Goal: Task Accomplishment & Management: Manage account settings

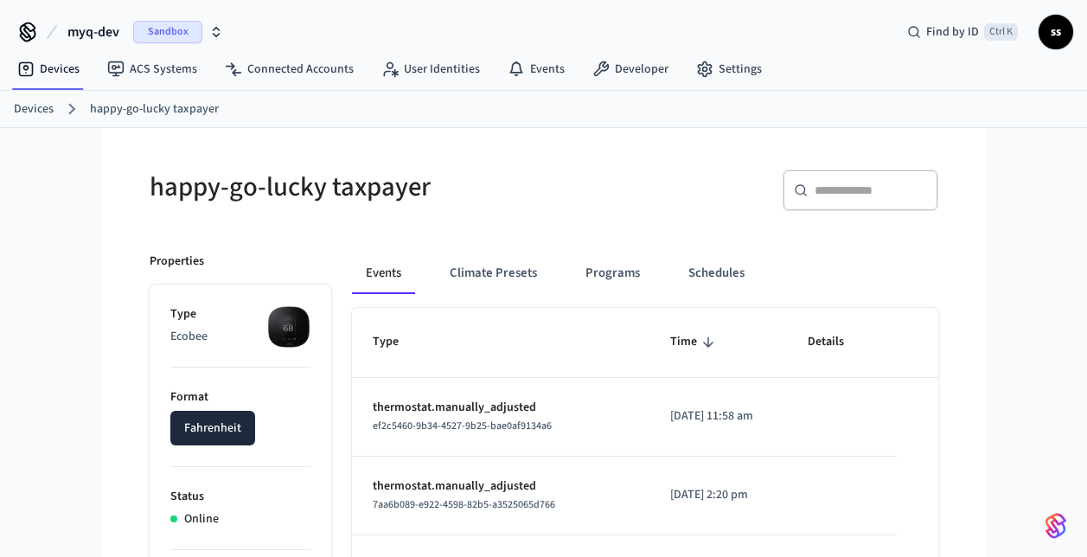
click at [98, 32] on span "myq-dev" at bounding box center [93, 32] width 52 height 21
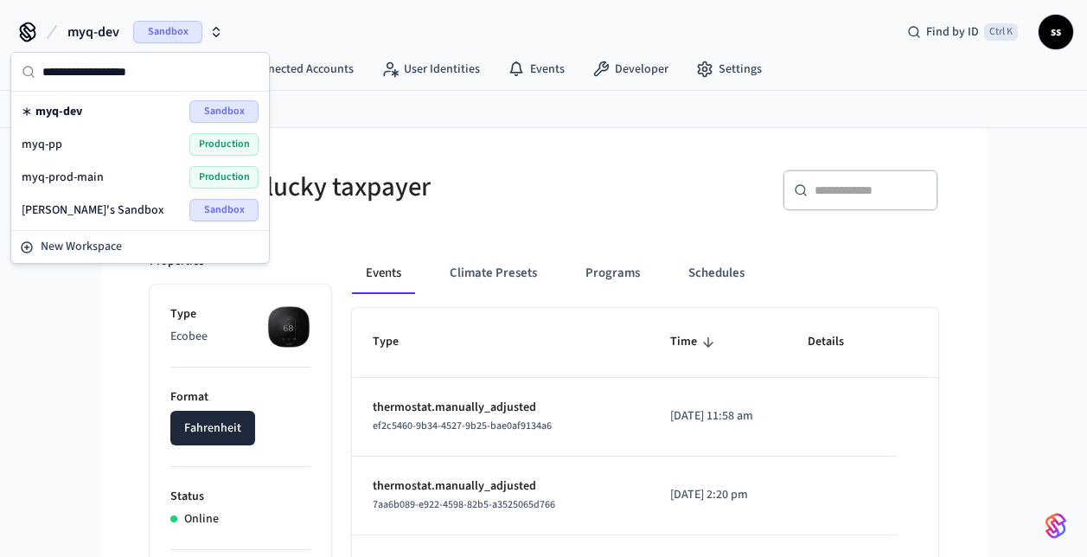
click at [113, 152] on div "myq-pp Production" at bounding box center [140, 144] width 237 height 22
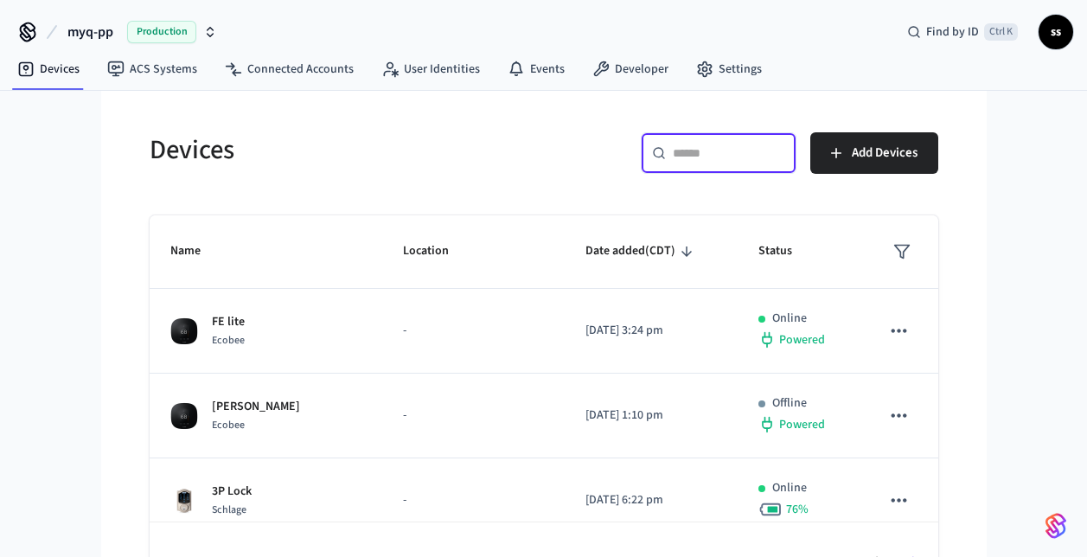
click at [709, 155] on input "text" at bounding box center [729, 152] width 112 height 17
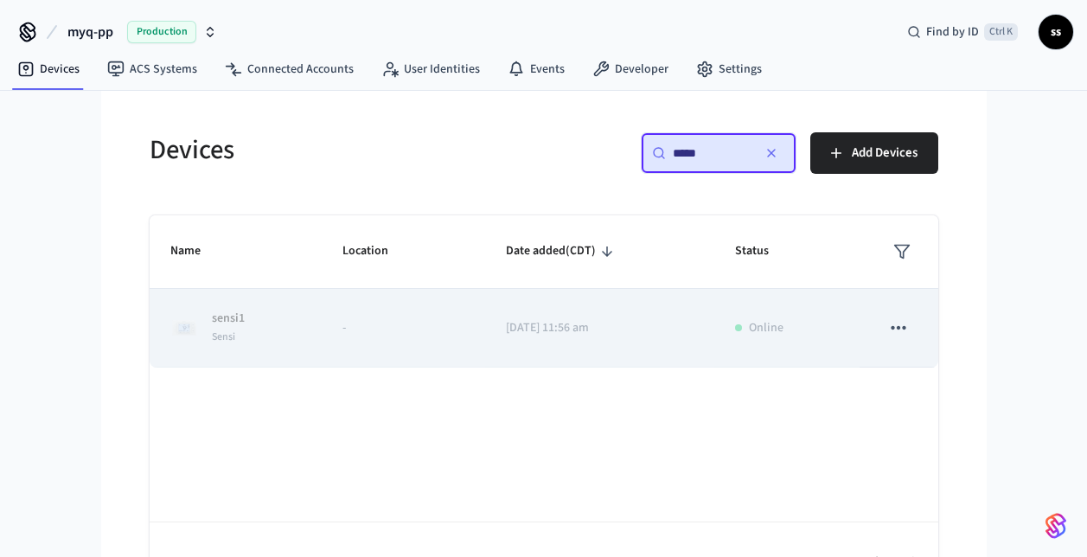
type input "*****"
click at [903, 329] on icon "sticky table" at bounding box center [898, 327] width 15 height 3
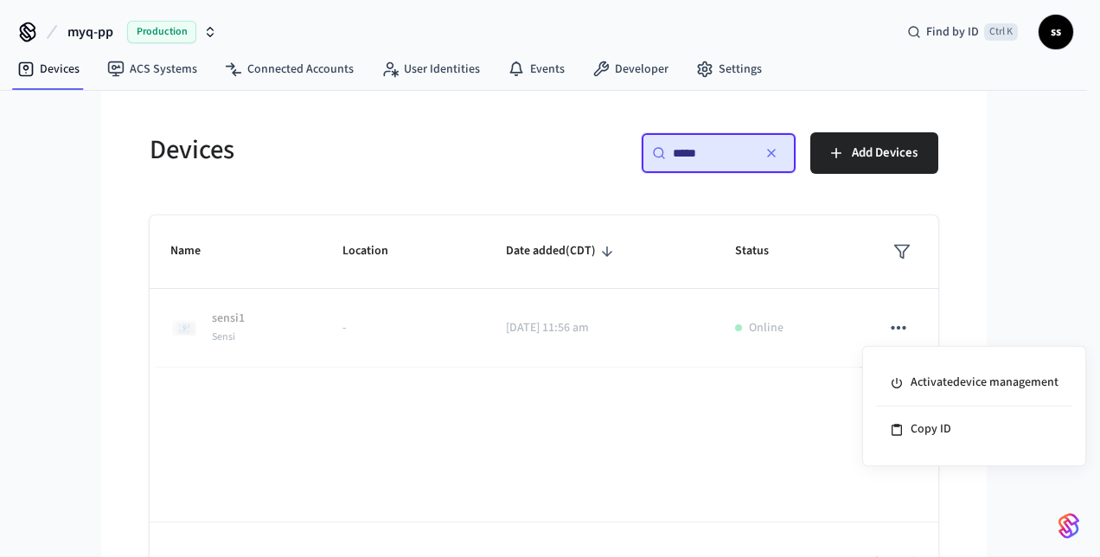
click at [497, 329] on div at bounding box center [550, 278] width 1100 height 557
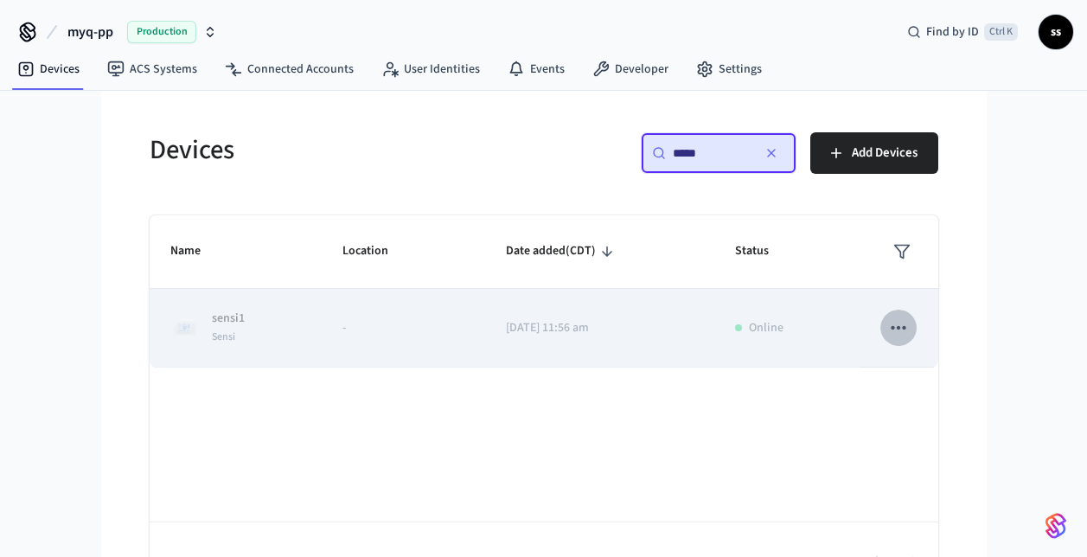
click at [890, 335] on icon "sticky table" at bounding box center [898, 327] width 22 height 22
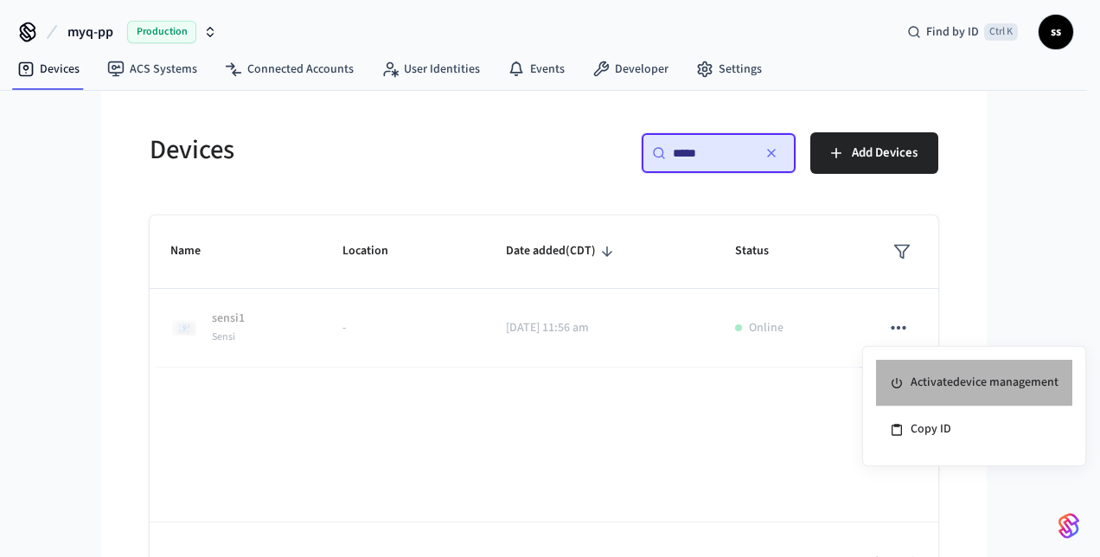
click at [916, 376] on li "Activate device management" at bounding box center [974, 383] width 196 height 47
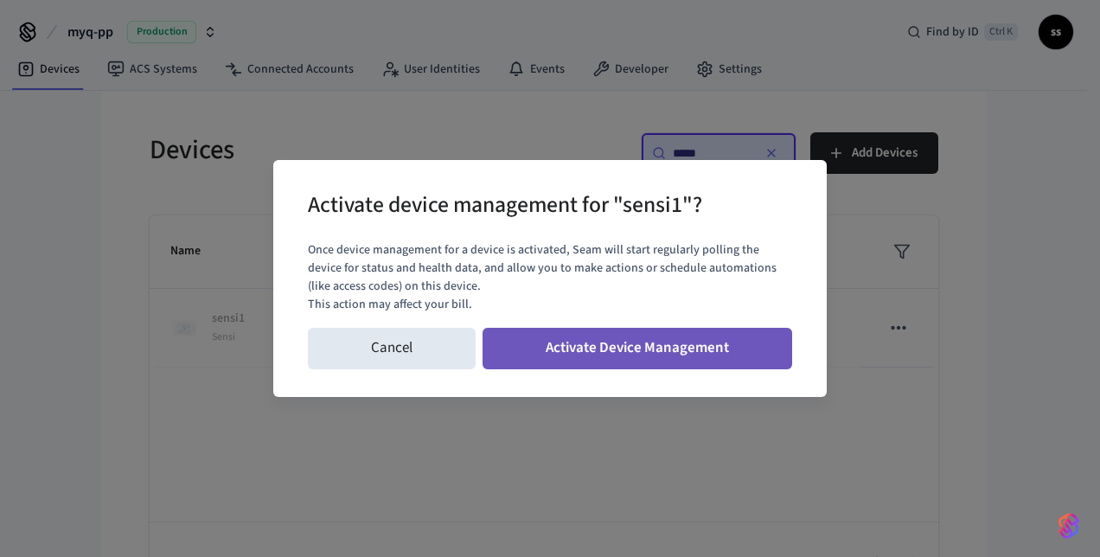
click at [603, 354] on button "Activate Device Management" at bounding box center [636, 348] width 309 height 41
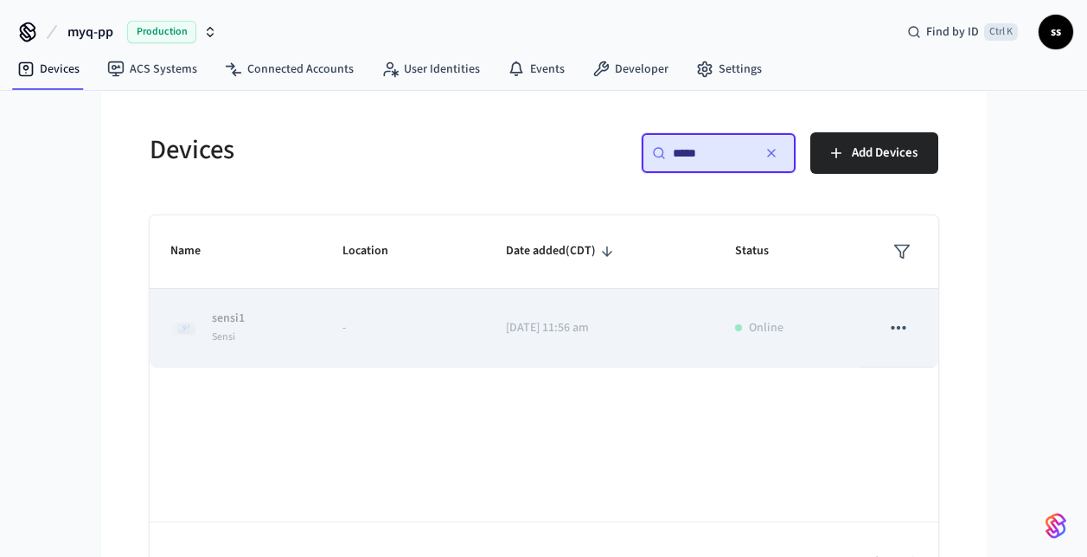
click at [406, 337] on tbody "sensi1 Sensi - 2025/07/30 at 11:56 am Online" at bounding box center [544, 328] width 788 height 79
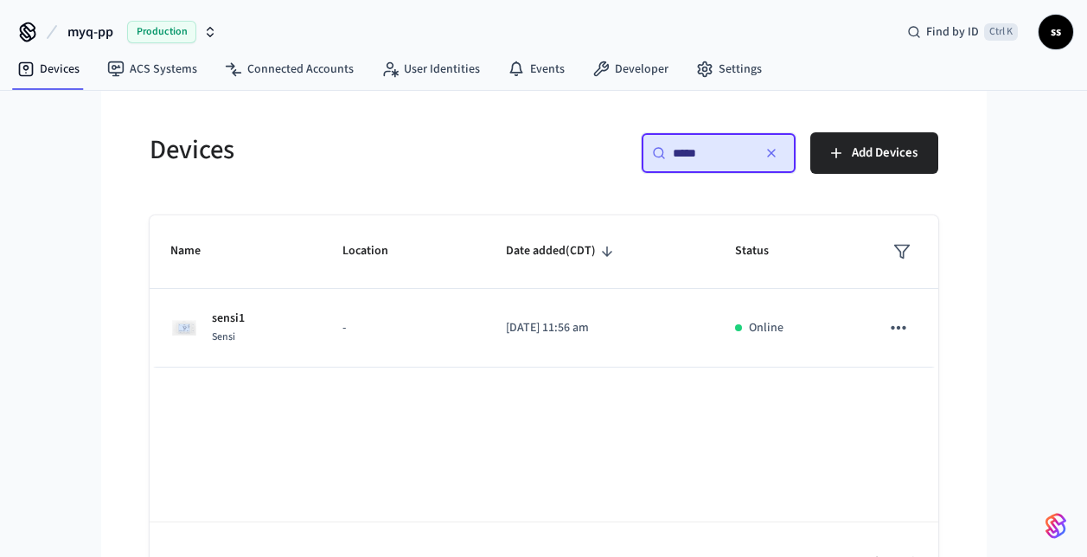
click at [406, 337] on td "-" at bounding box center [403, 328] width 163 height 79
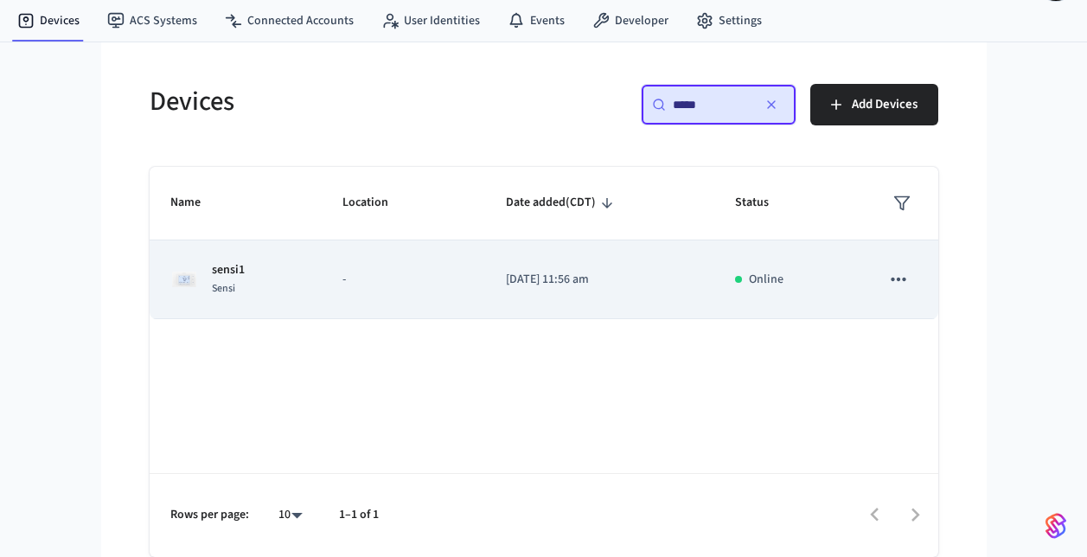
click at [304, 289] on td "sensi1 Sensi" at bounding box center [236, 279] width 173 height 79
click at [422, 284] on p "-" at bounding box center [403, 280] width 122 height 18
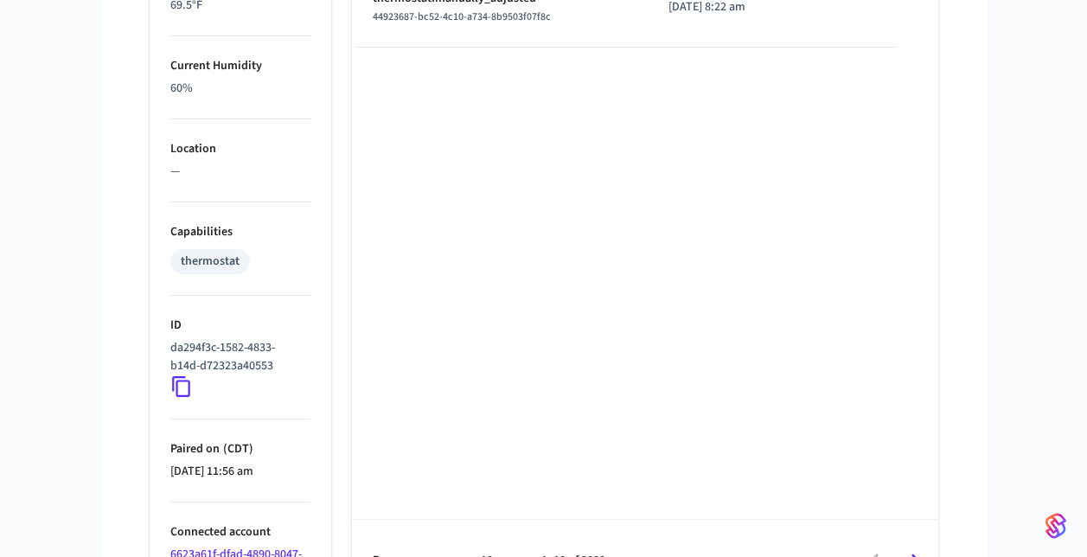
scroll to position [1163, 0]
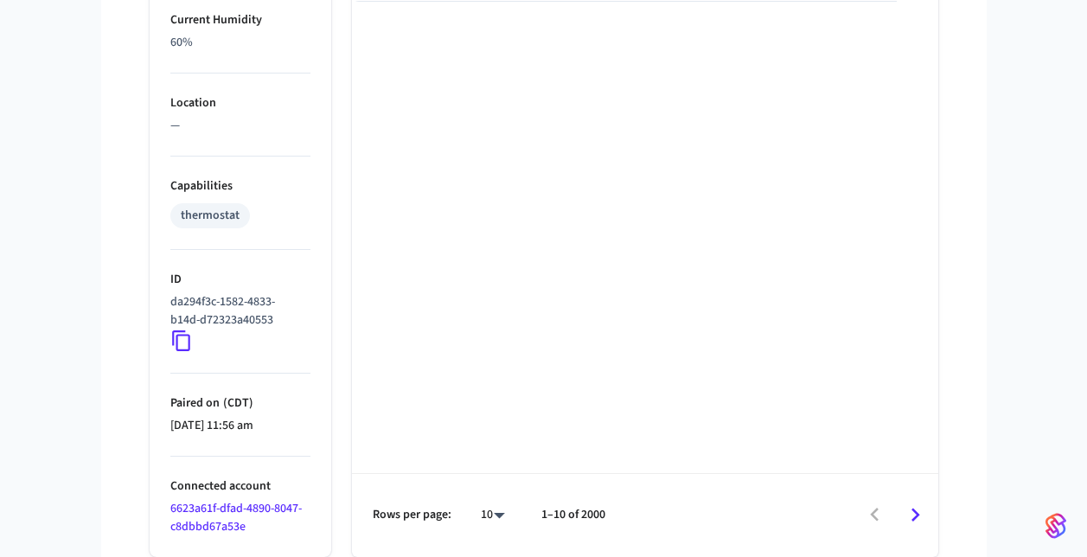
click at [185, 348] on icon at bounding box center [181, 340] width 22 height 22
click at [178, 334] on icon at bounding box center [181, 340] width 22 height 22
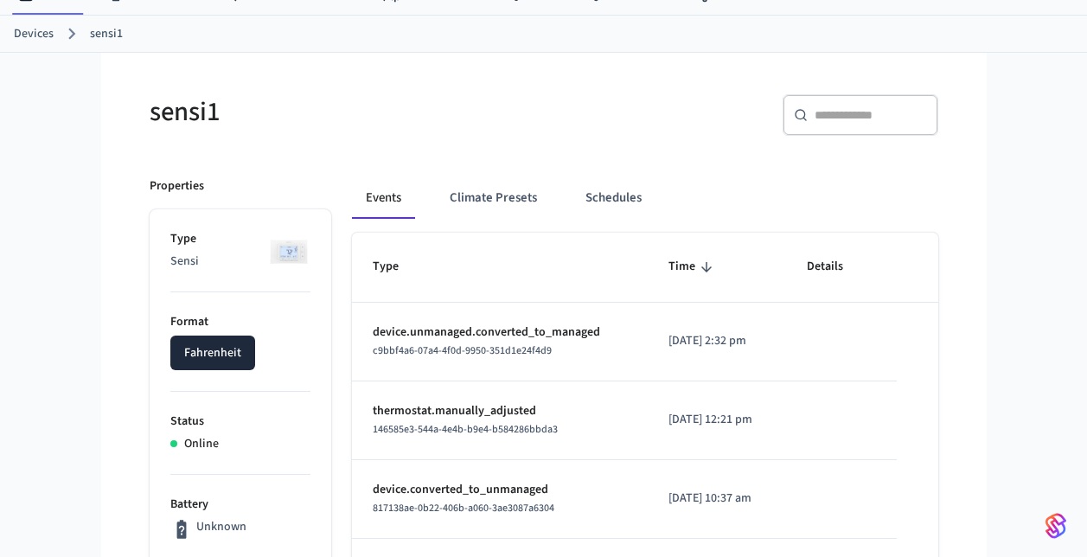
scroll to position [0, 0]
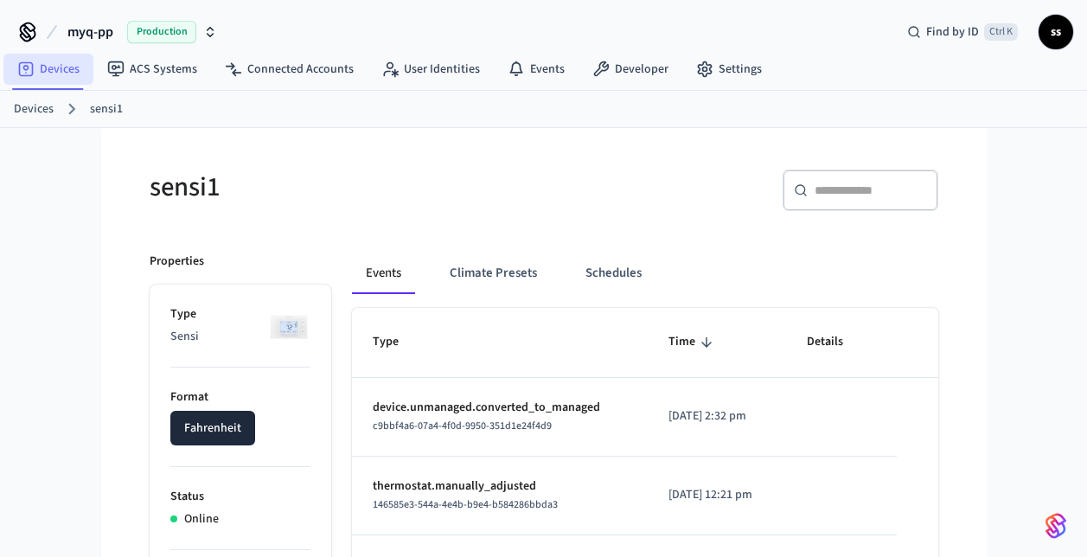
click at [73, 70] on link "Devices" at bounding box center [48, 69] width 90 height 31
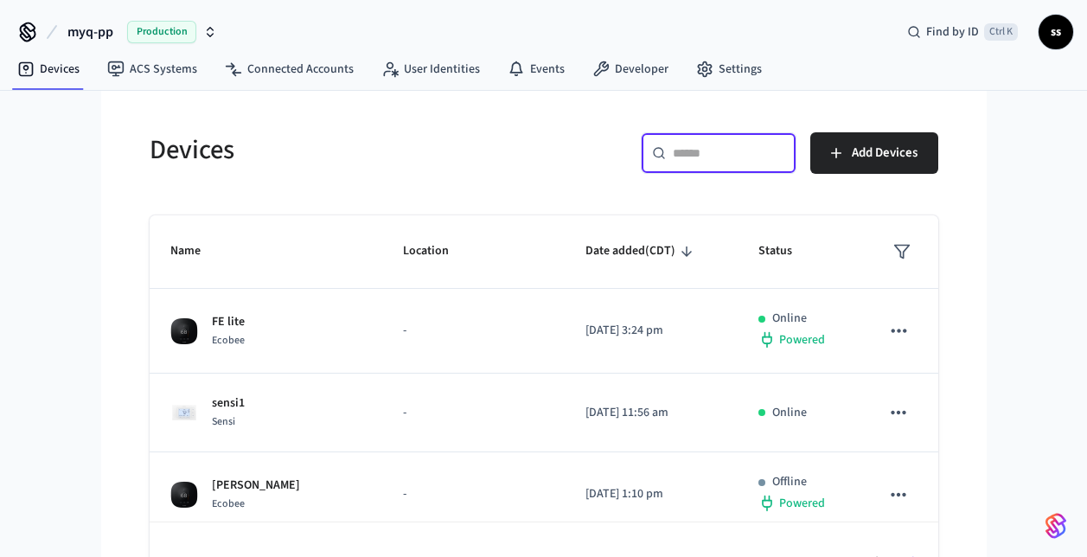
click at [691, 154] on input "text" at bounding box center [729, 152] width 112 height 17
paste input "**********"
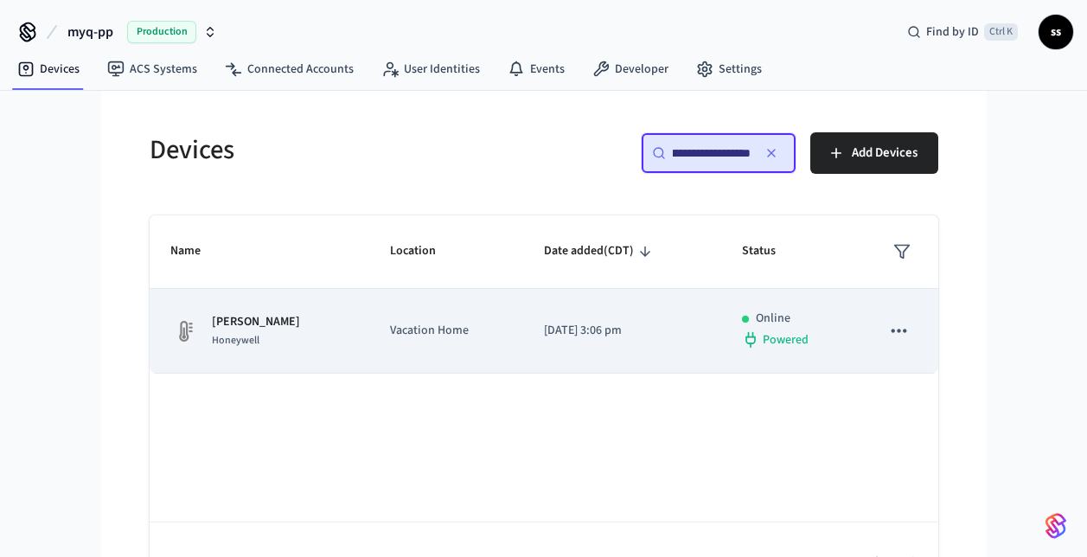
type input "**********"
click at [479, 340] on td "Vacation Home" at bounding box center [446, 331] width 155 height 85
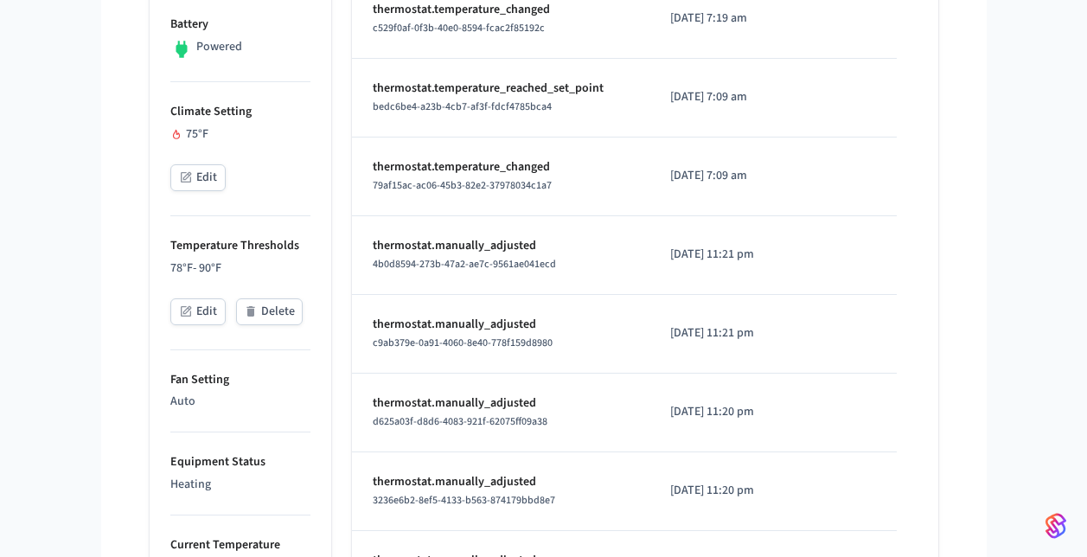
scroll to position [554, 0]
click at [195, 309] on button "Edit" at bounding box center [197, 312] width 55 height 27
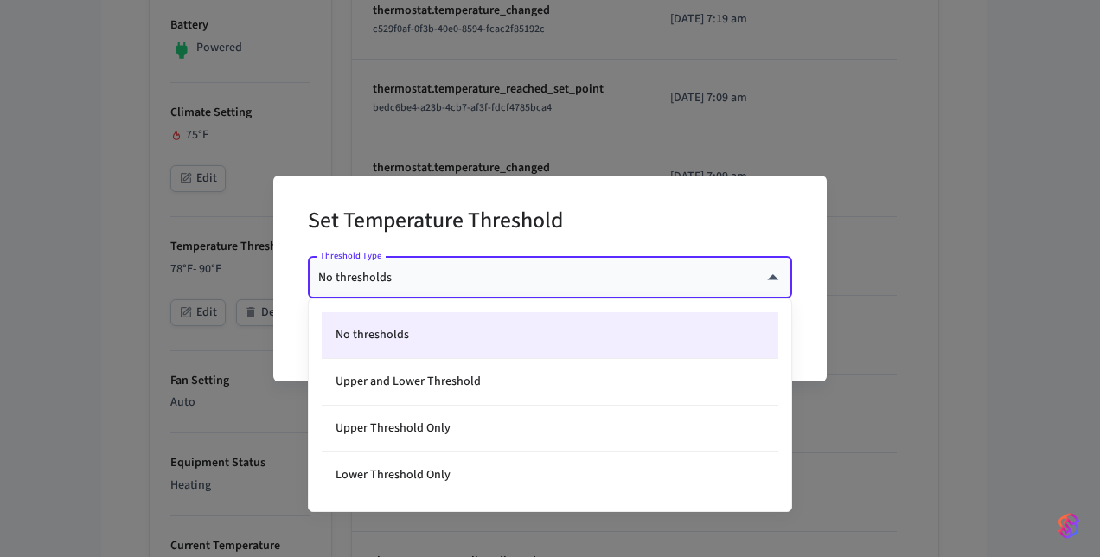
click at [404, 280] on body "myq-pp Production Find by ID Ctrl K ss Devices ACS Systems Connected Accounts U…" at bounding box center [550, 365] width 1100 height 1839
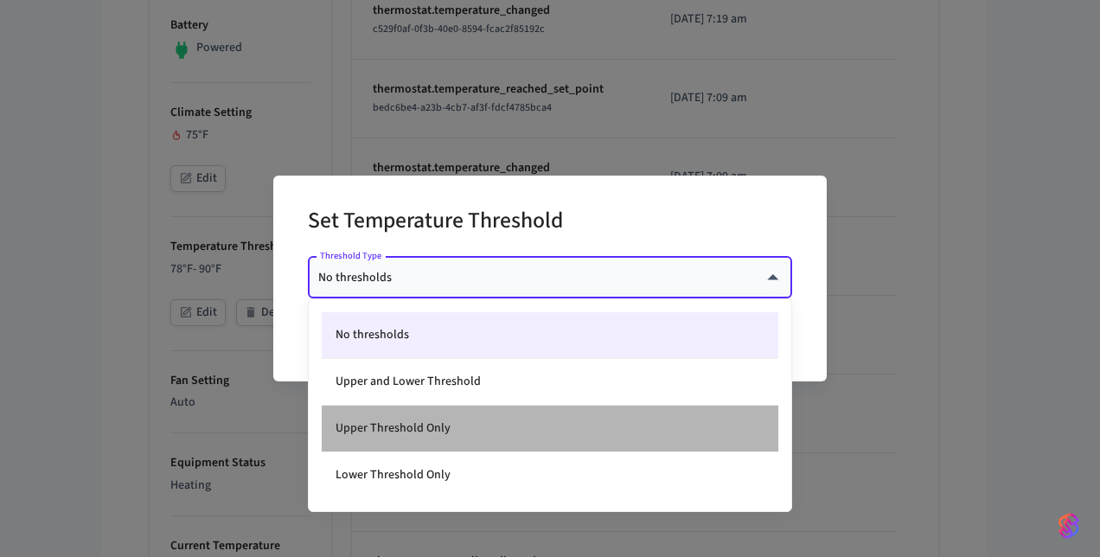
click at [416, 422] on li "Upper Threshold Only" at bounding box center [550, 428] width 456 height 47
type input "*****"
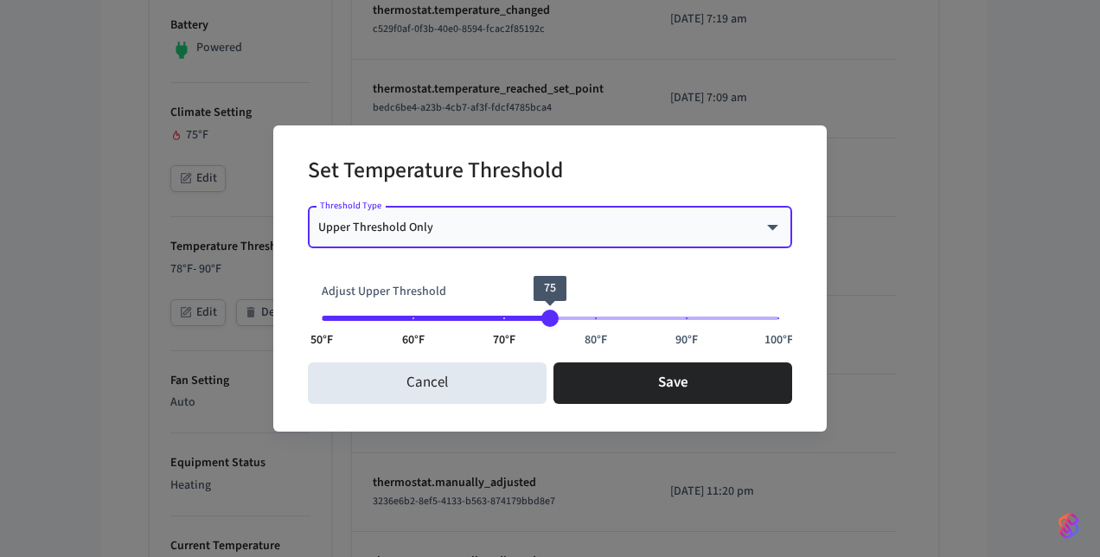
type input "**"
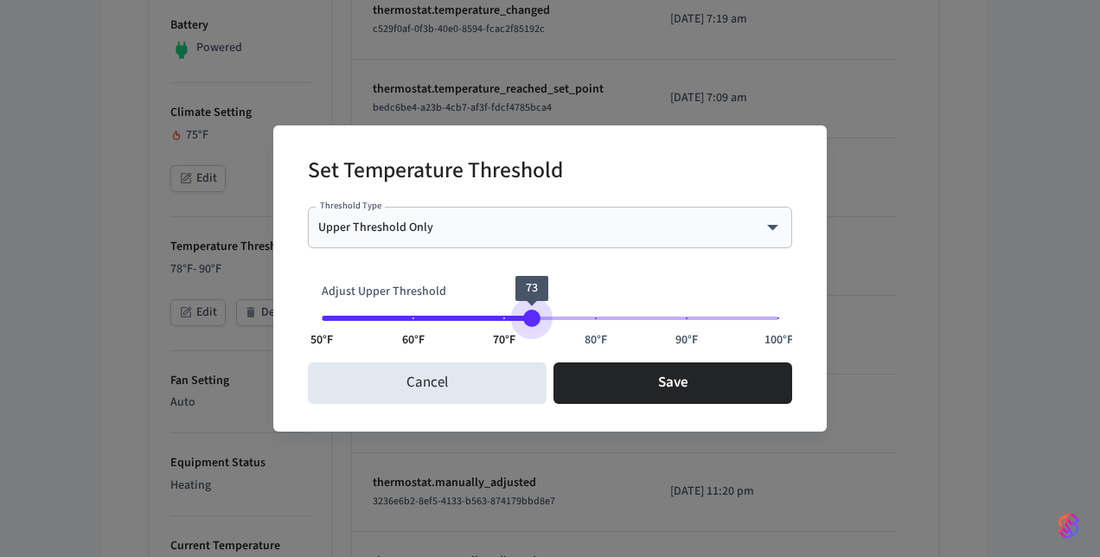
click at [535, 311] on span "73" at bounding box center [531, 317] width 17 height 17
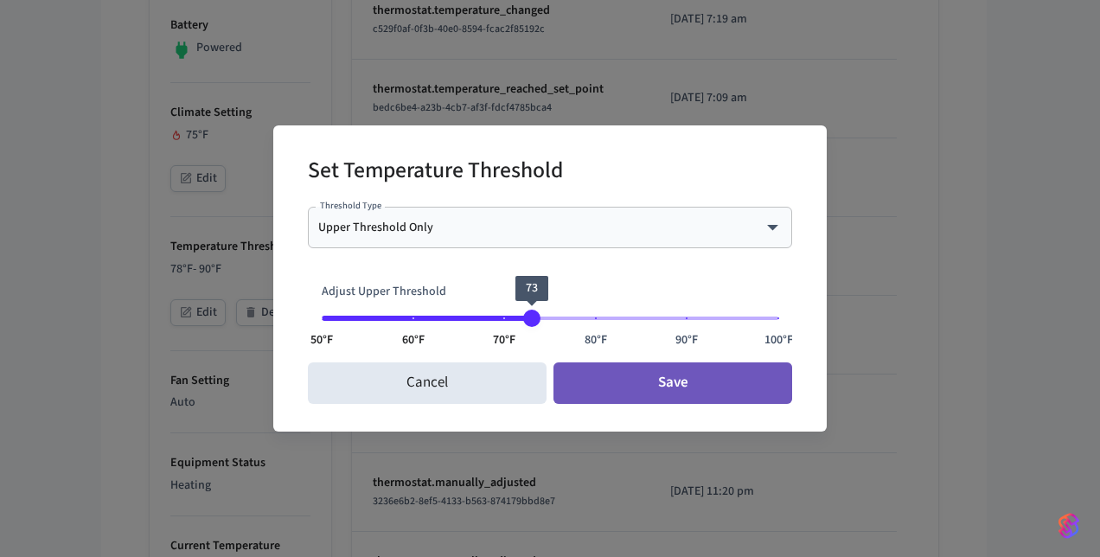
click at [620, 392] on button "Save" at bounding box center [672, 382] width 239 height 41
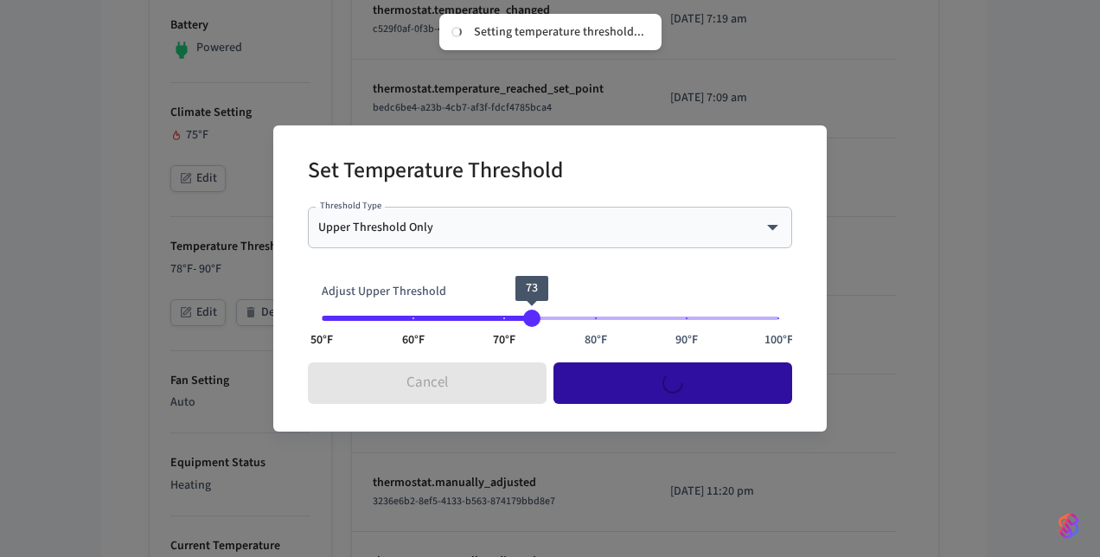
type input "****"
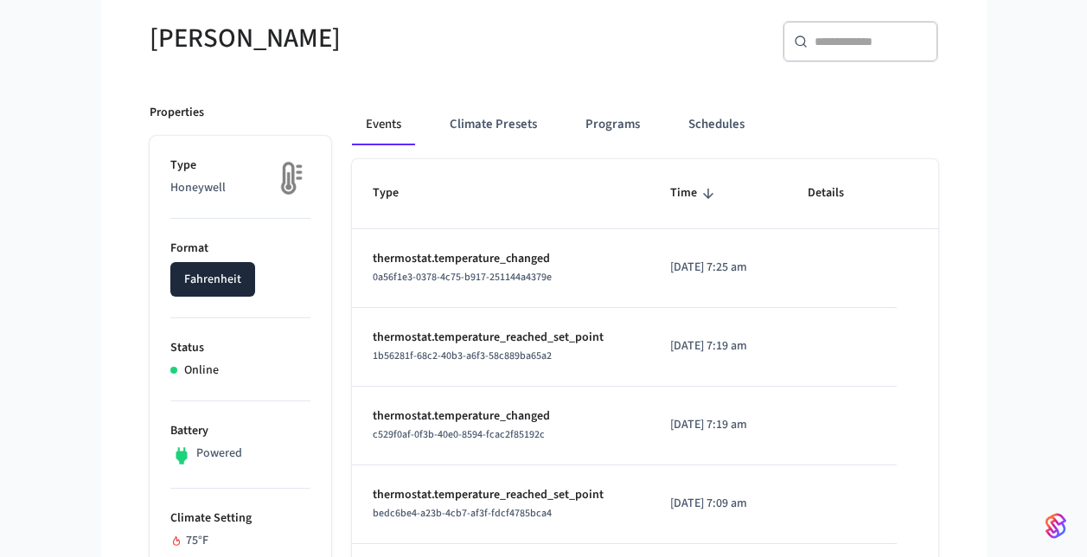
scroll to position [118, 0]
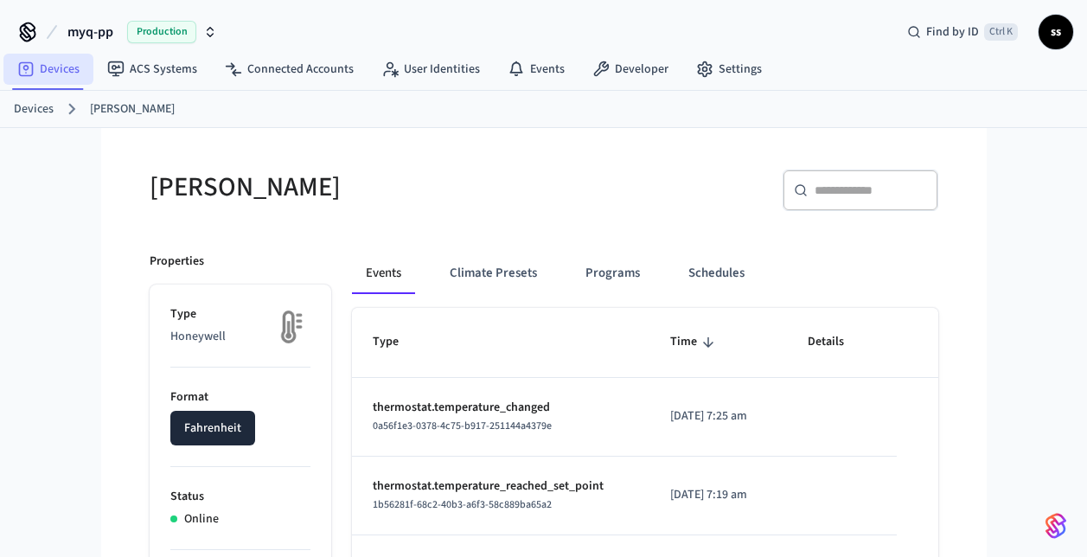
click at [70, 68] on link "Devices" at bounding box center [48, 69] width 90 height 31
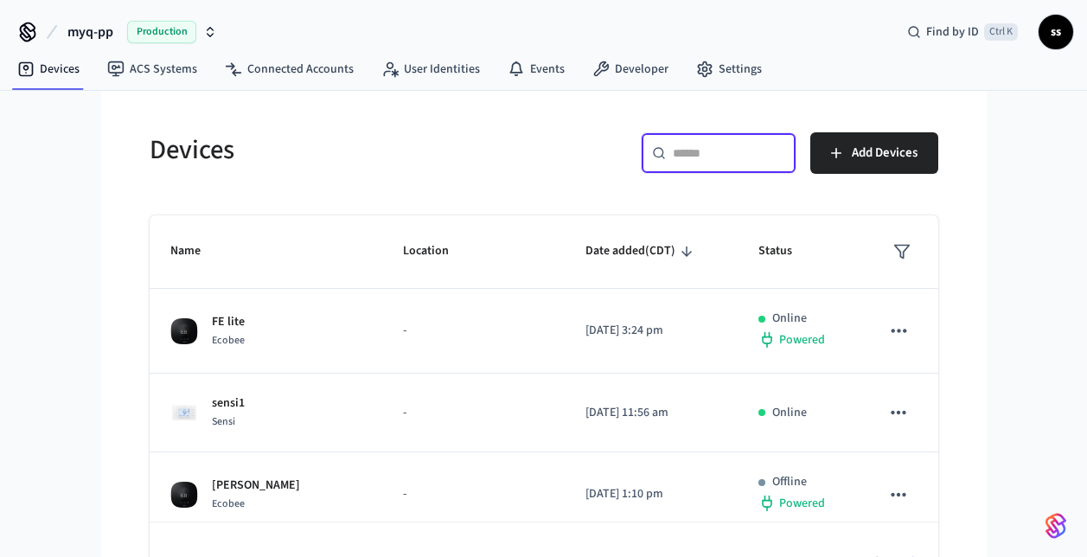
click at [740, 151] on input "text" at bounding box center [729, 152] width 112 height 17
paste input "**********"
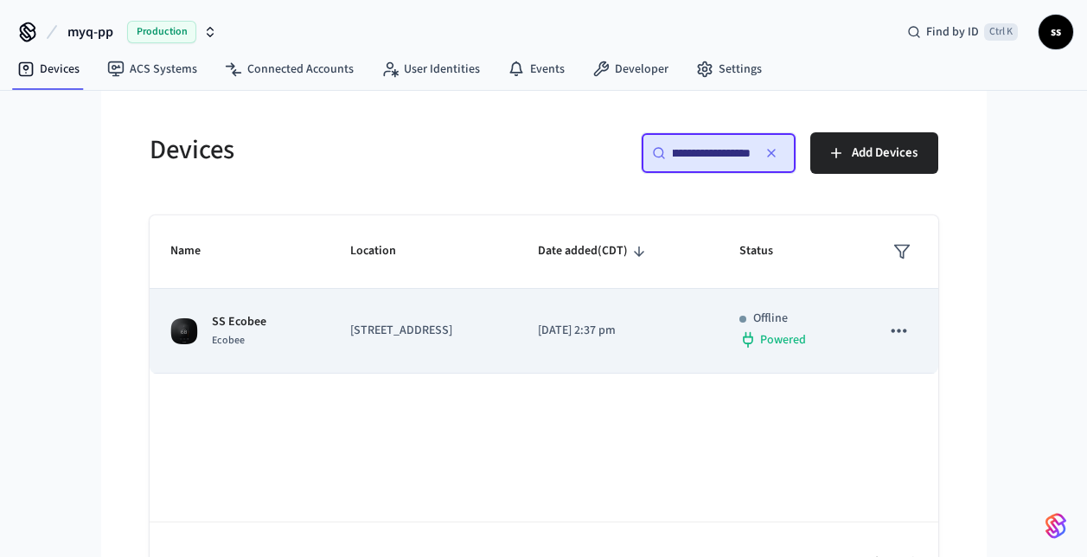
type input "**********"
click at [491, 317] on td "300 Windsor Drive, Oak Brook, IL, 60523, US" at bounding box center [423, 331] width 188 height 85
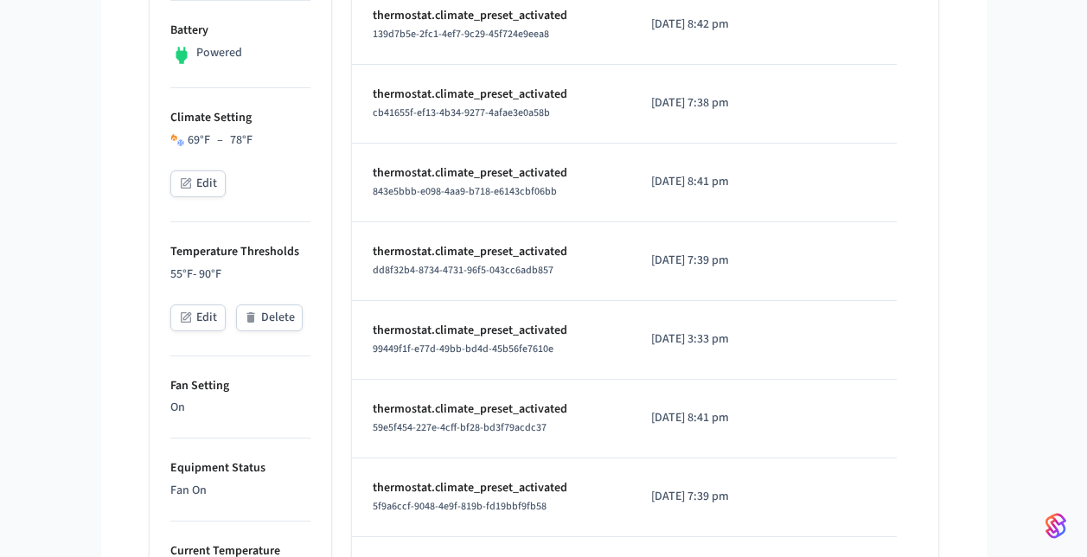
scroll to position [548, 0]
click at [179, 182] on icon "button" at bounding box center [186, 184] width 14 height 14
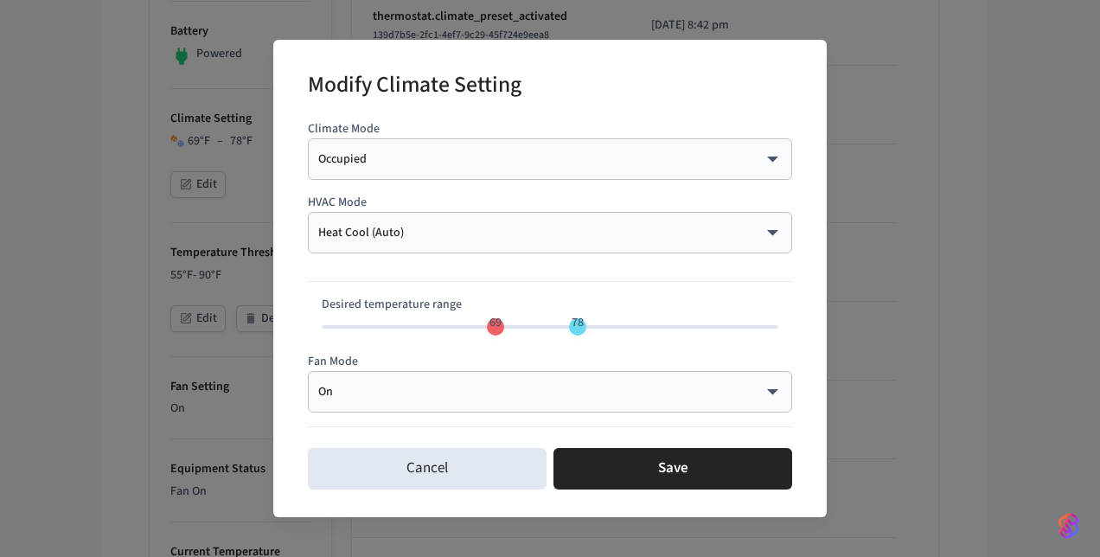
click at [437, 222] on div "Heat Cool (Auto) ********* ​" at bounding box center [550, 232] width 484 height 41
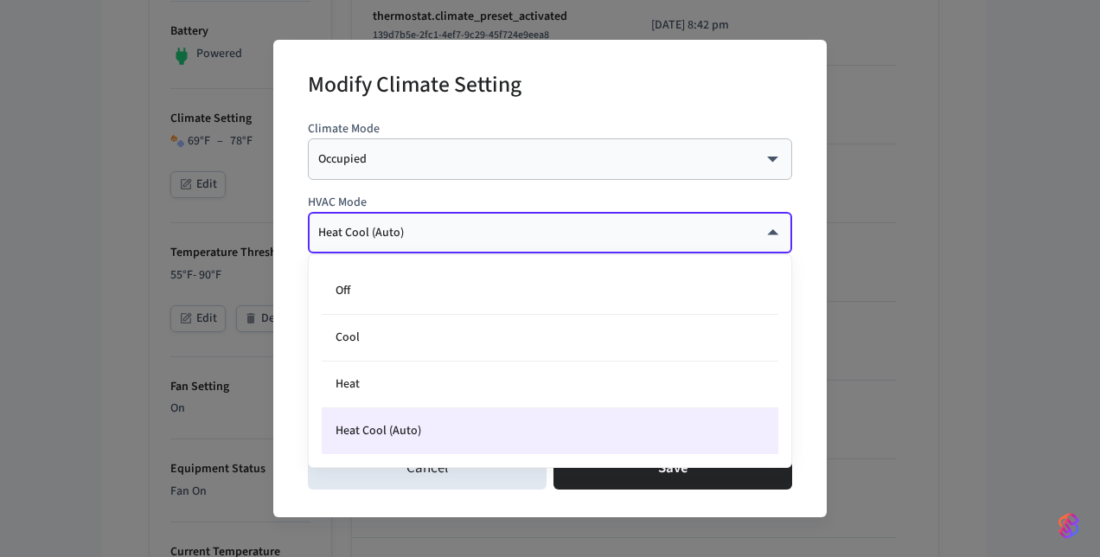
click at [437, 226] on body "myq-pp Production Find by ID Ctrl K ss Devices ACS Systems Connected Accounts U…" at bounding box center [550, 371] width 1100 height 1839
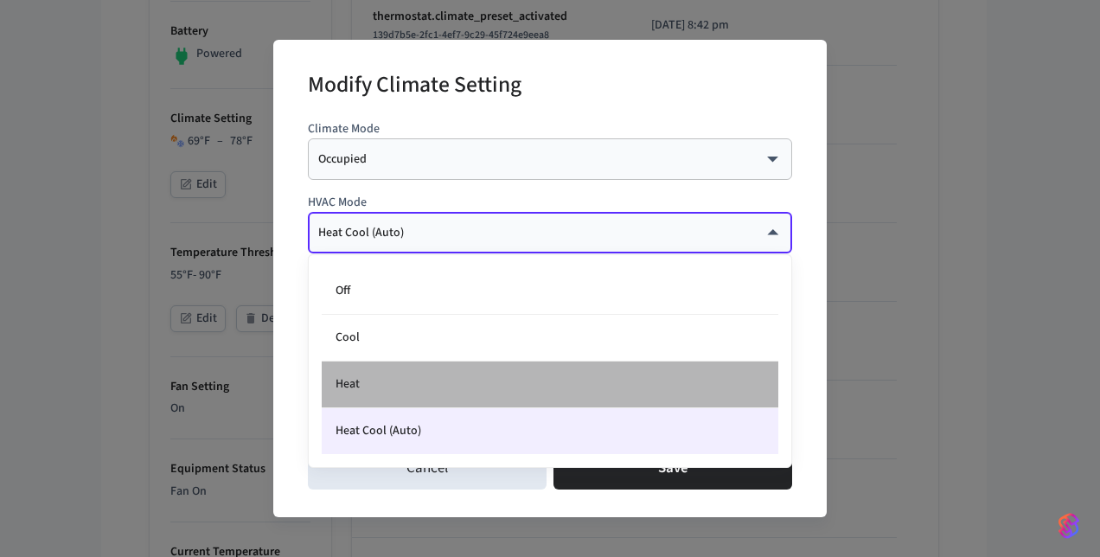
click at [387, 375] on li "Heat" at bounding box center [550, 384] width 456 height 47
type input "****"
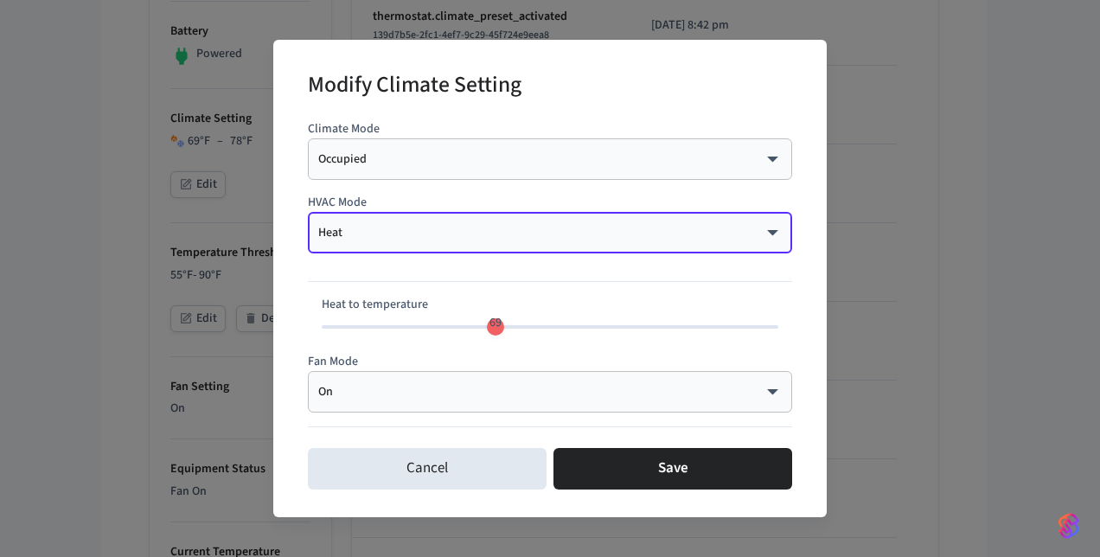
type input "**"
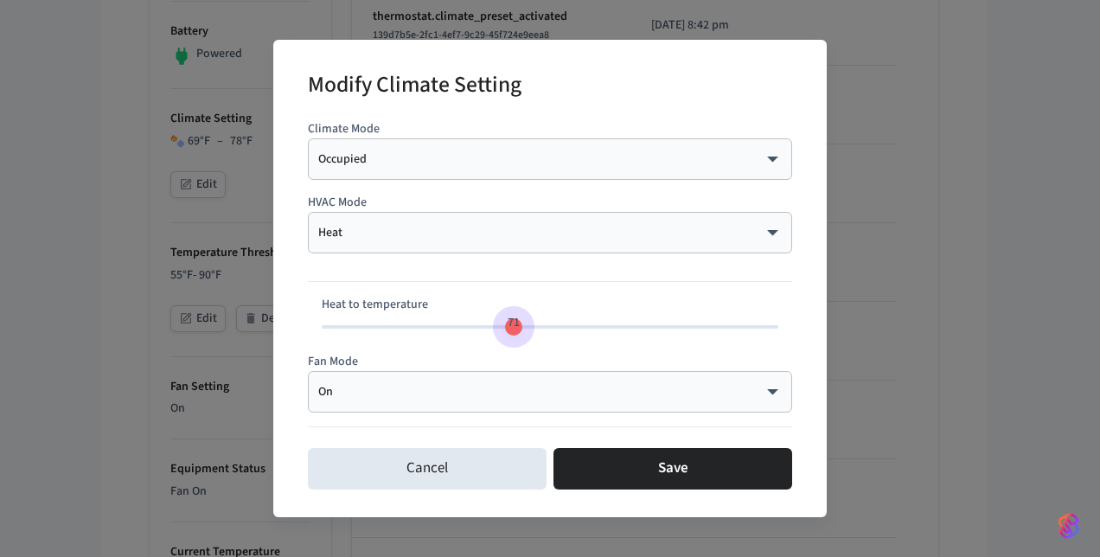
click at [510, 323] on span "71" at bounding box center [513, 322] width 33 height 25
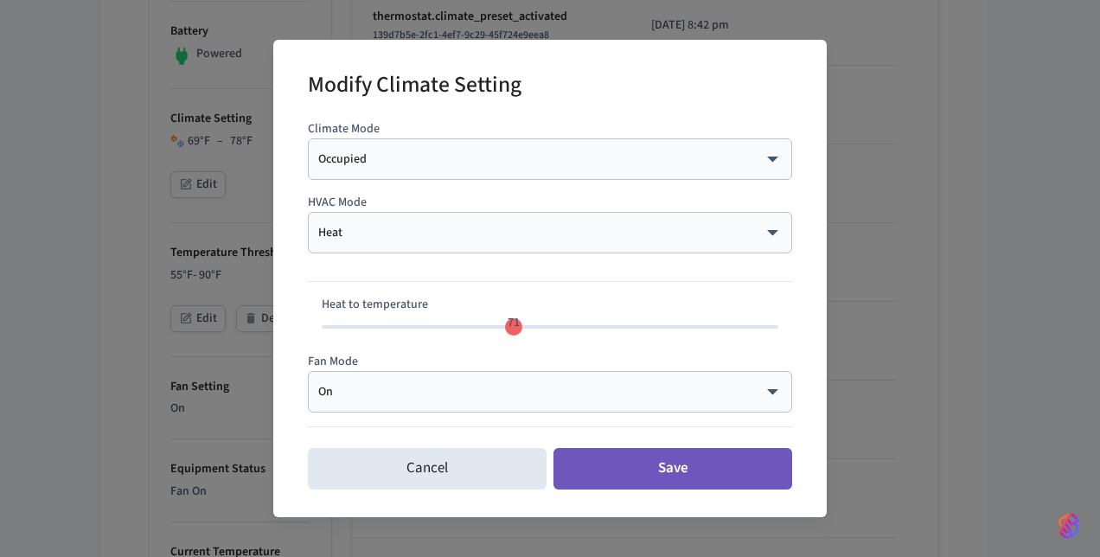
click at [657, 475] on button "Save" at bounding box center [672, 468] width 239 height 41
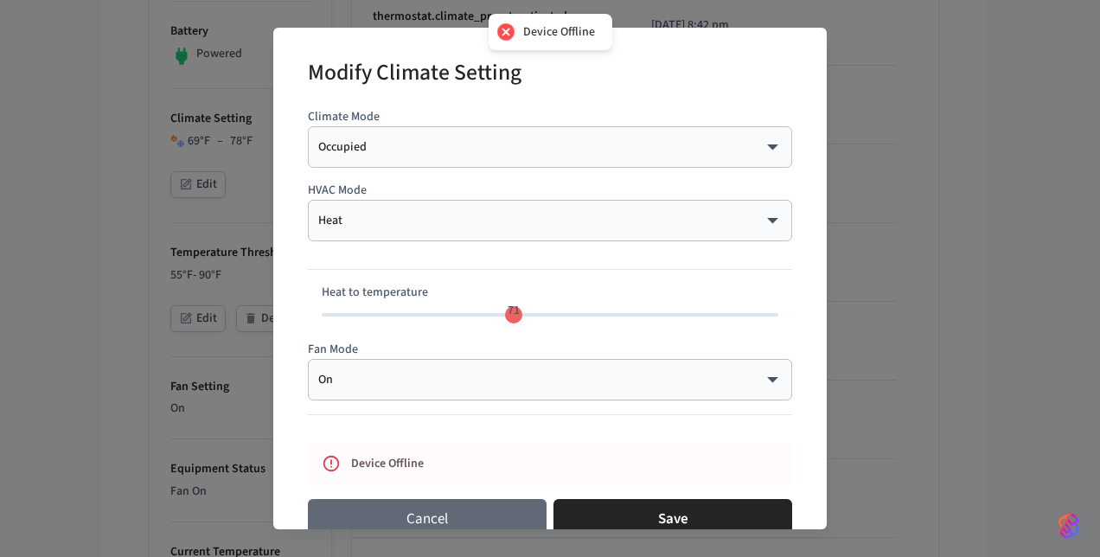
click at [462, 514] on button "Cancel" at bounding box center [427, 519] width 239 height 41
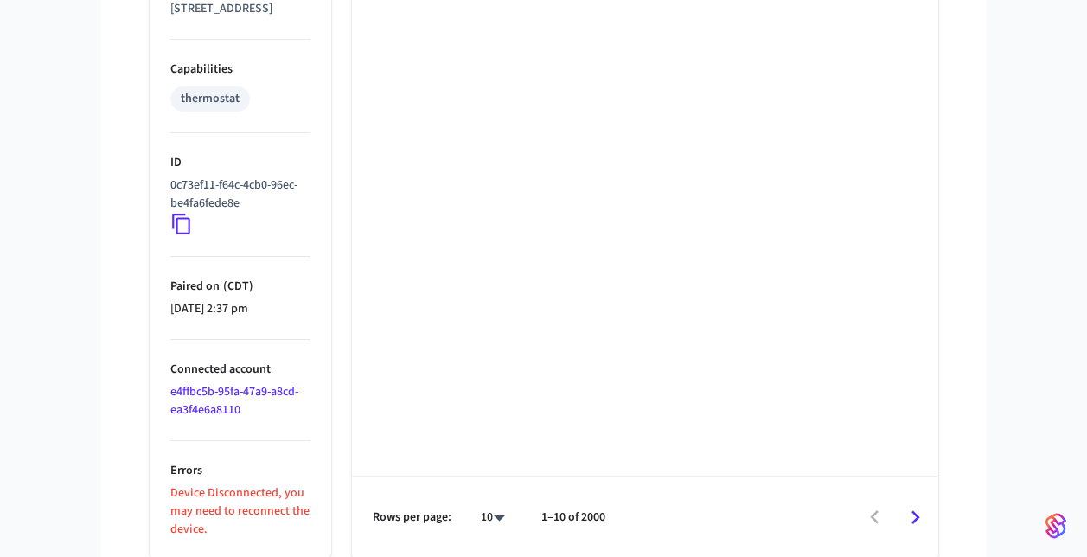
scroll to position [1299, 0]
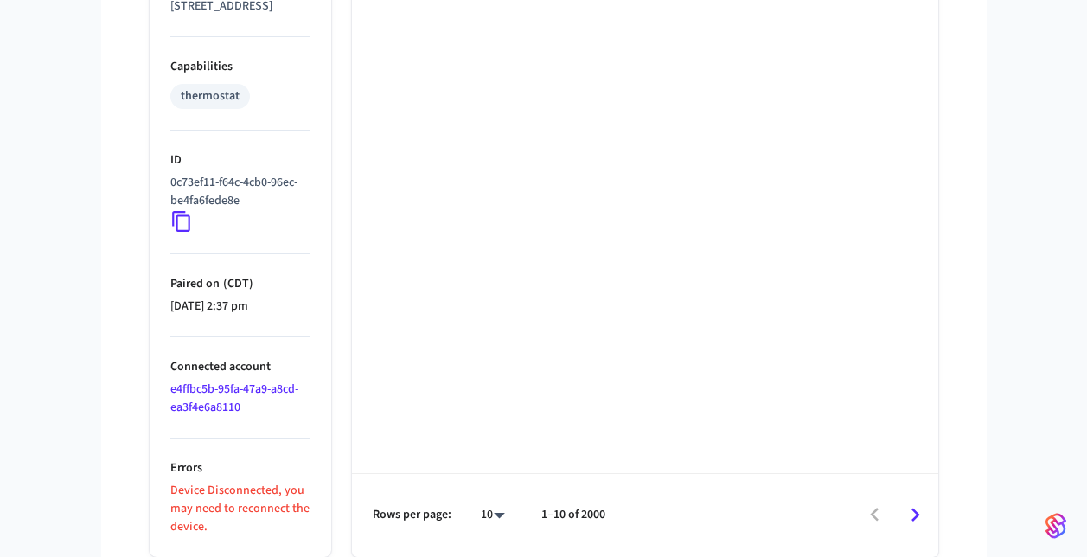
click at [247, 385] on link "e4ffbc5b-95fa-47a9-a8cd-ea3f4e6a8110" at bounding box center [234, 397] width 128 height 35
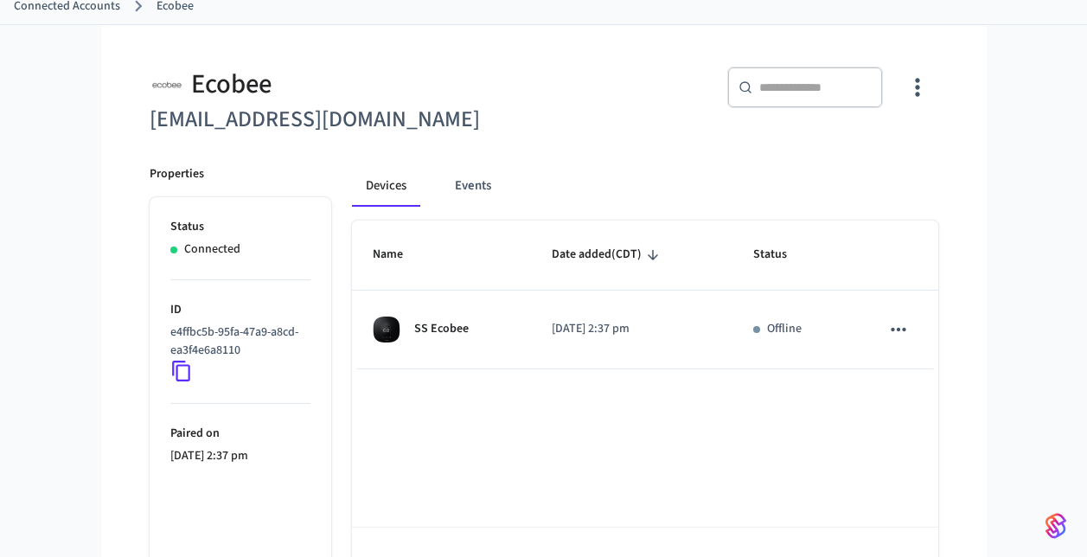
scroll to position [99, 0]
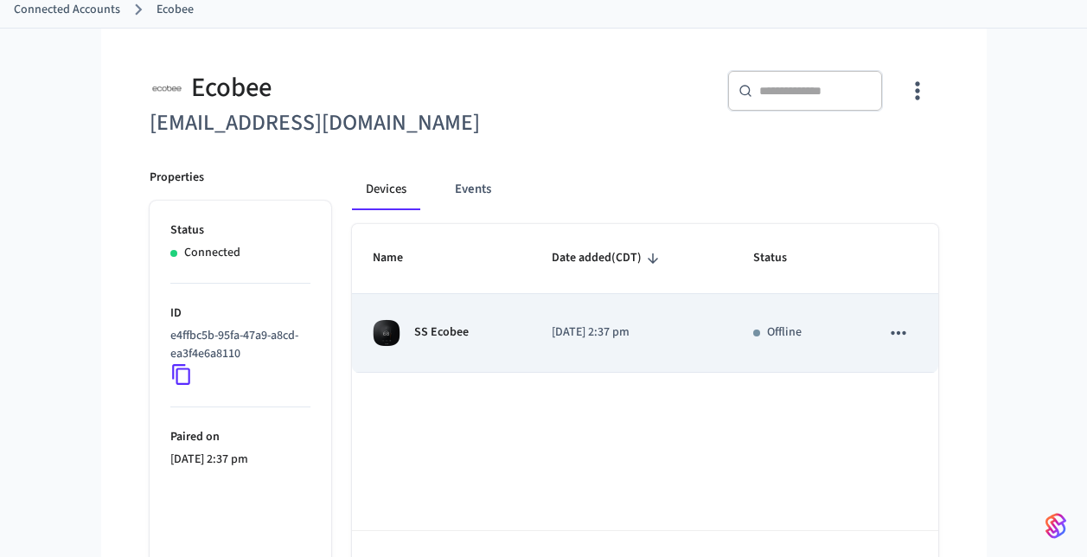
click at [406, 352] on td "SS Ecobee" at bounding box center [442, 333] width 180 height 79
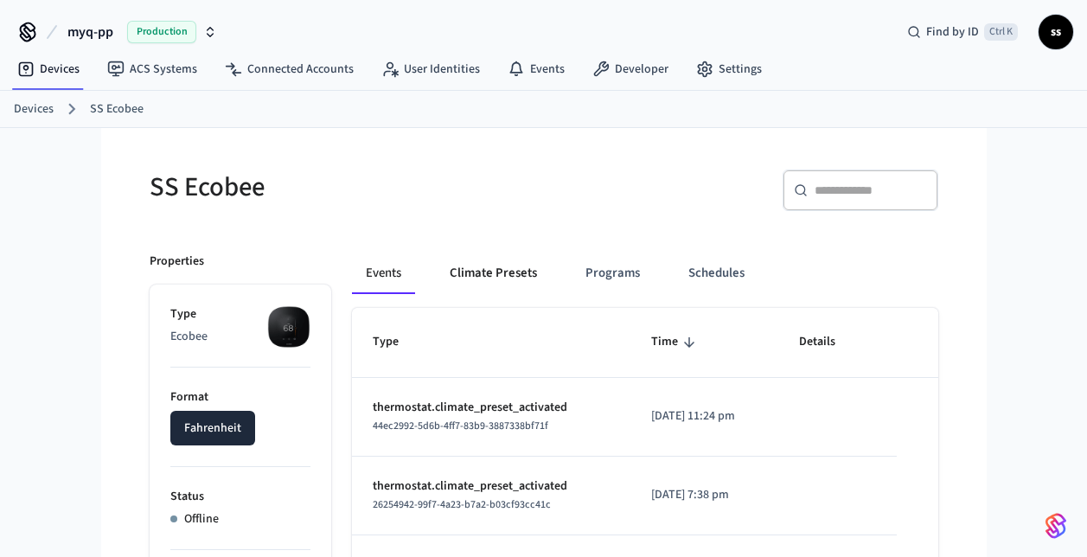
click at [516, 272] on button "Climate Presets" at bounding box center [493, 272] width 115 height 41
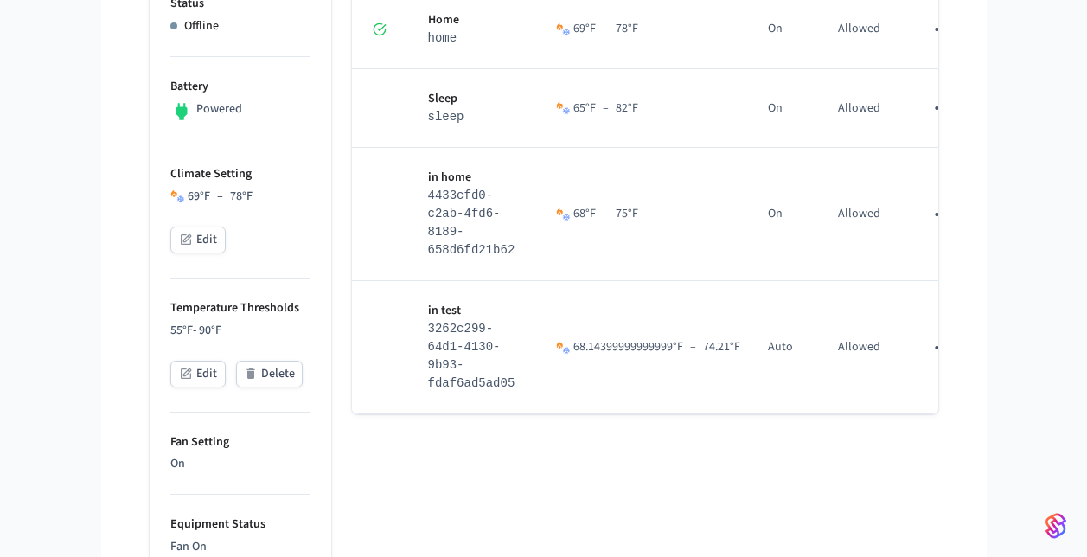
scroll to position [501, 0]
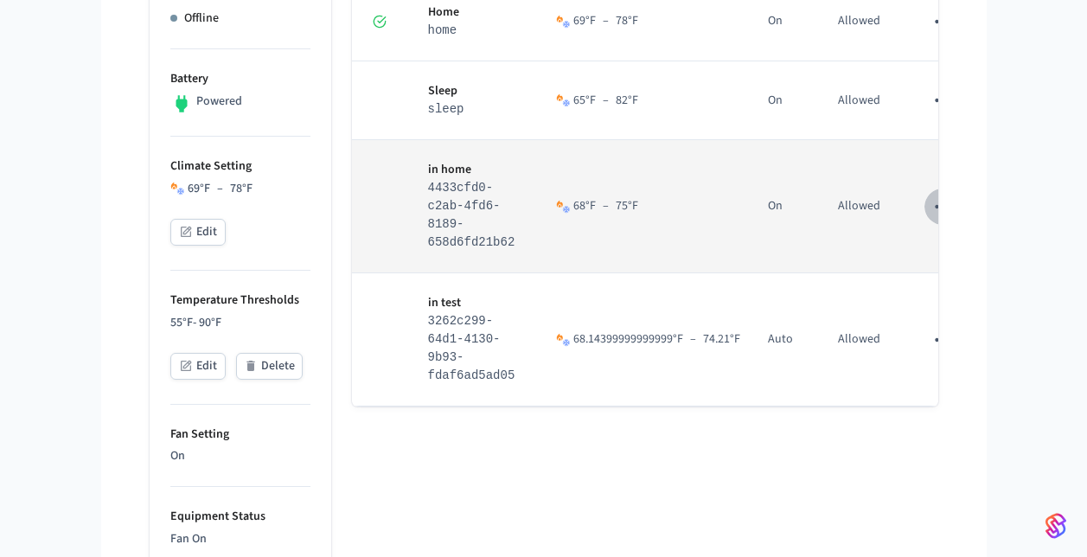
click at [931, 204] on icon "sticky table" at bounding box center [942, 206] width 22 height 22
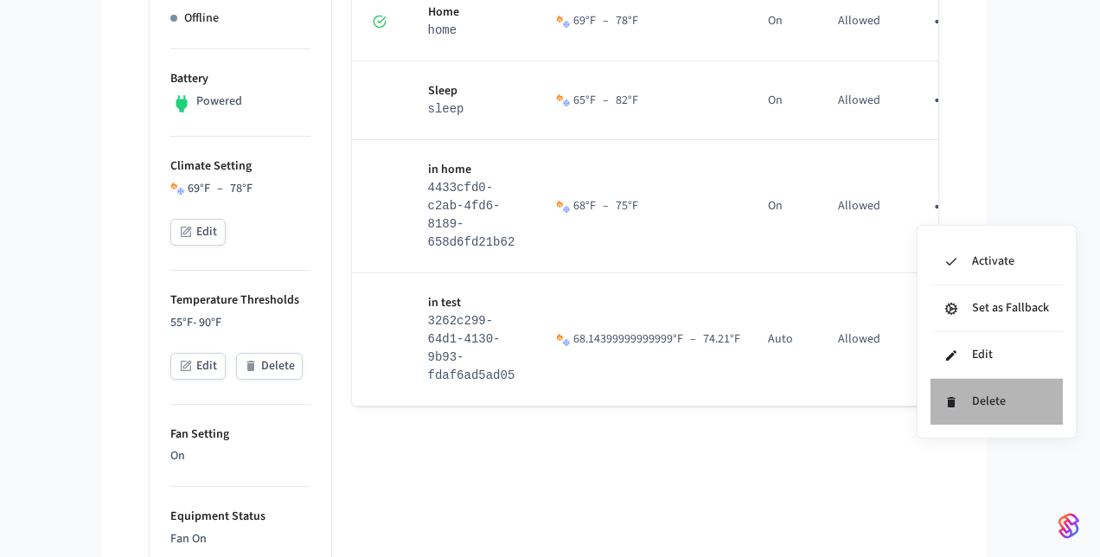
click at [972, 399] on li "Delete" at bounding box center [996, 402] width 132 height 46
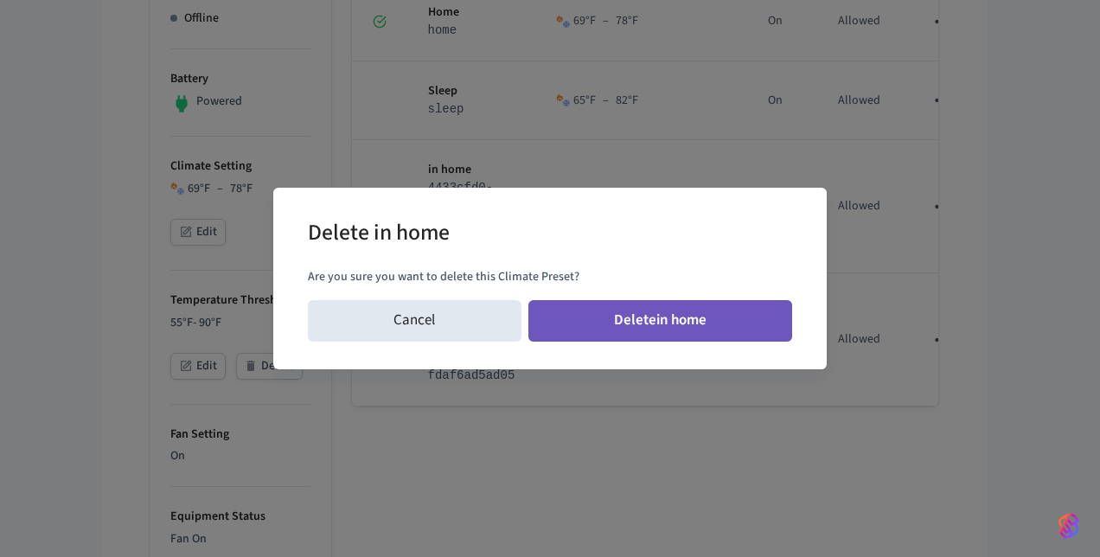
click at [725, 337] on button "Delete in home" at bounding box center [660, 320] width 265 height 41
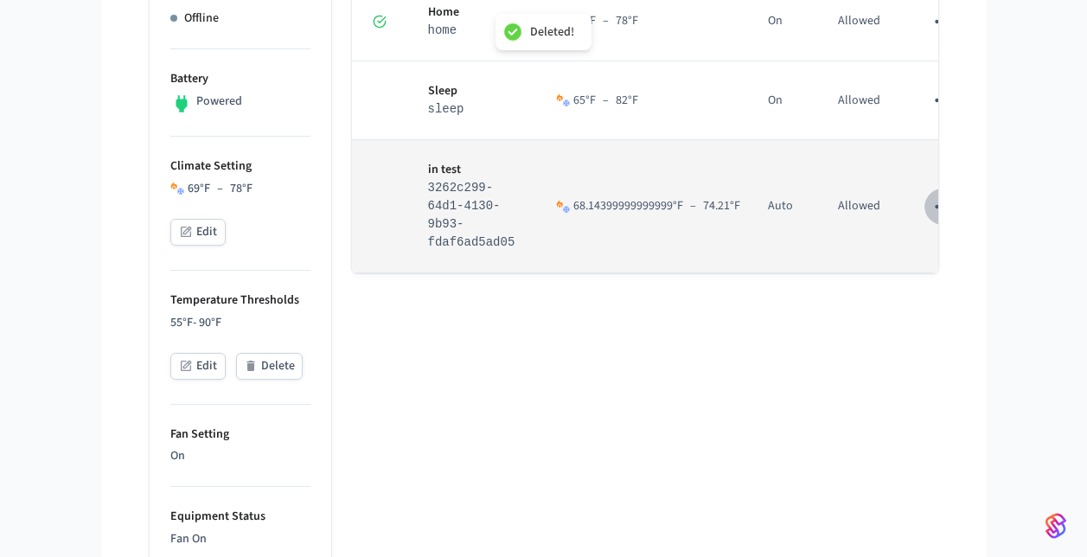
click at [931, 209] on icon "sticky table" at bounding box center [942, 206] width 22 height 22
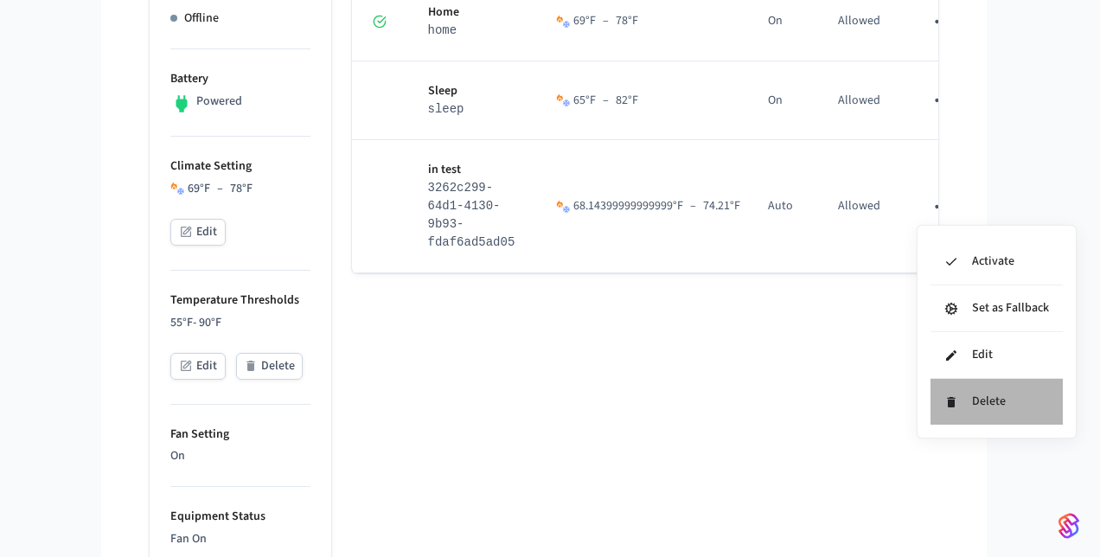
click at [995, 399] on li "Delete" at bounding box center [996, 402] width 132 height 46
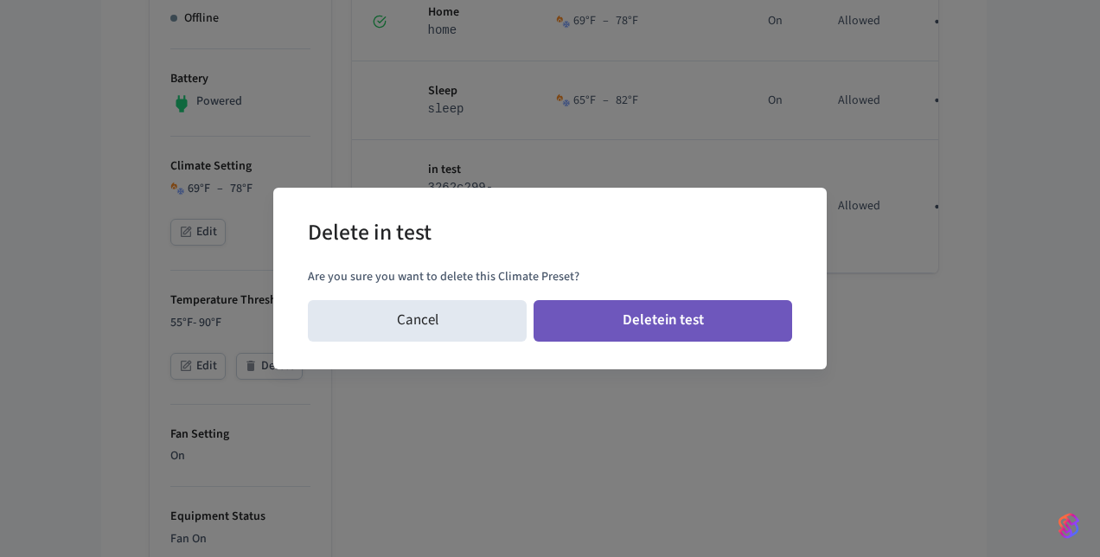
click at [688, 325] on button "Delete in test" at bounding box center [662, 320] width 258 height 41
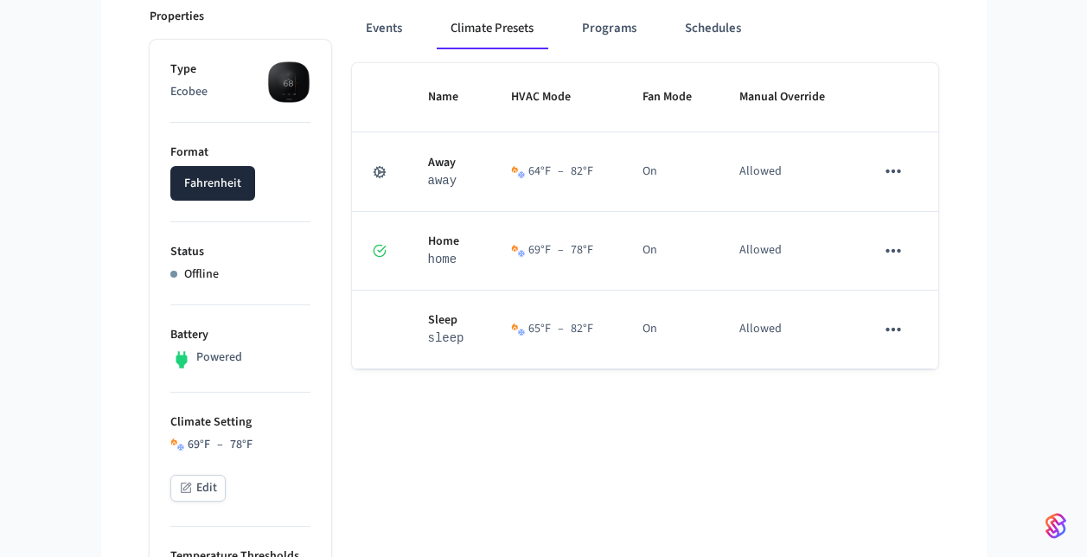
scroll to position [244, 0]
click at [199, 485] on button "Edit" at bounding box center [197, 488] width 55 height 27
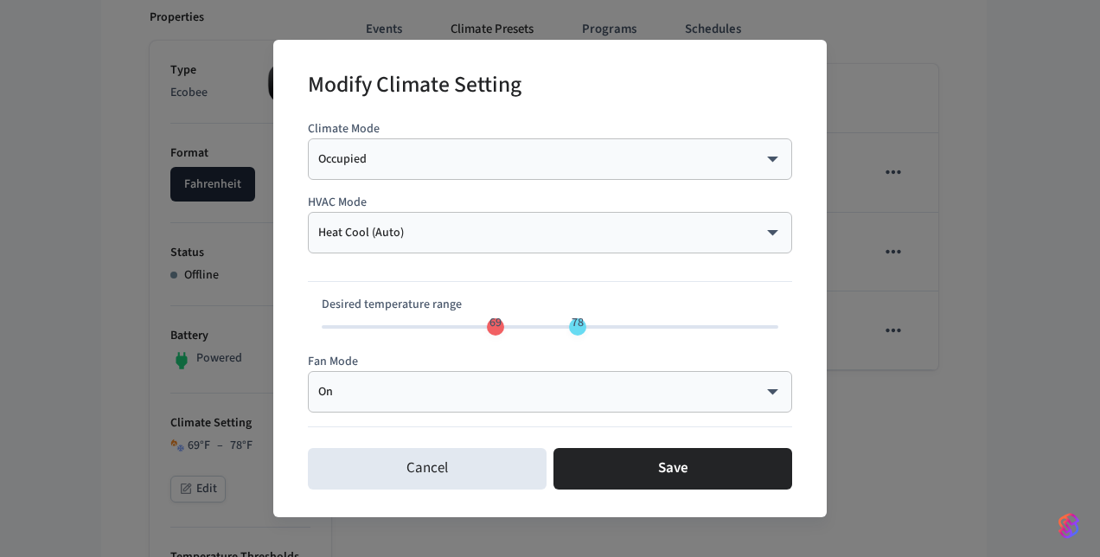
click at [480, 221] on div "Heat Cool (Auto) ********* ​" at bounding box center [550, 232] width 484 height 41
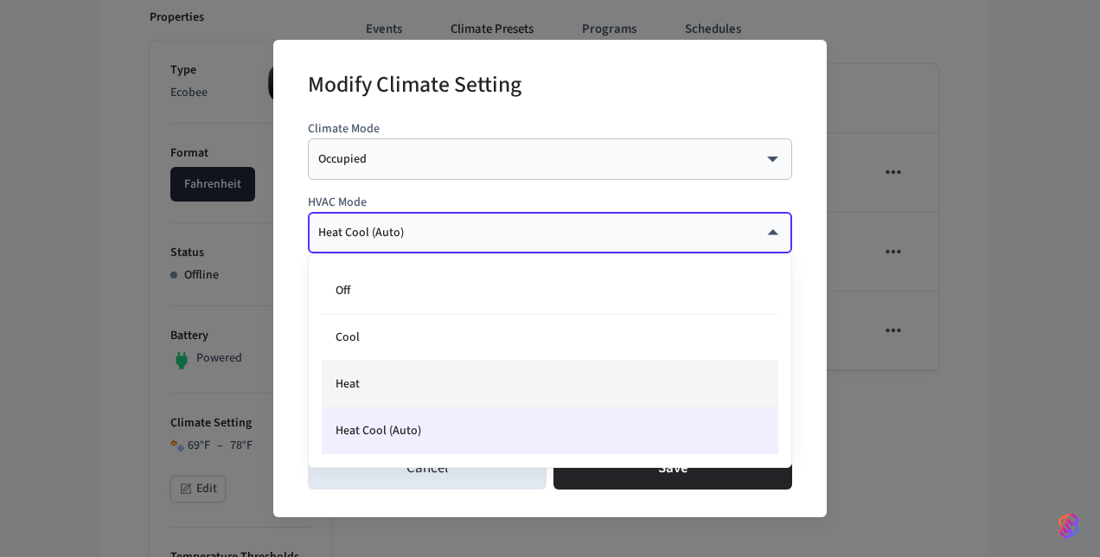
click at [452, 380] on li "Heat" at bounding box center [550, 384] width 456 height 47
type input "****"
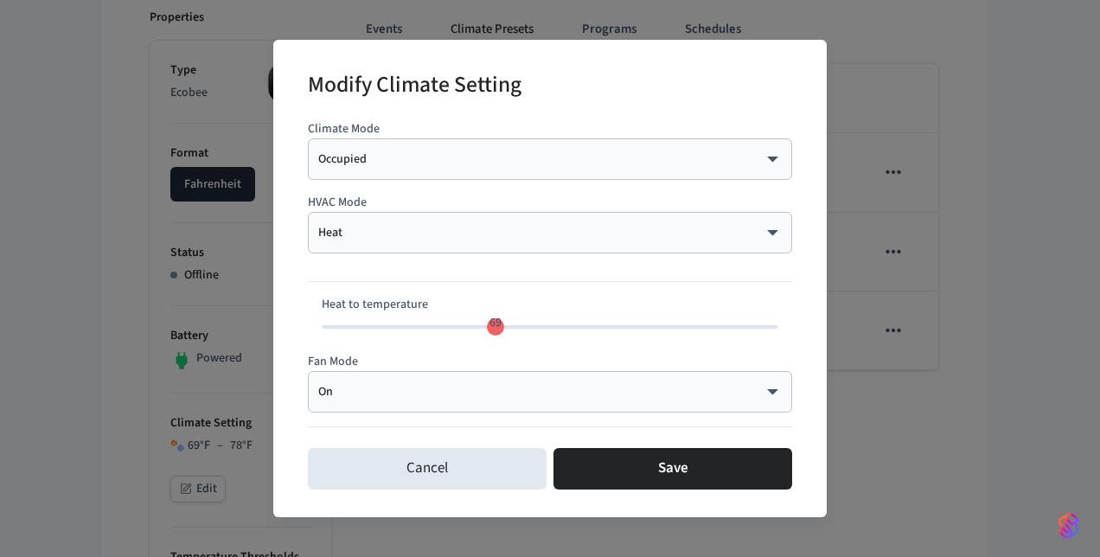
click at [476, 145] on div "Occupied ******** ​" at bounding box center [550, 158] width 484 height 41
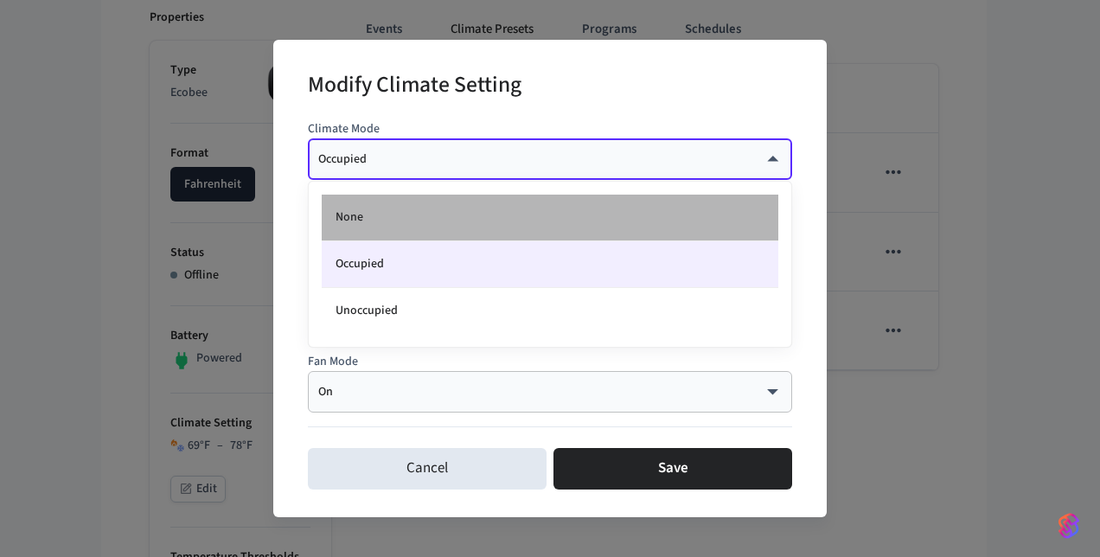
click at [533, 217] on li "None" at bounding box center [550, 218] width 456 height 47
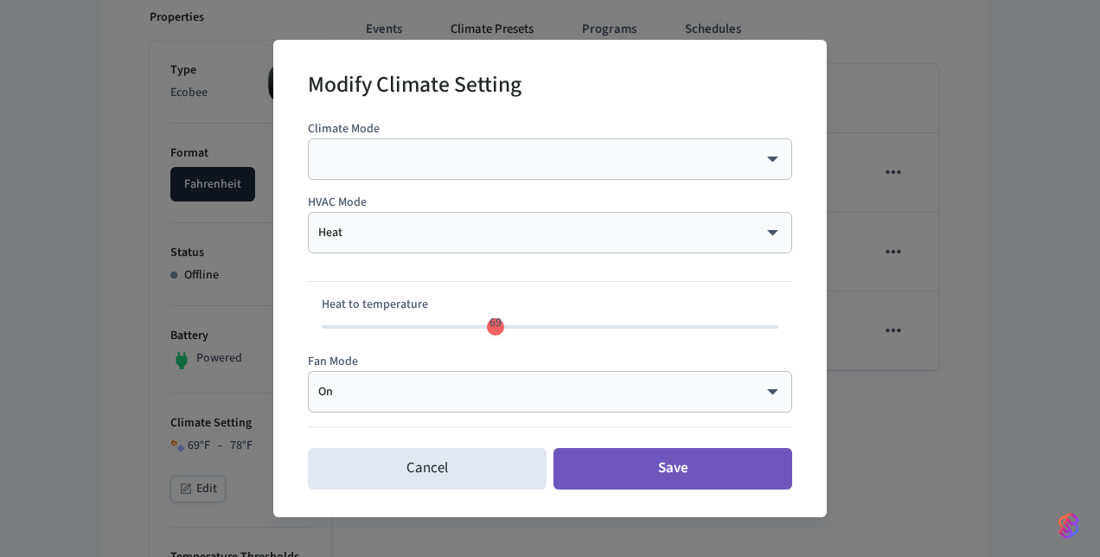
click at [648, 477] on button "Save" at bounding box center [672, 468] width 239 height 41
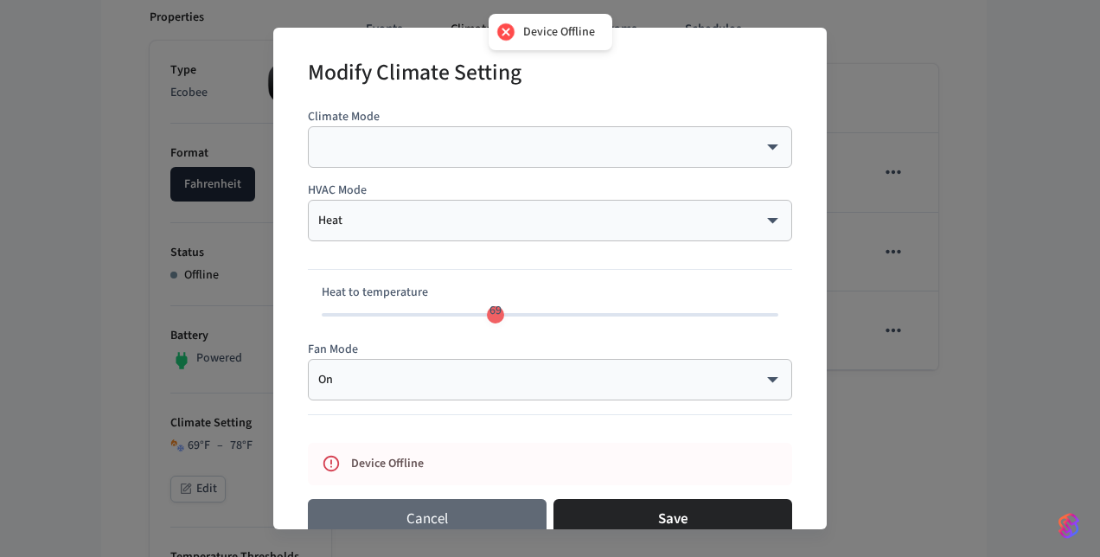
click at [502, 509] on button "Cancel" at bounding box center [427, 519] width 239 height 41
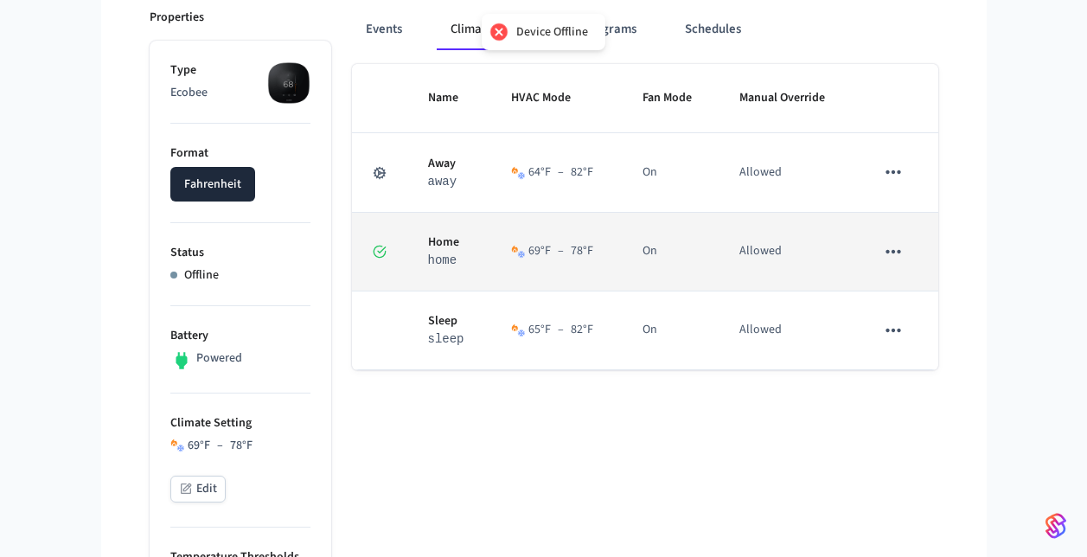
scroll to position [0, 0]
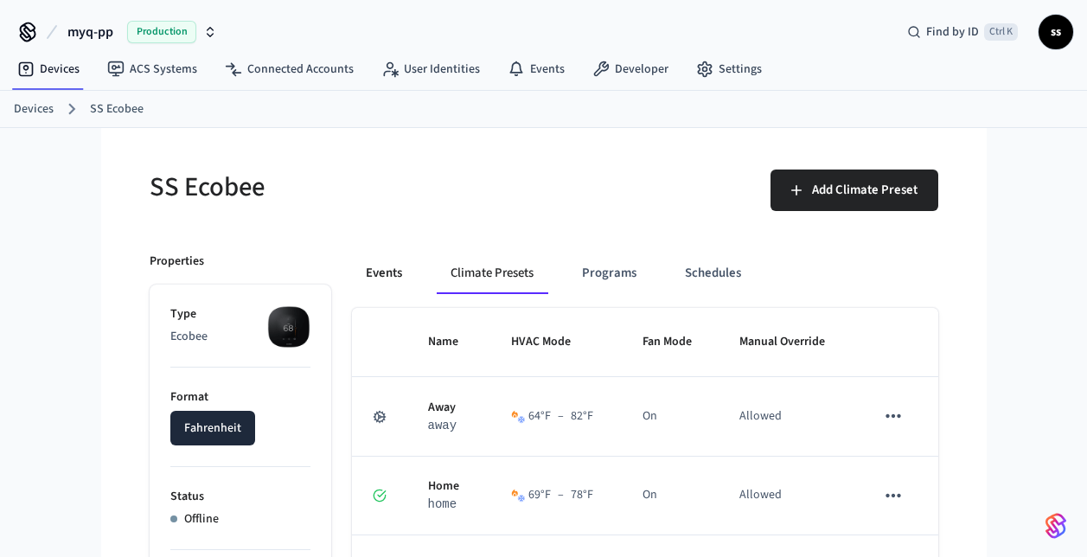
click at [380, 272] on button "Events" at bounding box center [384, 272] width 64 height 41
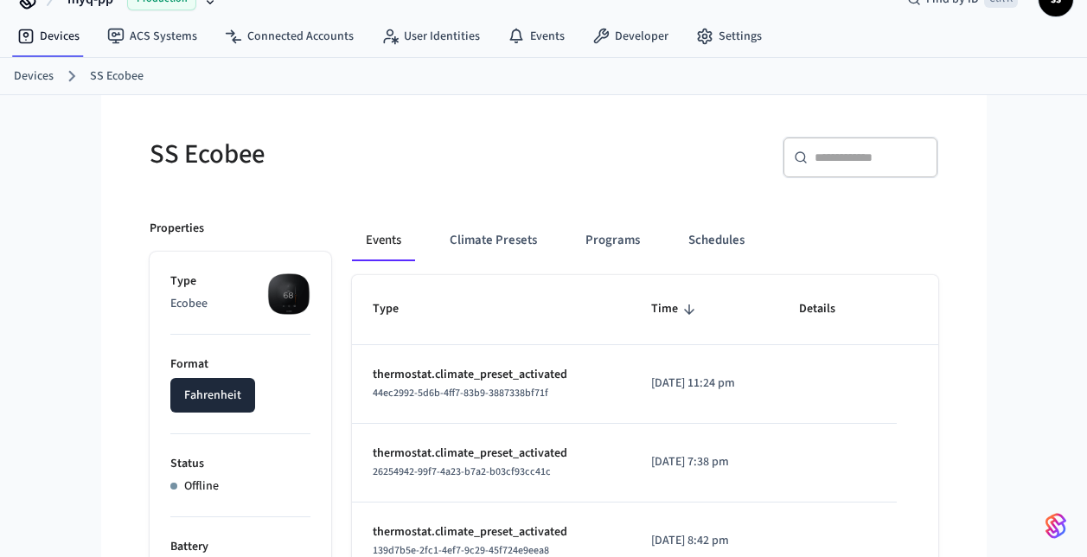
scroll to position [29, 0]
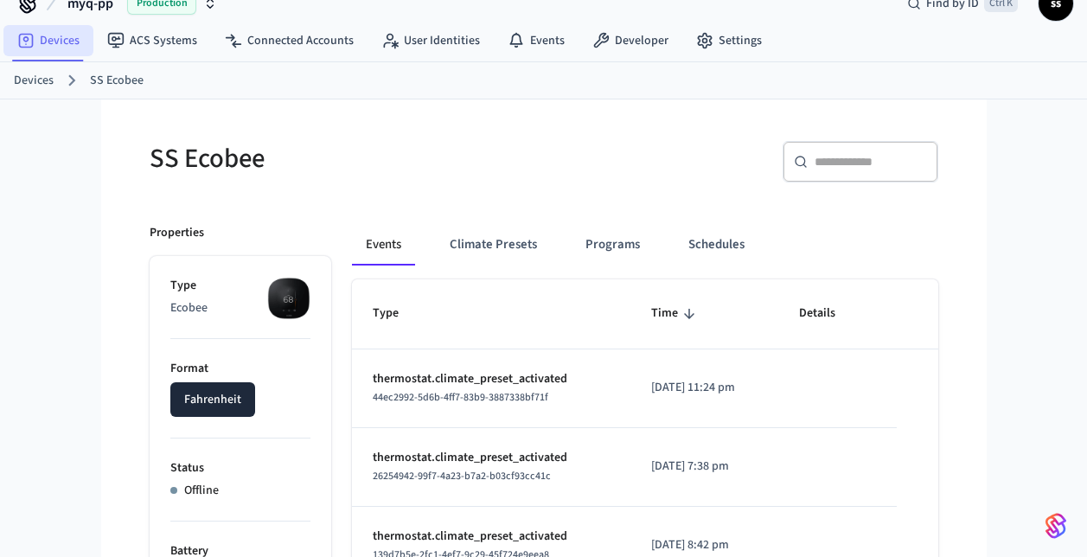
click at [42, 41] on link "Devices" at bounding box center [48, 40] width 90 height 31
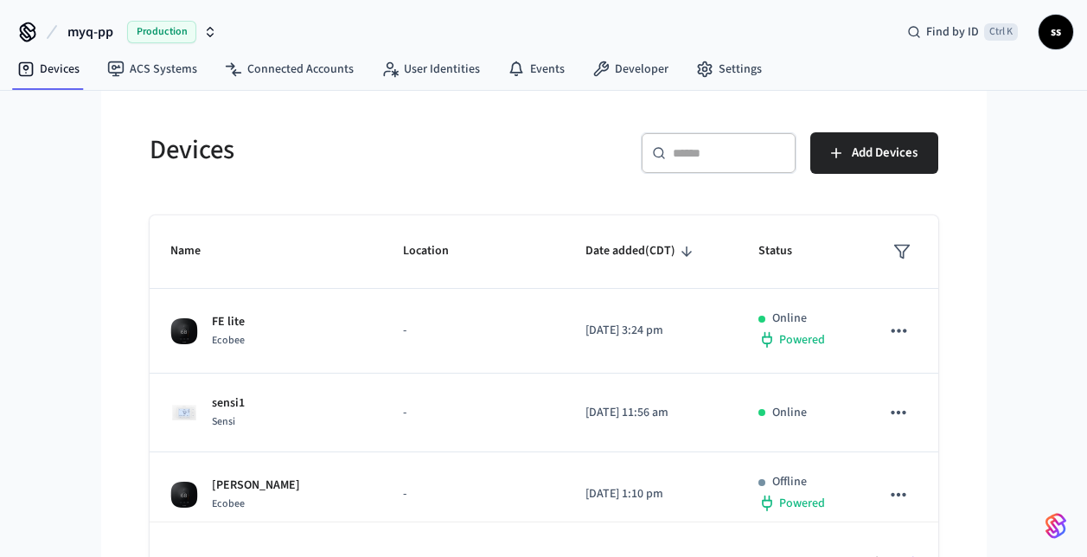
click at [744, 142] on div "​ ​" at bounding box center [719, 152] width 156 height 41
paste input "**********"
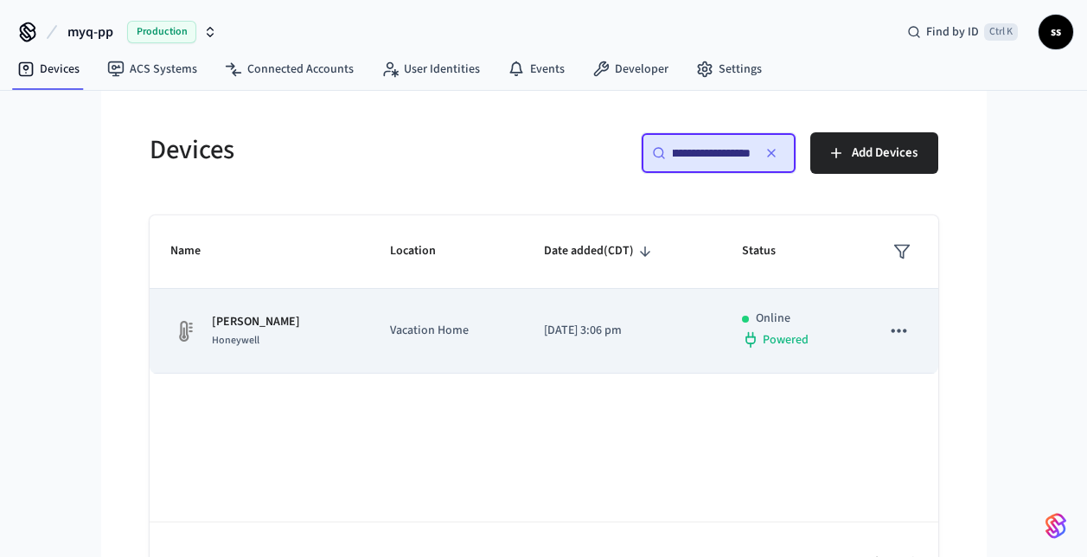
type input "**********"
click at [479, 335] on td "Vacation Home" at bounding box center [446, 331] width 155 height 85
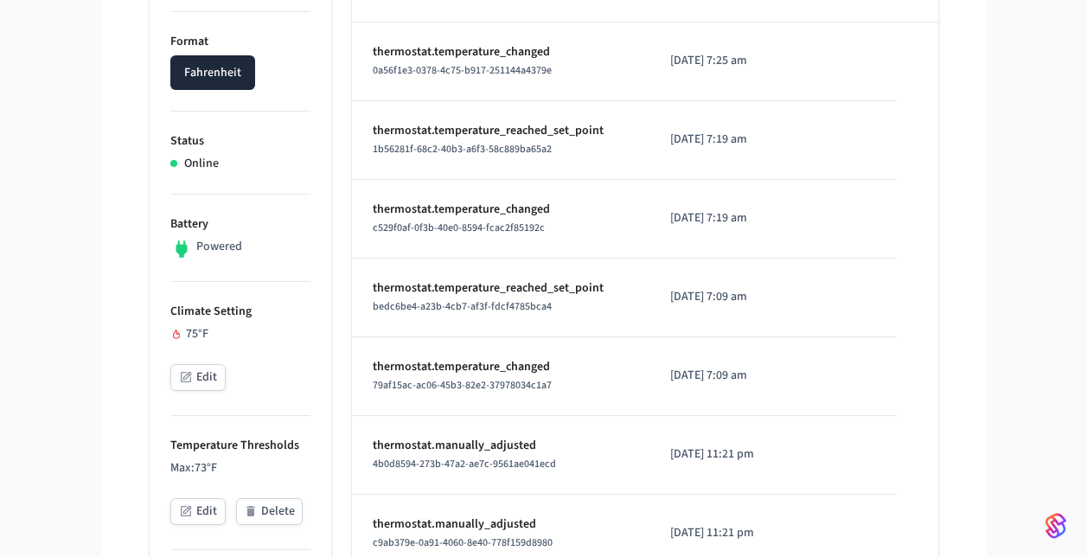
scroll to position [519, 0]
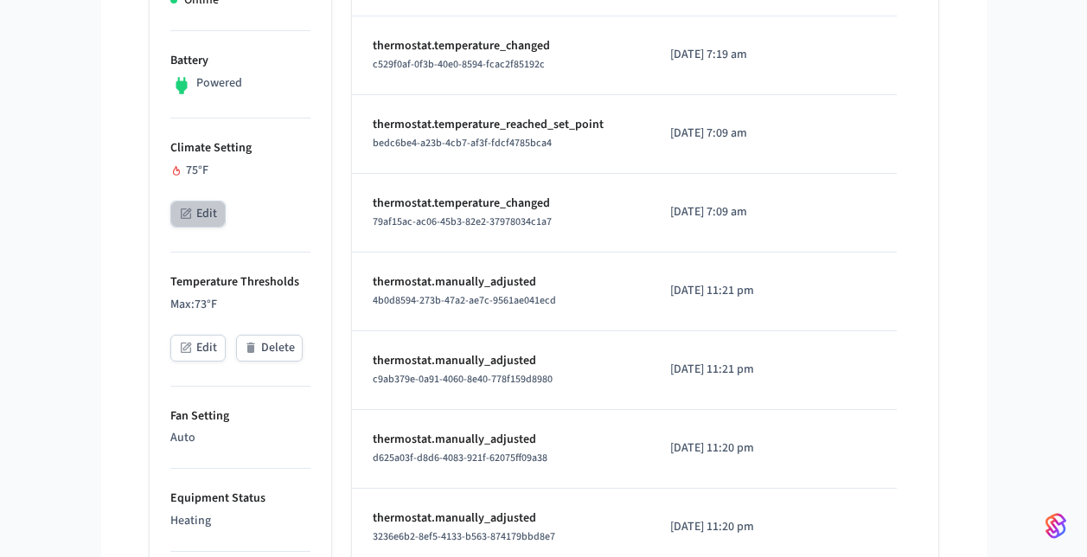
click at [193, 215] on button "Edit" at bounding box center [197, 214] width 55 height 27
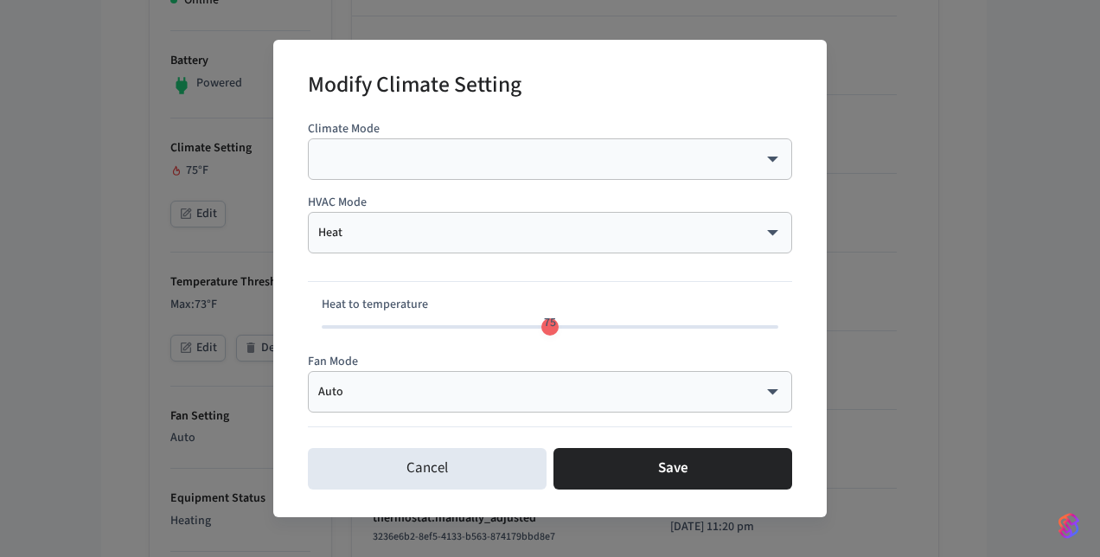
type input "**"
click at [539, 322] on span "75" at bounding box center [549, 322] width 33 height 25
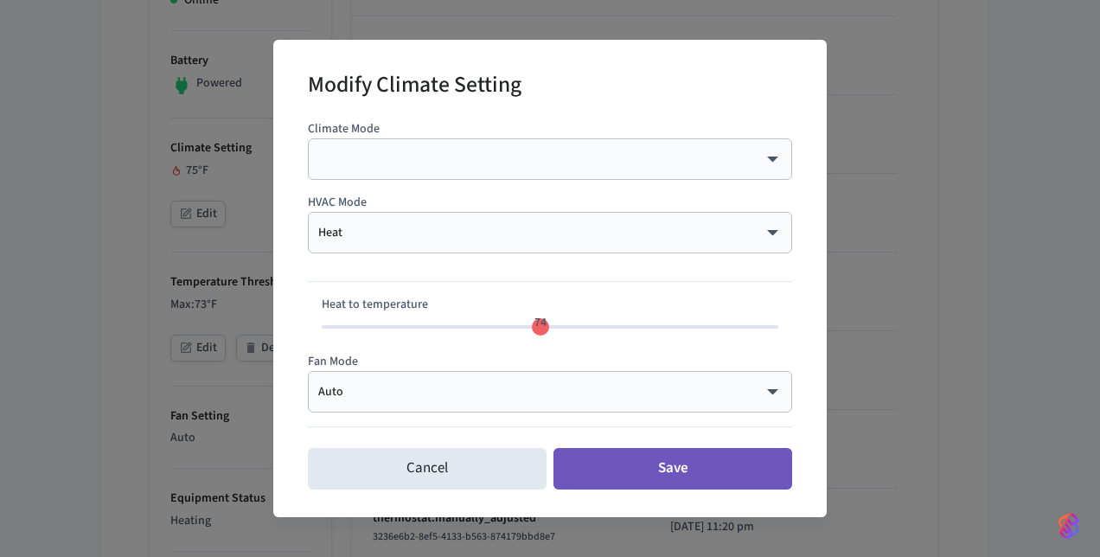
click at [640, 473] on button "Save" at bounding box center [672, 468] width 239 height 41
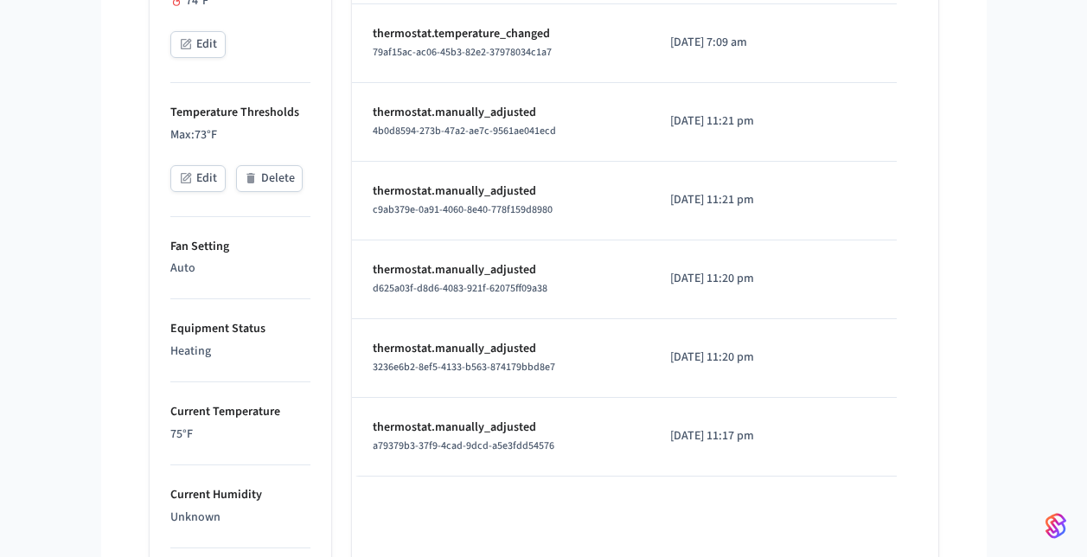
scroll to position [686, 0]
click at [207, 170] on button "Edit" at bounding box center [197, 180] width 55 height 27
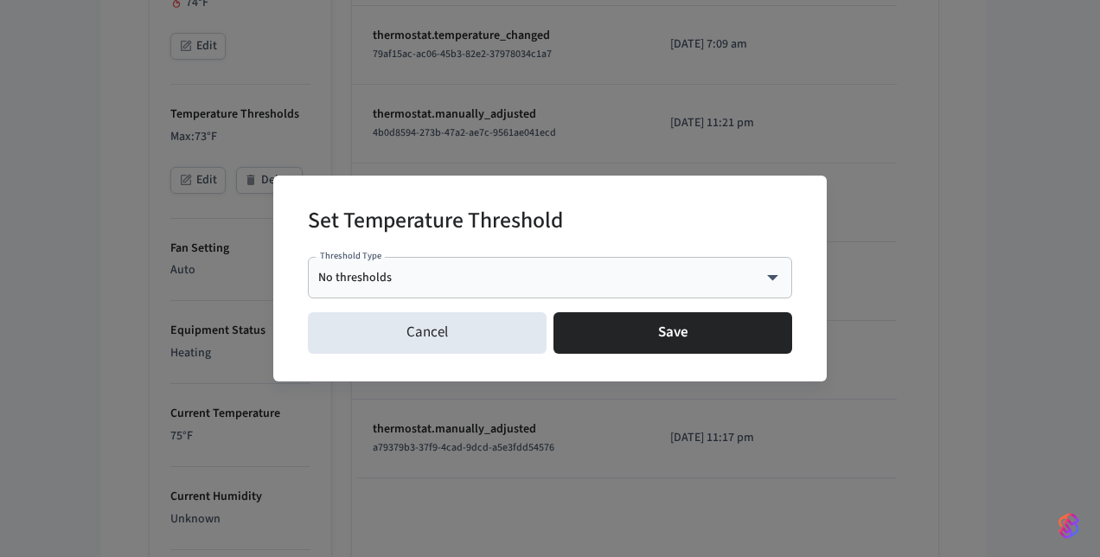
click at [449, 263] on div "No thresholds **** Threshold Type" at bounding box center [550, 277] width 484 height 41
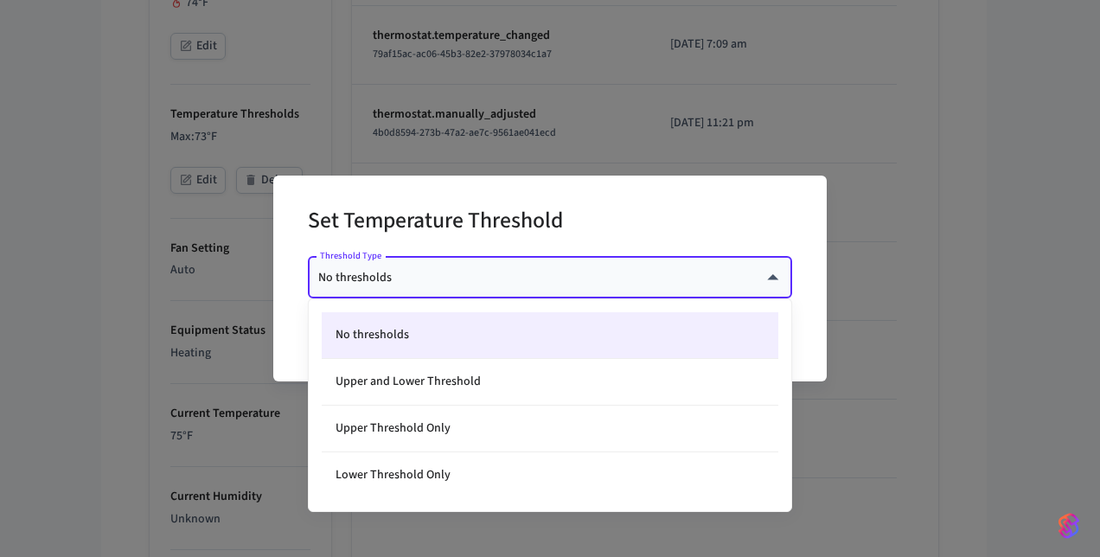
click at [469, 274] on body "myq-pp Production Find by ID Ctrl K ss Devices ACS Systems Connected Accounts U…" at bounding box center [550, 233] width 1100 height 1839
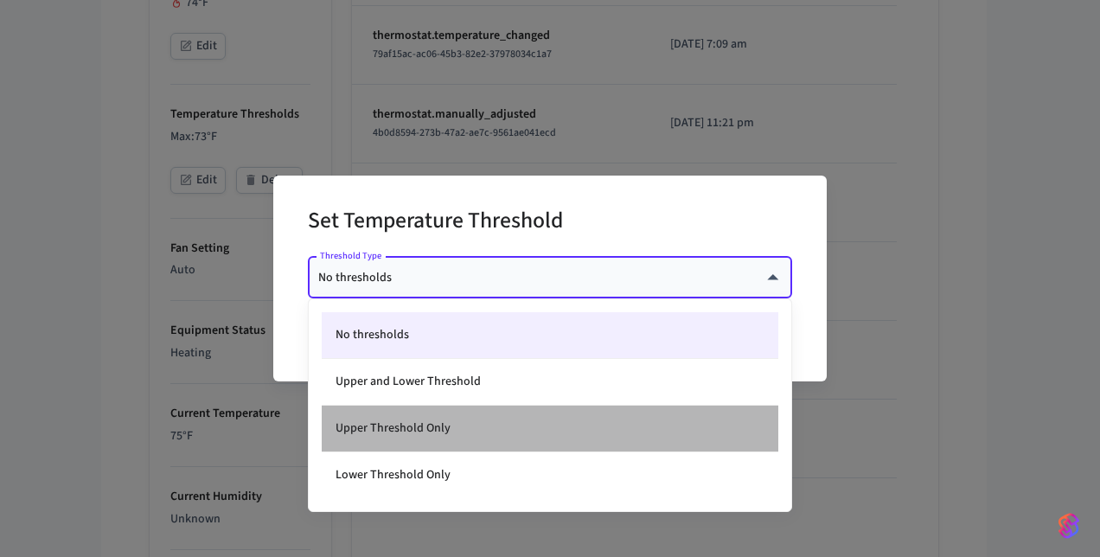
click at [466, 417] on li "Upper Threshold Only" at bounding box center [550, 428] width 456 height 47
type input "*****"
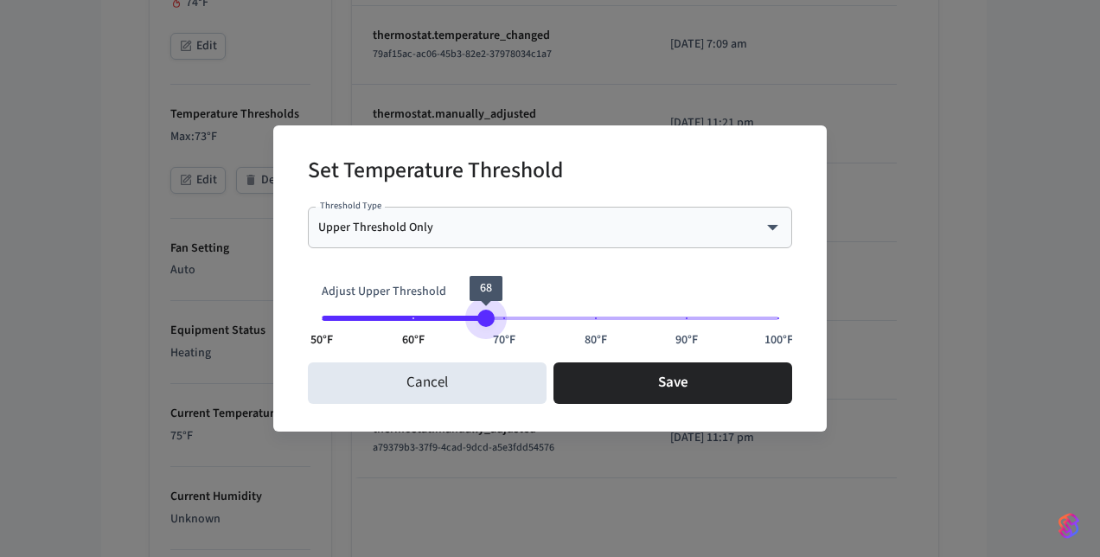
click at [488, 309] on span "50°F 60°F 70°F 80°F 90°F 100°F 68" at bounding box center [550, 318] width 456 height 26
type input "**"
click at [504, 313] on span "50°F 60°F 70°F 80°F 90°F 100°F 70" at bounding box center [550, 318] width 456 height 26
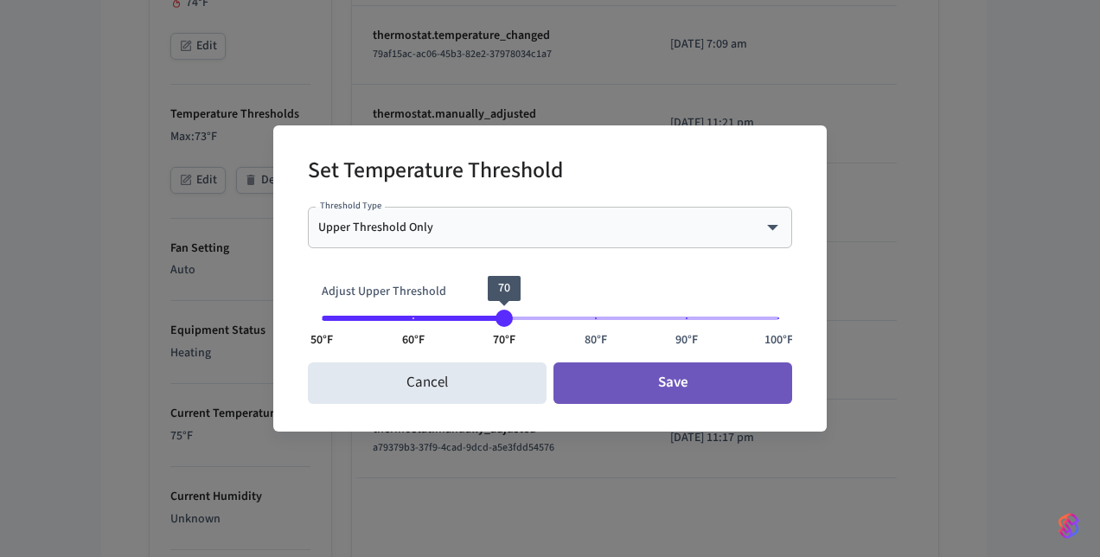
click at [652, 390] on button "Save" at bounding box center [672, 382] width 239 height 41
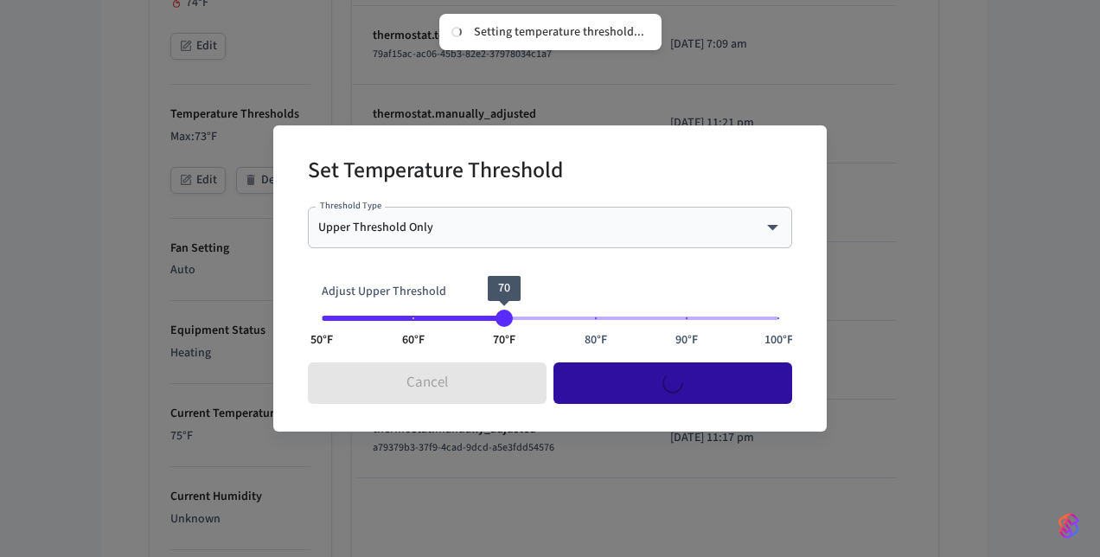
type input "****"
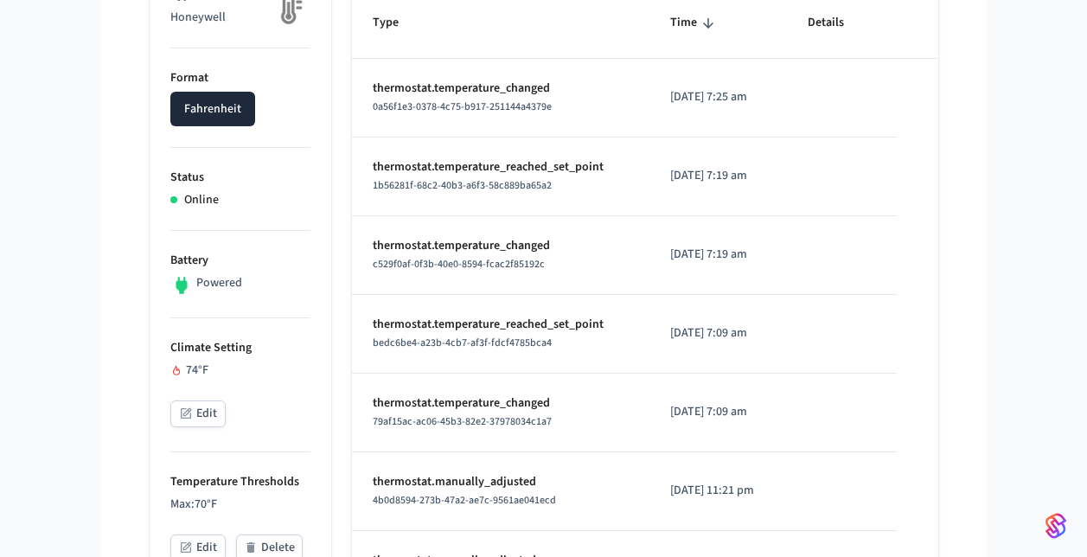
scroll to position [320, 0]
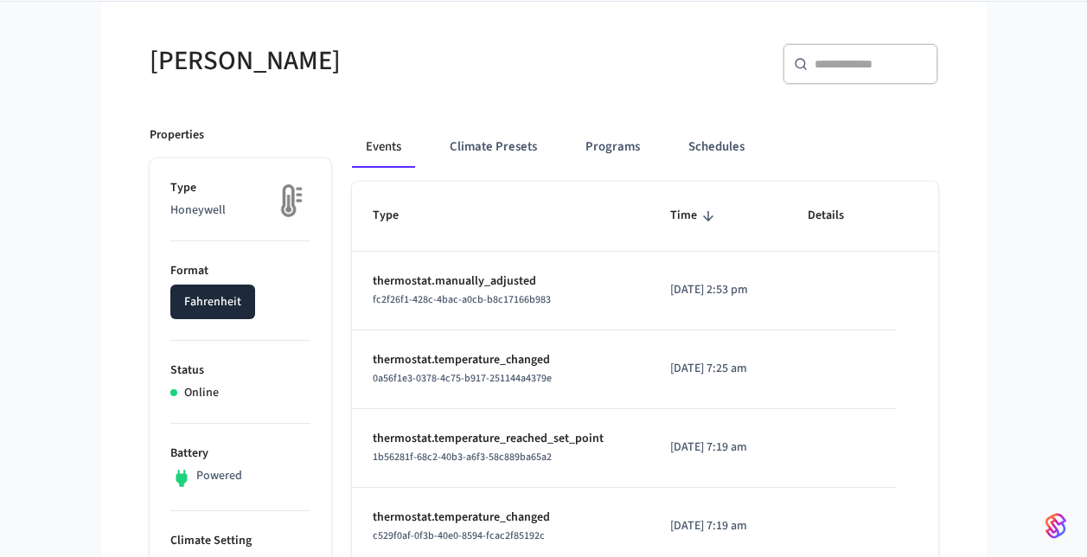
scroll to position [124, 0]
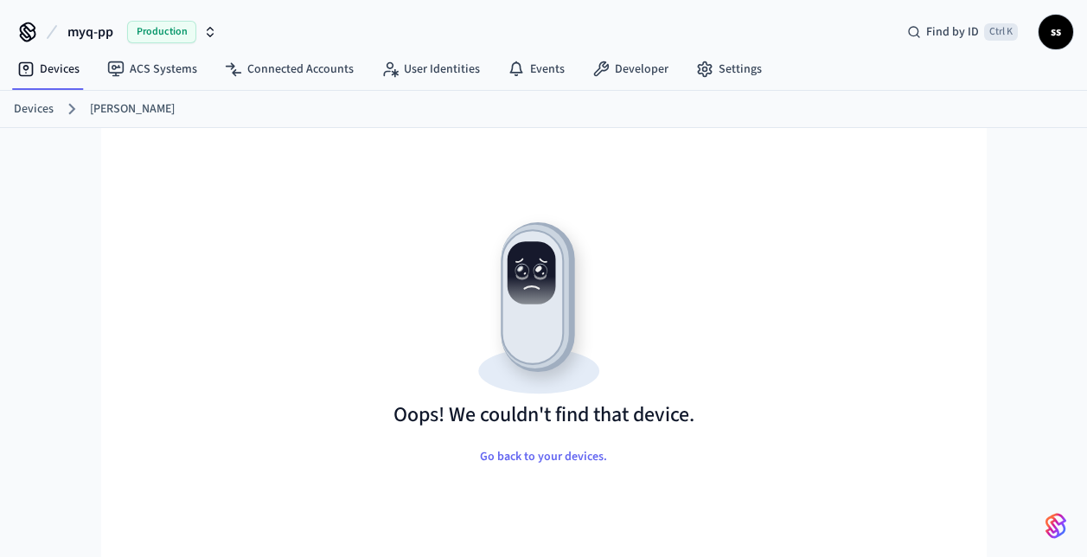
scroll to position [28, 0]
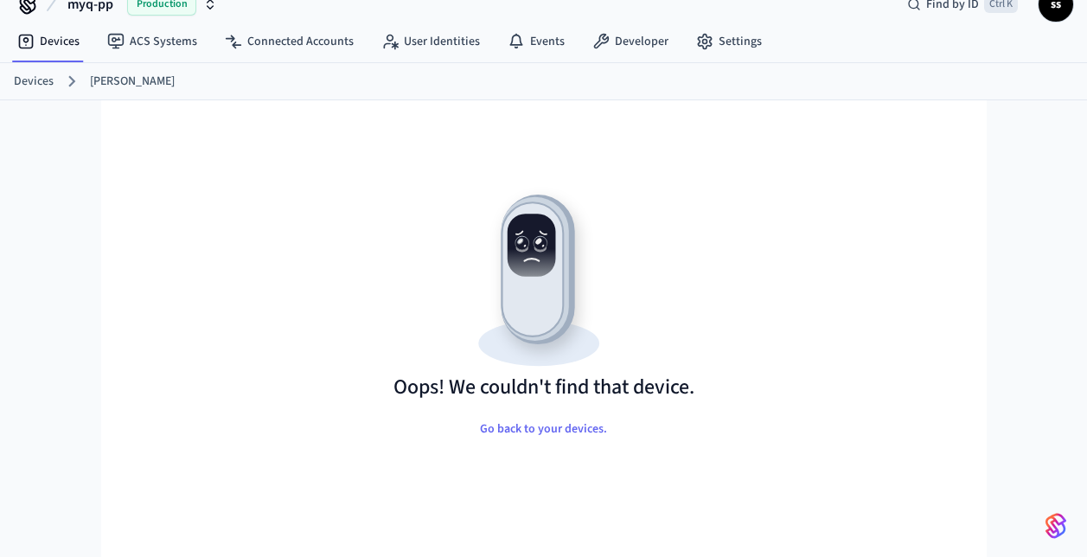
click at [99, 82] on link "[PERSON_NAME]" at bounding box center [132, 82] width 85 height 18
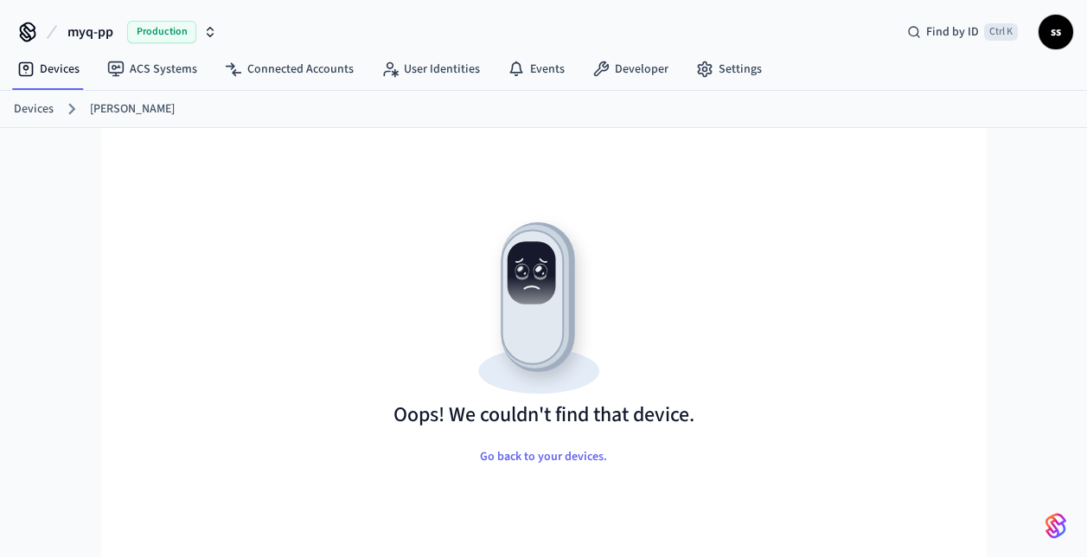
click at [114, 113] on link "[PERSON_NAME]" at bounding box center [132, 109] width 85 height 18
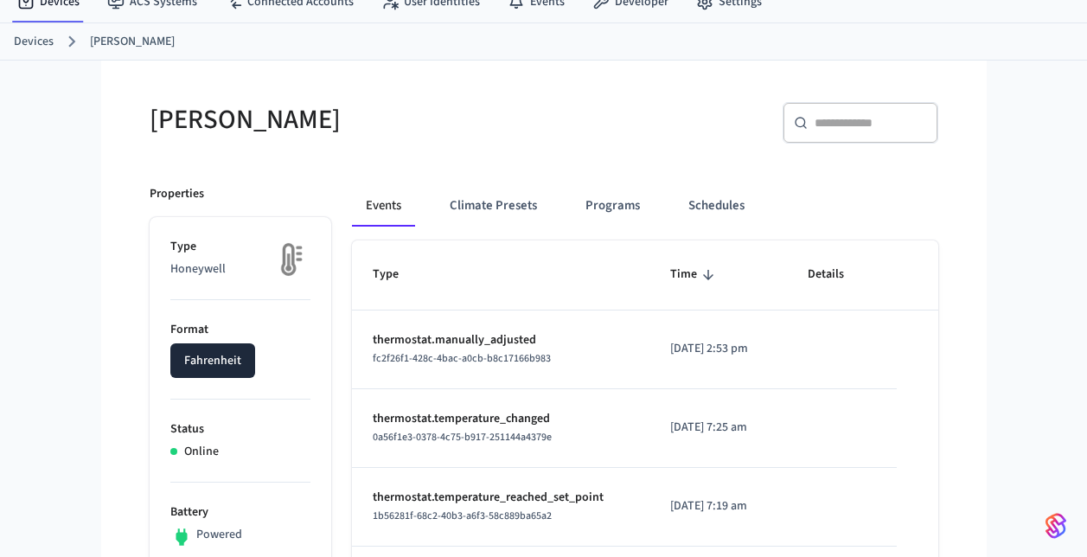
scroll to position [61, 0]
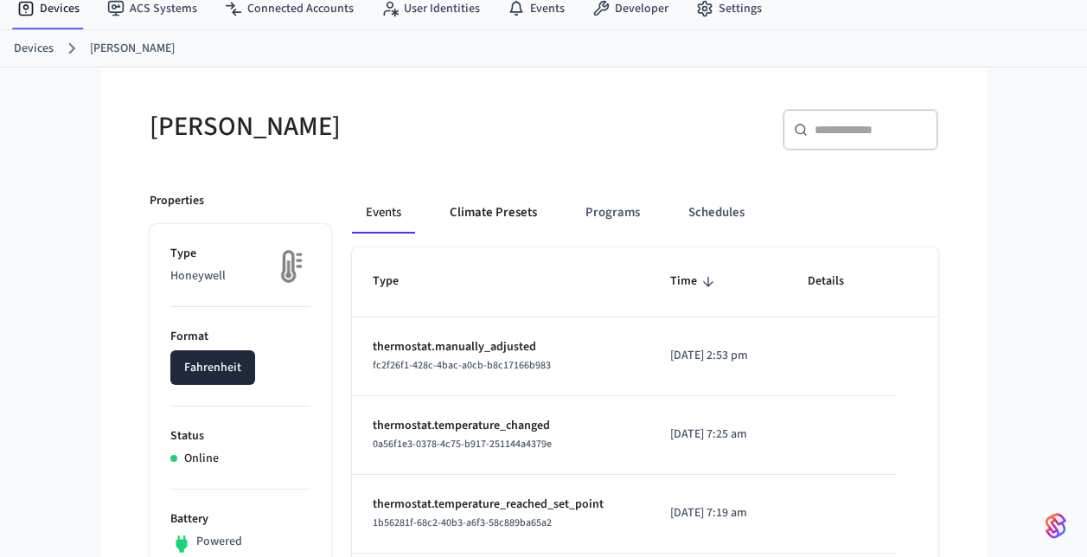
click at [471, 224] on button "Climate Presets" at bounding box center [493, 212] width 115 height 41
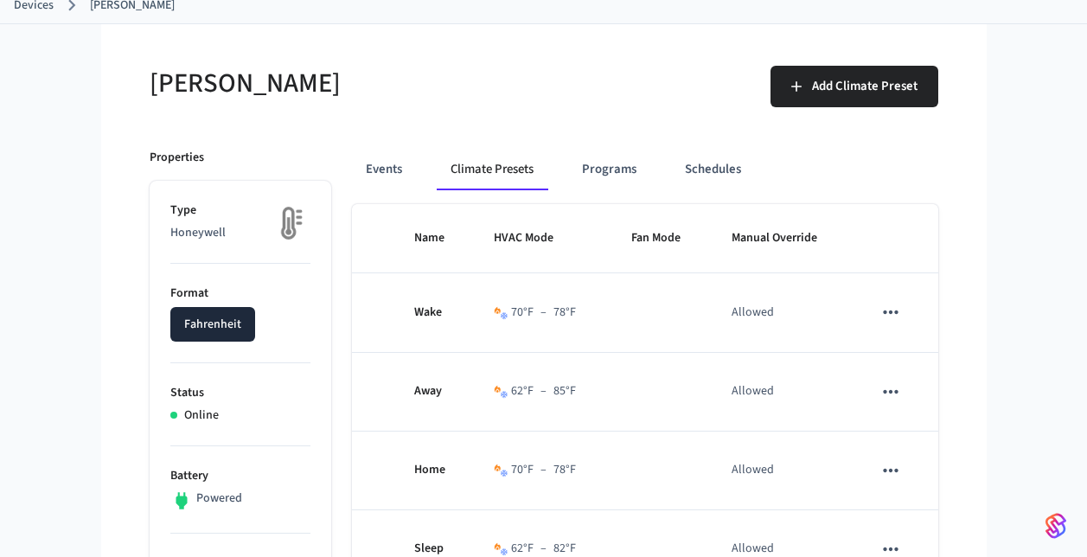
scroll to position [100, 0]
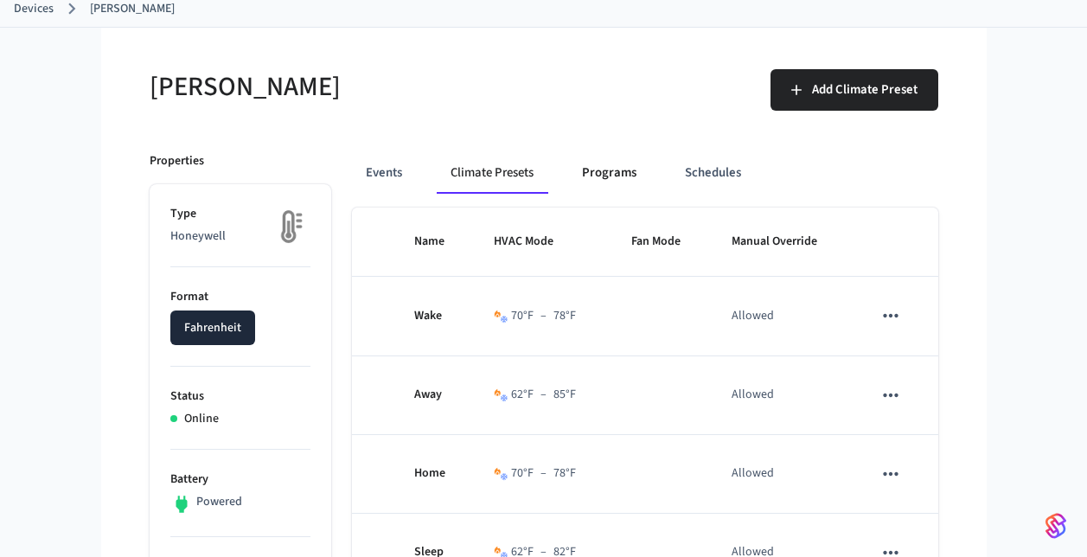
click at [613, 183] on button "Programs" at bounding box center [609, 172] width 82 height 41
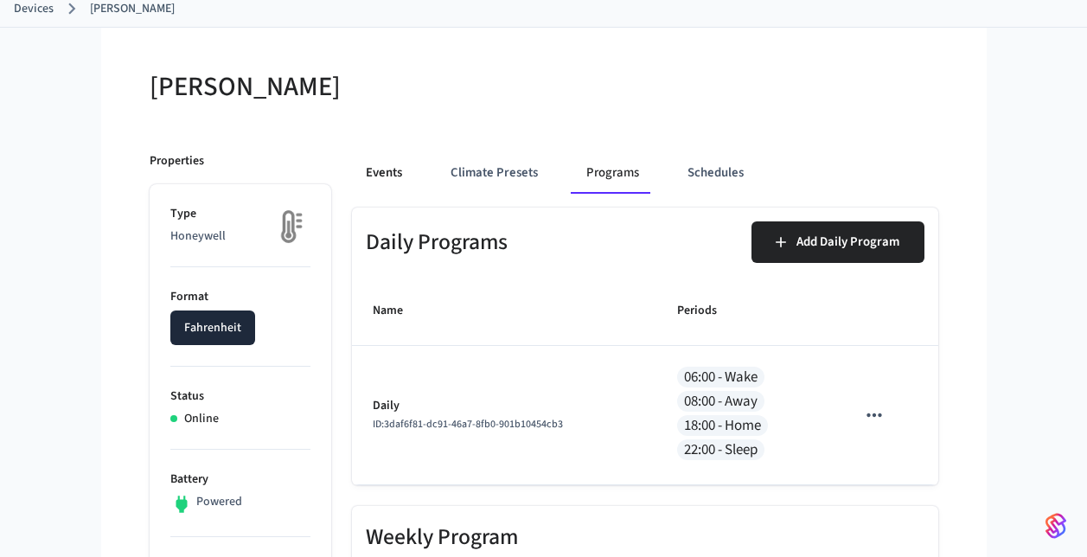
click at [406, 178] on button "Events" at bounding box center [384, 172] width 64 height 41
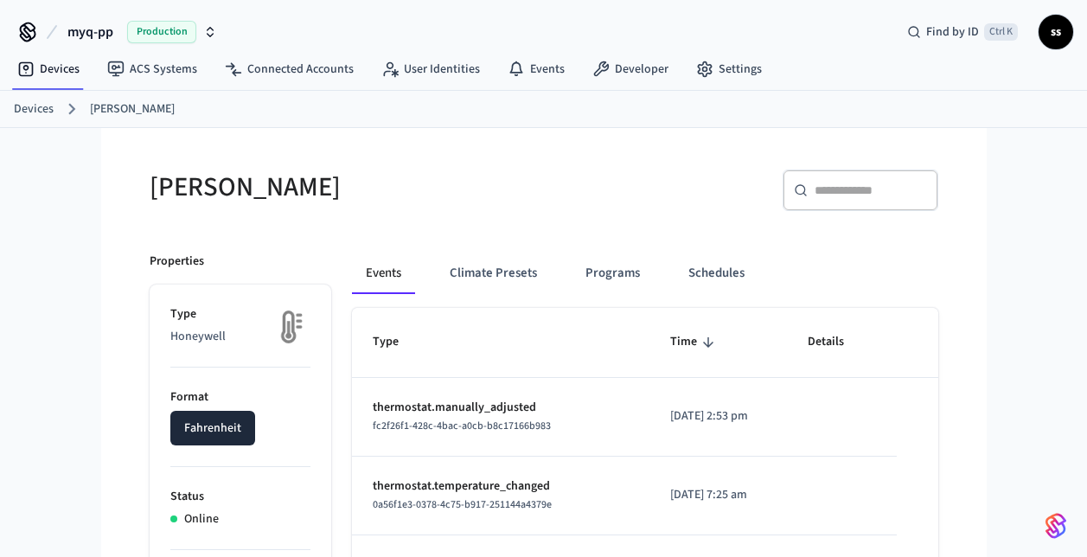
click at [39, 109] on link "Devices" at bounding box center [34, 109] width 40 height 18
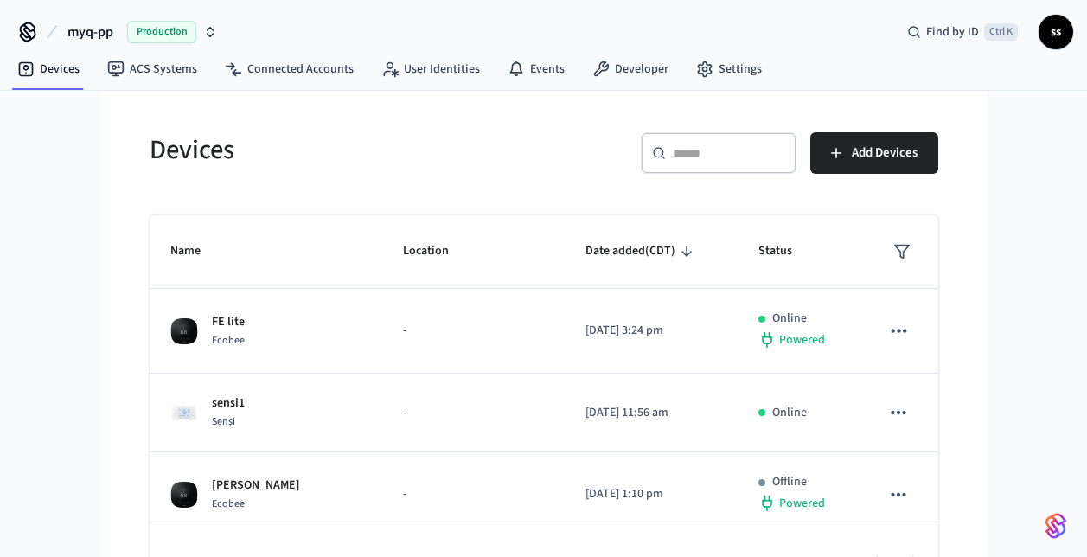
click at [744, 147] on input "text" at bounding box center [729, 152] width 112 height 17
paste input "**********"
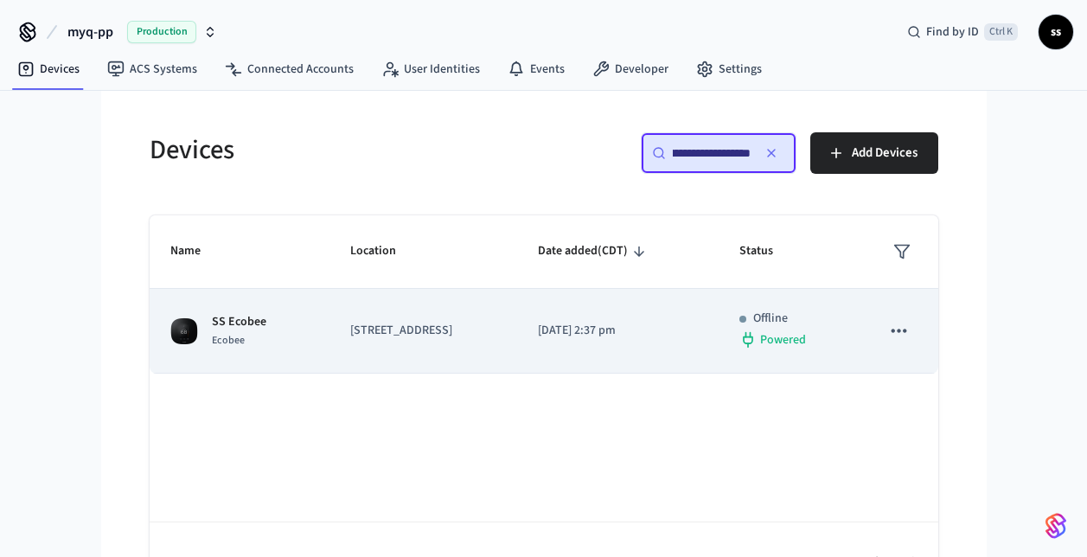
type input "**********"
click at [475, 335] on p "[STREET_ADDRESS]" at bounding box center [423, 331] width 146 height 18
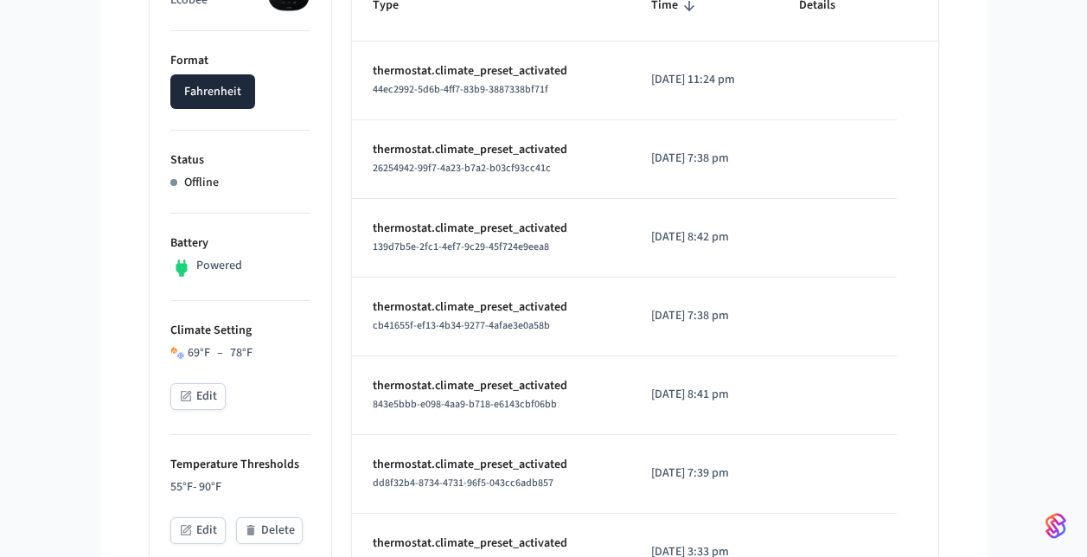
scroll to position [342, 0]
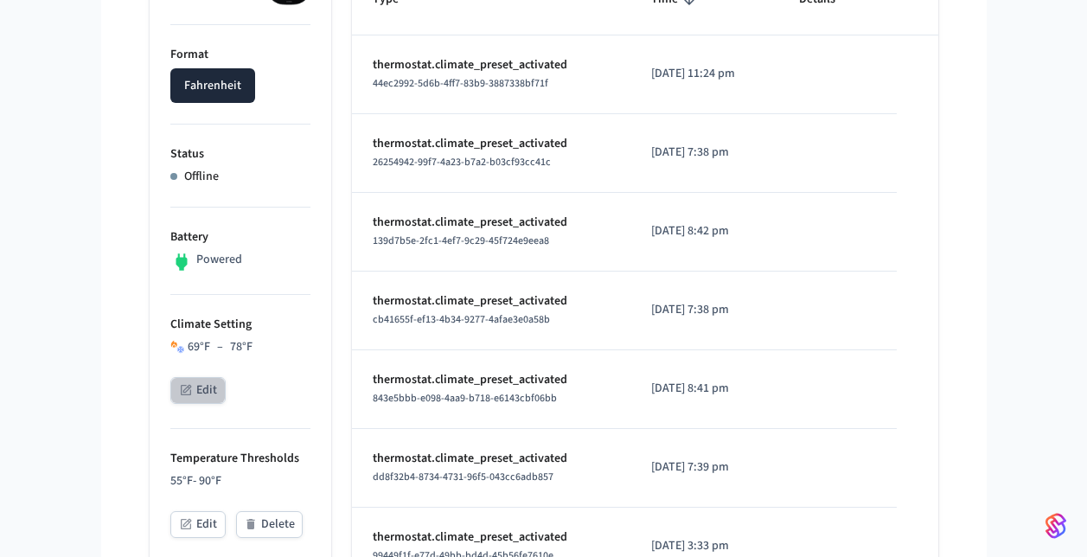
click at [190, 398] on button "Edit" at bounding box center [197, 390] width 55 height 27
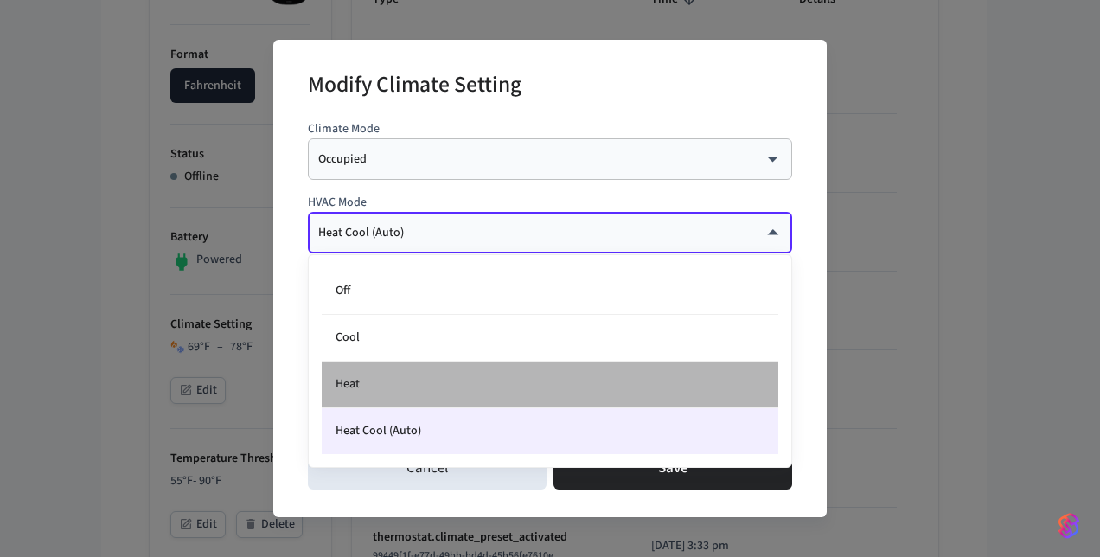
click at [427, 380] on li "Heat" at bounding box center [550, 384] width 456 height 47
type input "****"
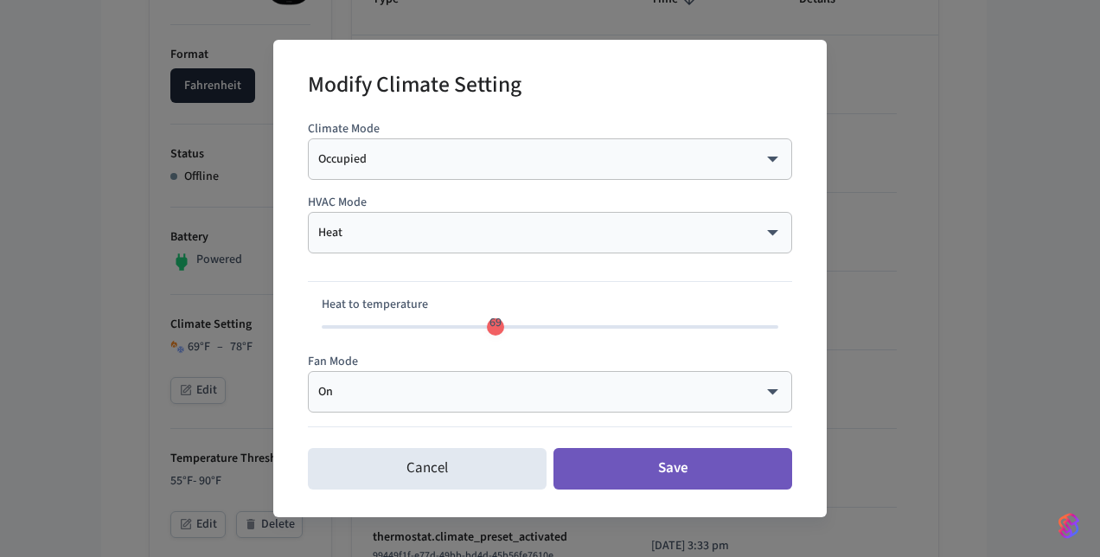
click at [676, 468] on button "Save" at bounding box center [672, 468] width 239 height 41
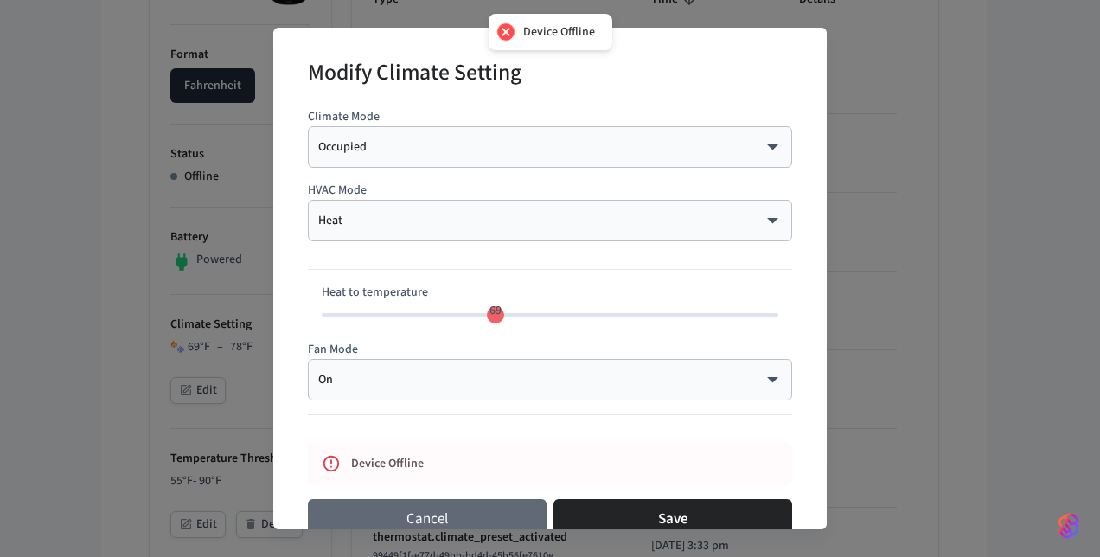
click at [474, 511] on button "Cancel" at bounding box center [427, 519] width 239 height 41
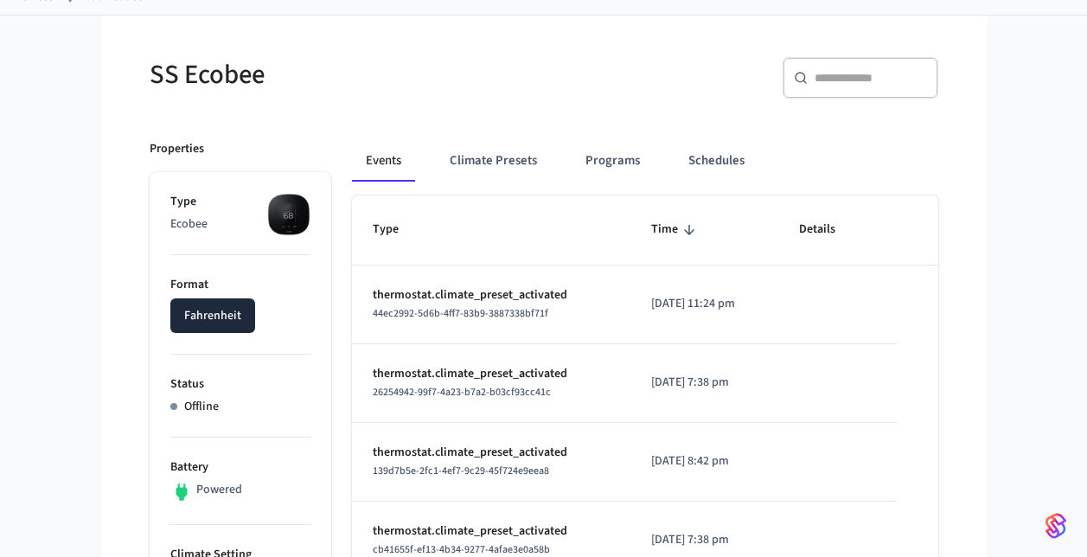
scroll to position [112, 0]
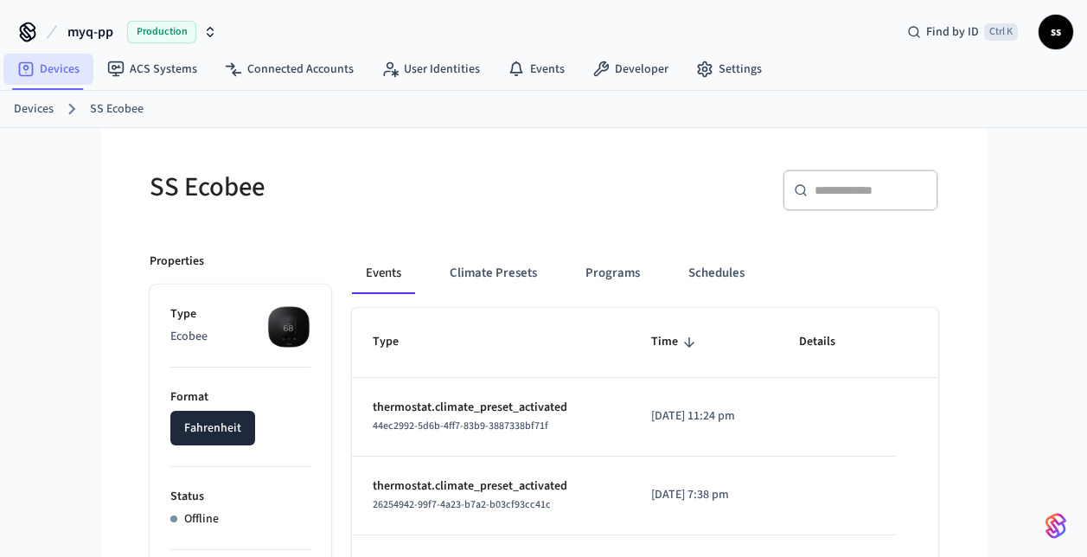
click at [41, 70] on link "Devices" at bounding box center [48, 69] width 90 height 31
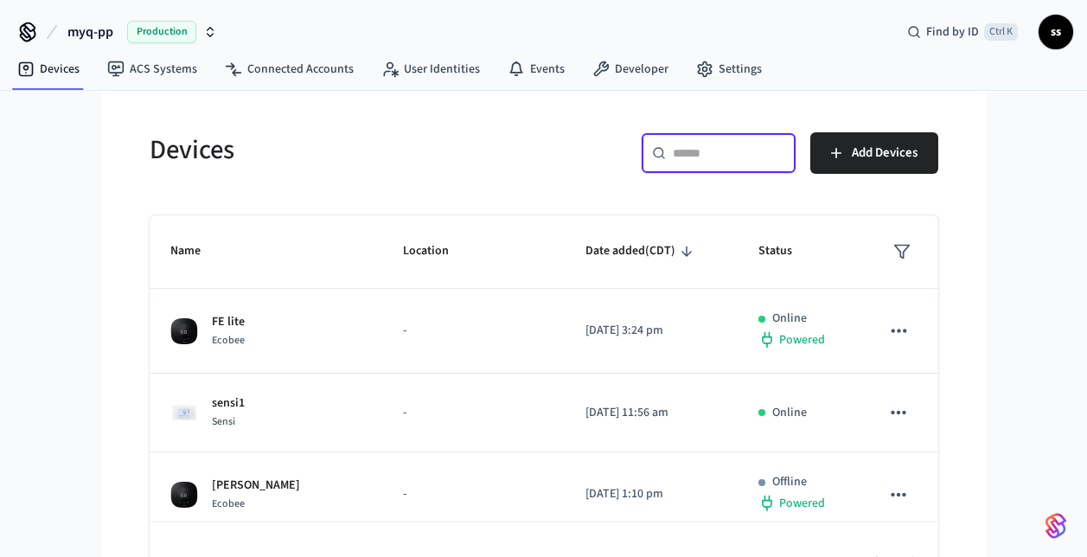
click at [700, 156] on input "text" at bounding box center [729, 152] width 112 height 17
paste input "**********"
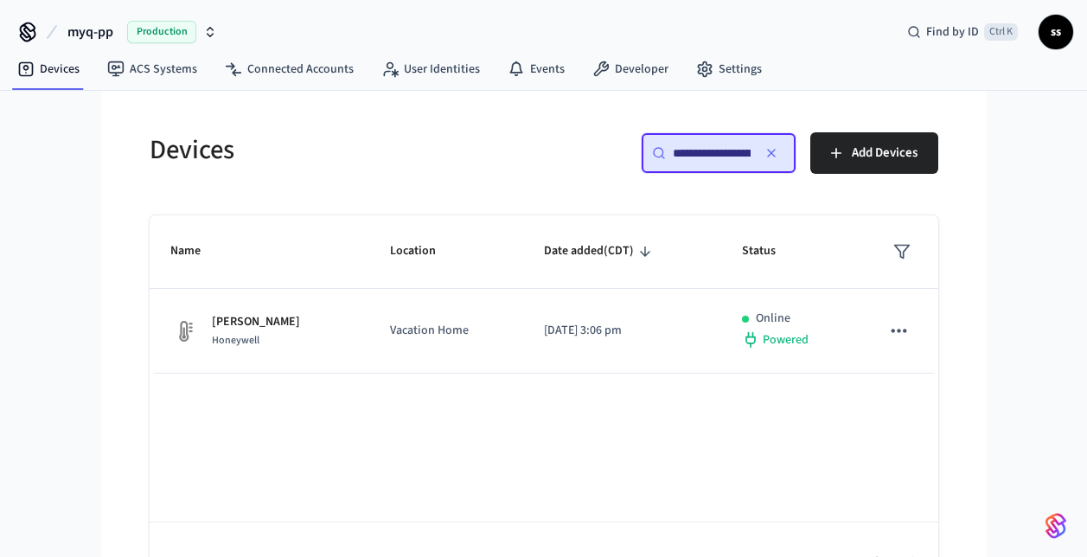
scroll to position [0, 134]
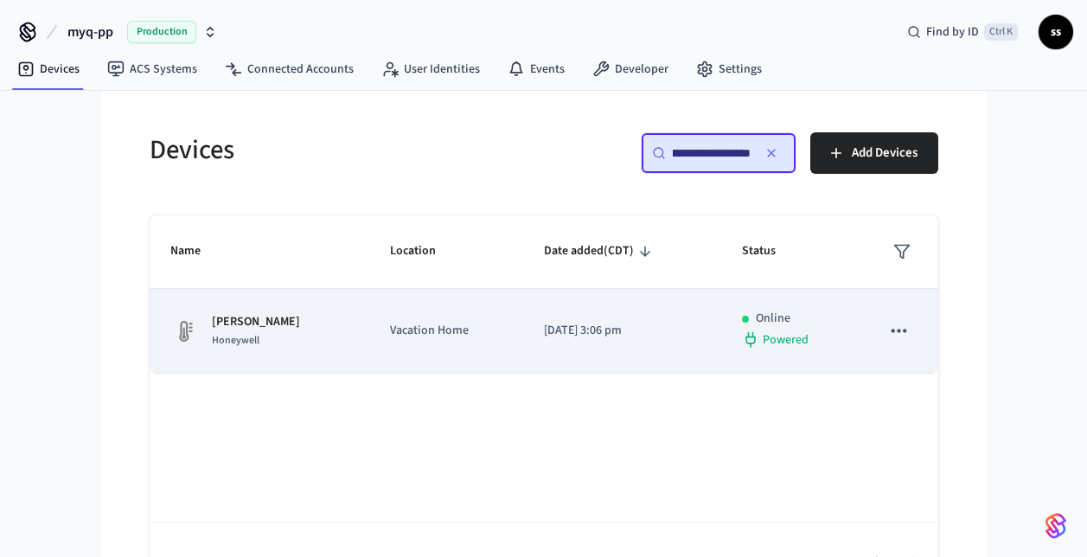
type input "**********"
click at [552, 346] on td "2025/04/29 at 3:06 pm" at bounding box center [622, 331] width 198 height 85
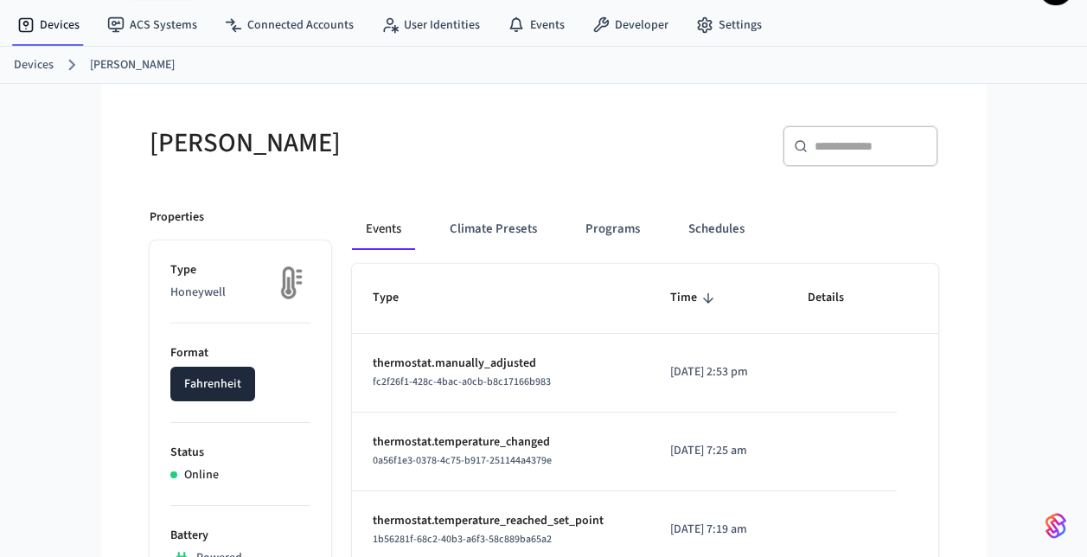
scroll to position [40, 0]
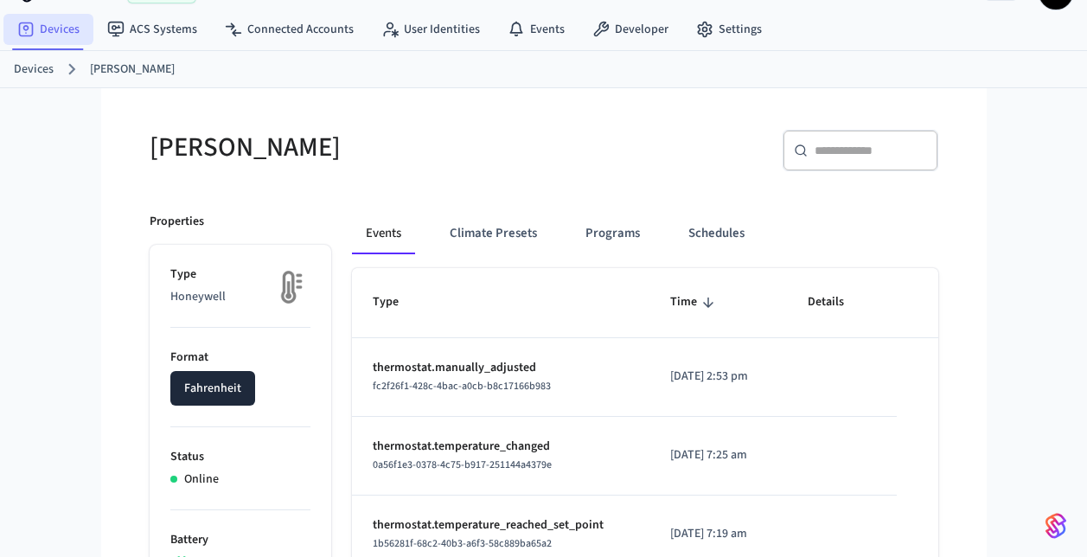
click at [57, 28] on link "Devices" at bounding box center [48, 29] width 90 height 31
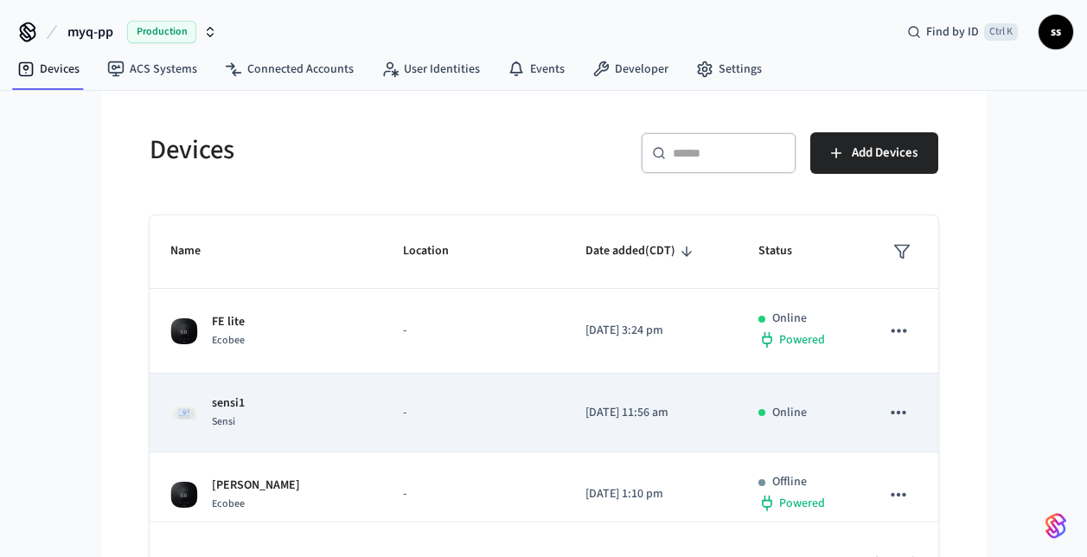
click at [344, 427] on td "sensi1 Sensi" at bounding box center [266, 412] width 233 height 79
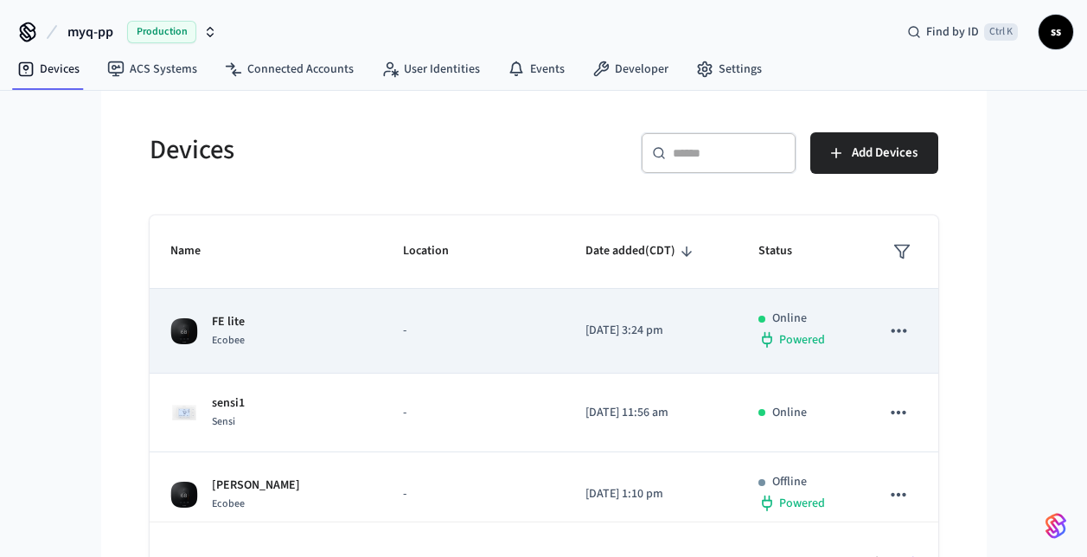
click at [269, 349] on div "FE lite Ecobee" at bounding box center [265, 331] width 191 height 36
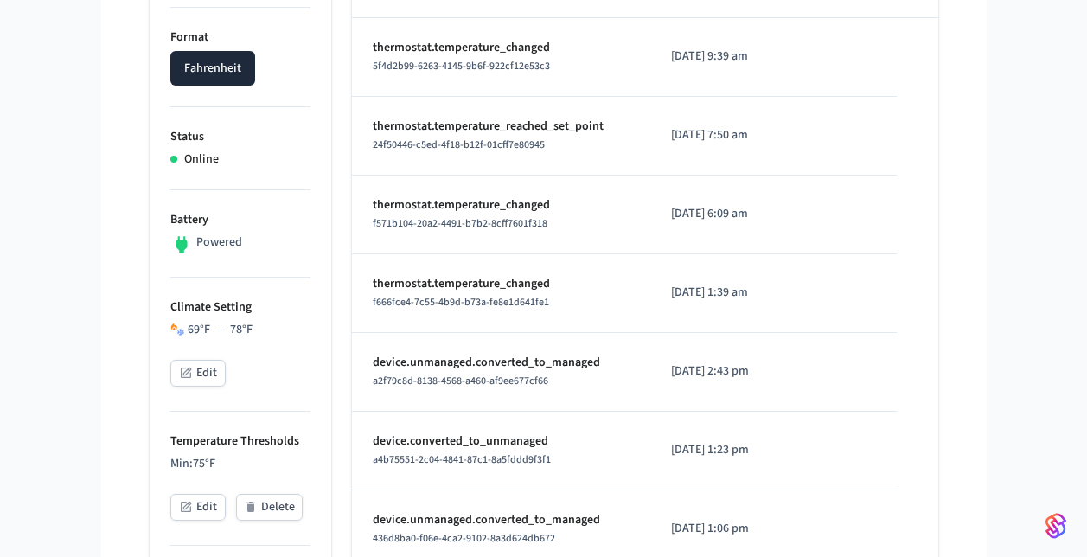
scroll to position [359, 0]
click at [200, 369] on button "Edit" at bounding box center [197, 373] width 55 height 27
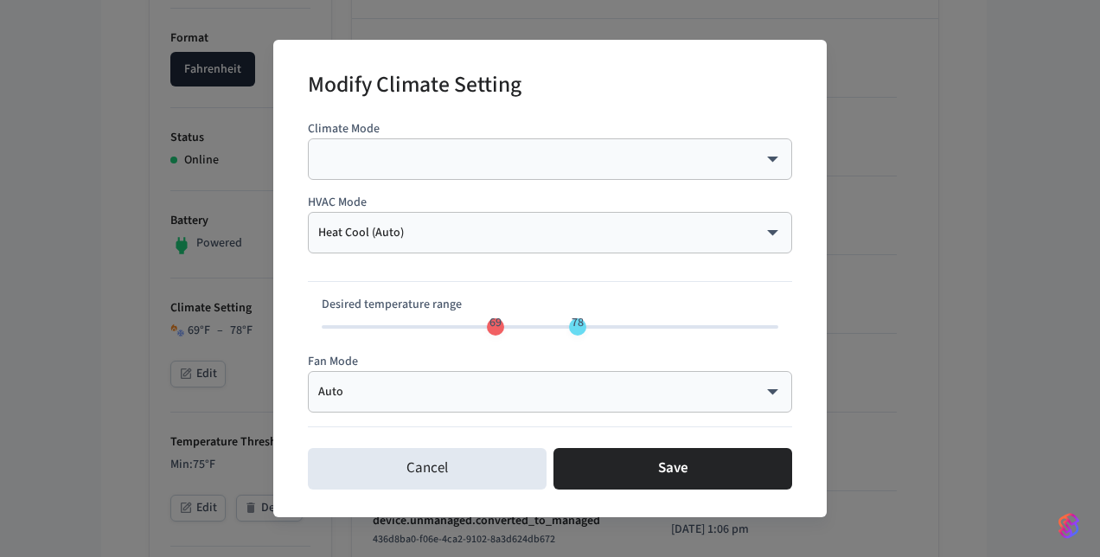
click at [432, 242] on div "Heat Cool (Auto) ********* ​" at bounding box center [550, 232] width 484 height 41
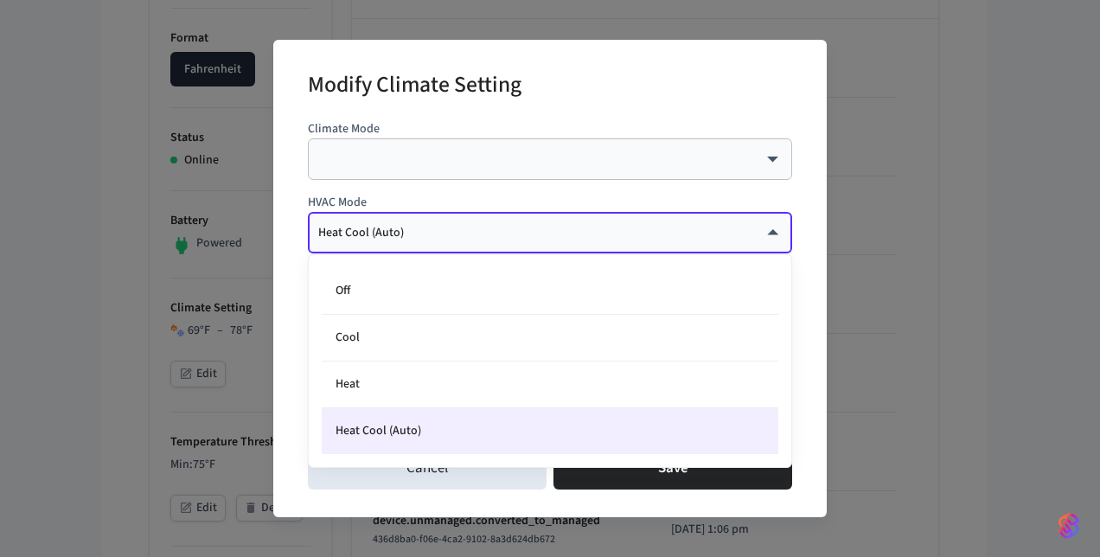
click at [411, 234] on body "myq-pp Production Find by ID Ctrl K ss Devices ACS Systems Connected Accounts U…" at bounding box center [550, 560] width 1100 height 1839
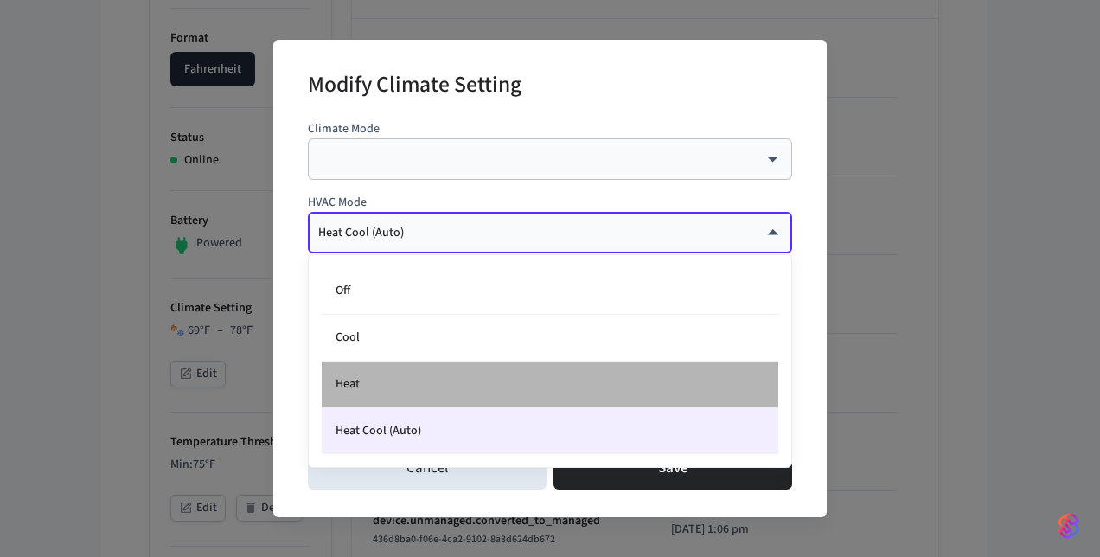
click at [366, 393] on li "Heat" at bounding box center [550, 384] width 456 height 47
type input "****"
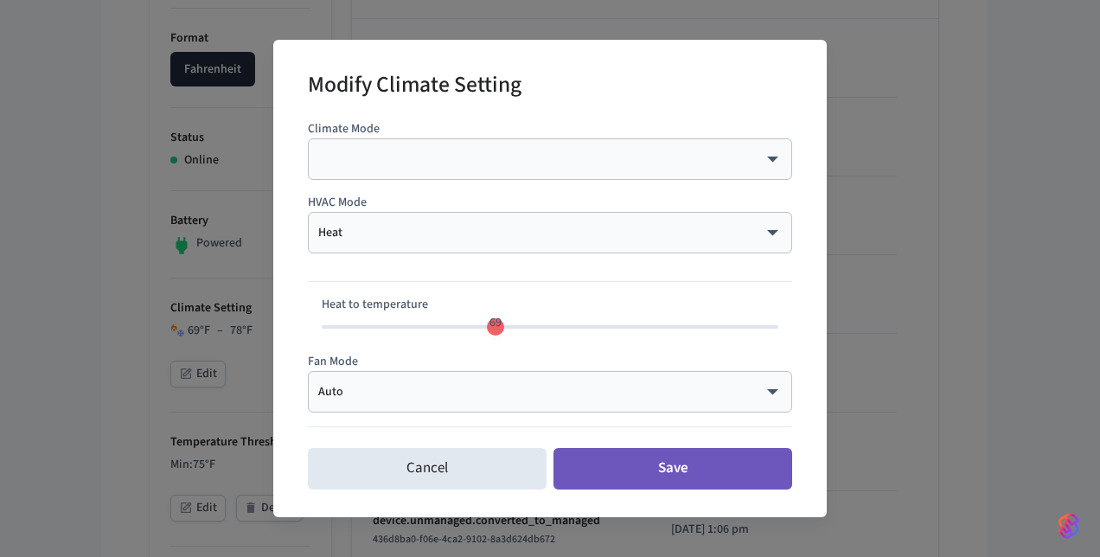
click at [653, 470] on button "Save" at bounding box center [672, 468] width 239 height 41
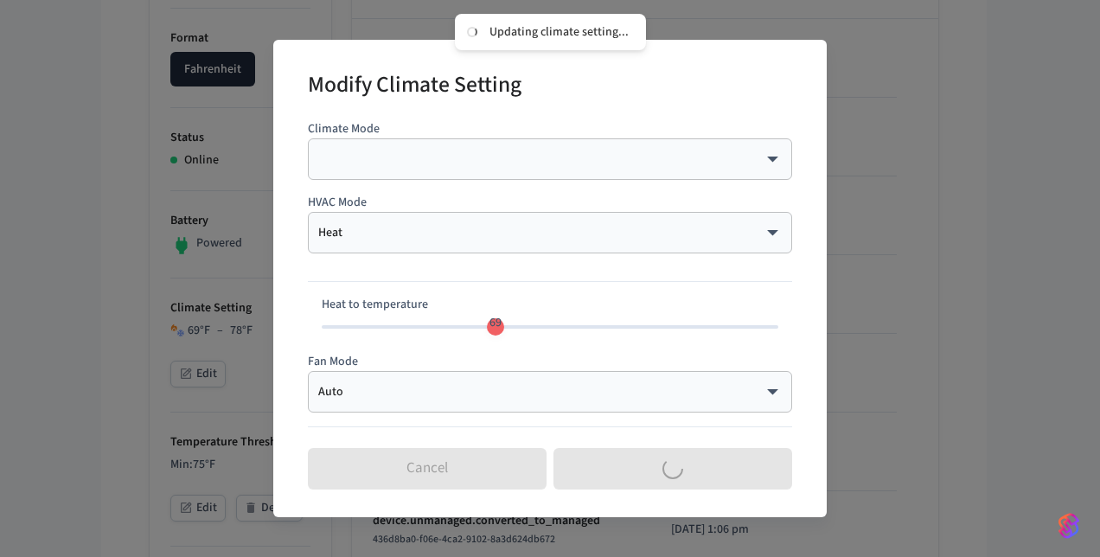
click at [870, 336] on div "Modify Climate Setting Climate Mode ​ ​ HVAC Mode Heat **** ​ Heat to temperatu…" at bounding box center [550, 278] width 1100 height 557
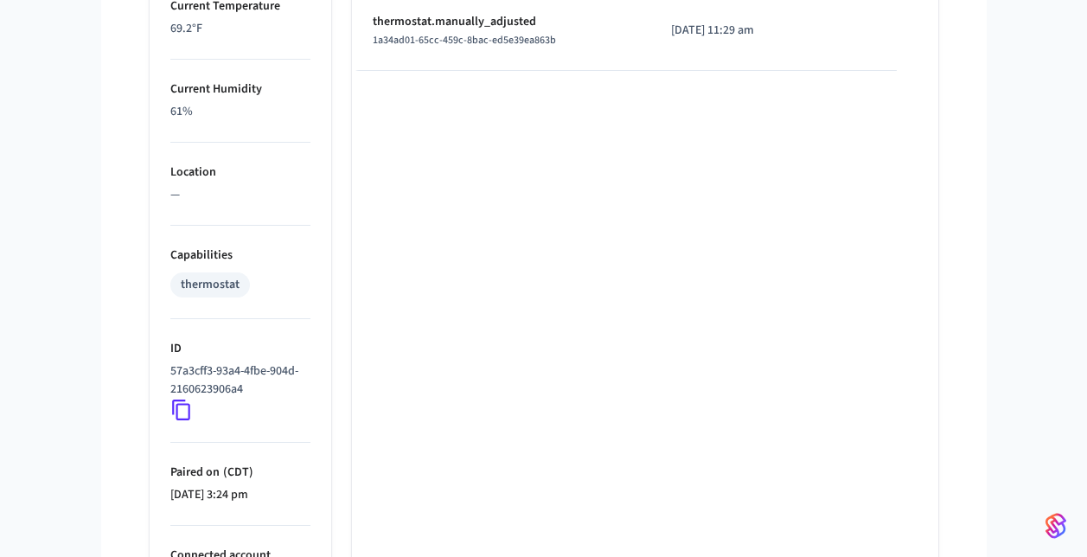
scroll to position [1094, 0]
click at [182, 405] on icon at bounding box center [181, 409] width 22 height 22
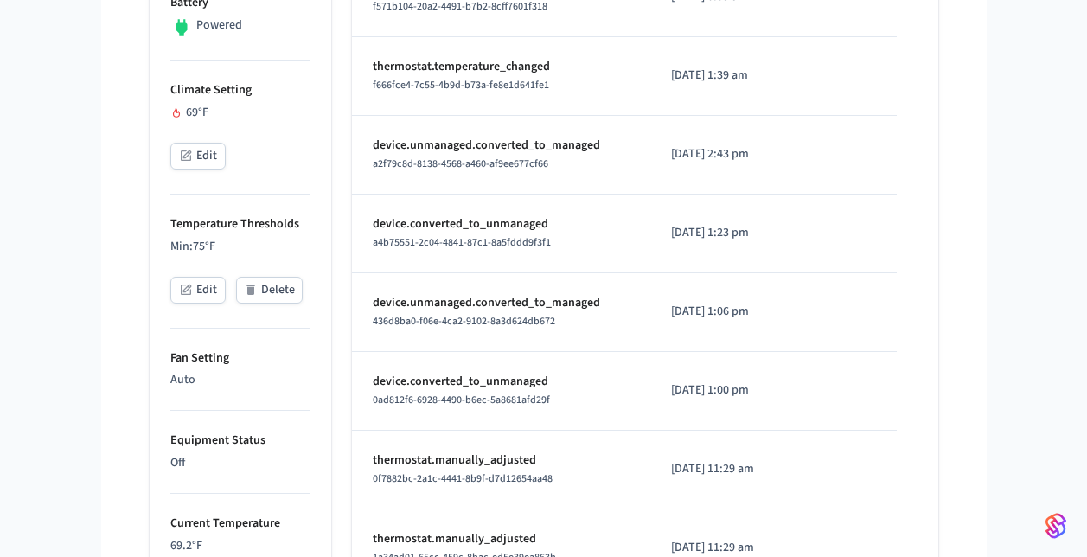
scroll to position [576, 0]
click at [198, 285] on button "Edit" at bounding box center [197, 290] width 55 height 27
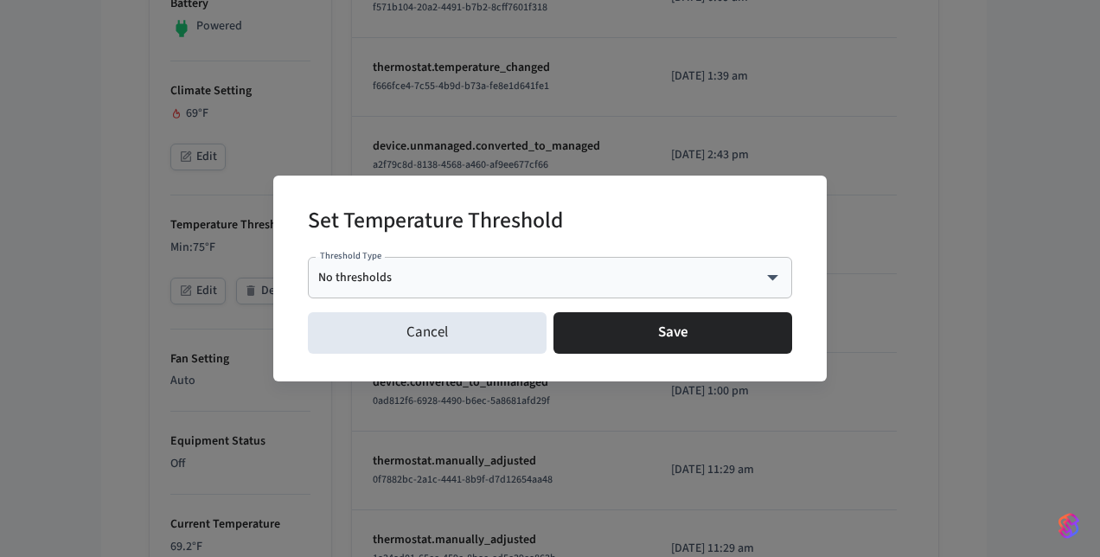
click at [465, 286] on div "No thresholds **** Threshold Type" at bounding box center [550, 277] width 484 height 41
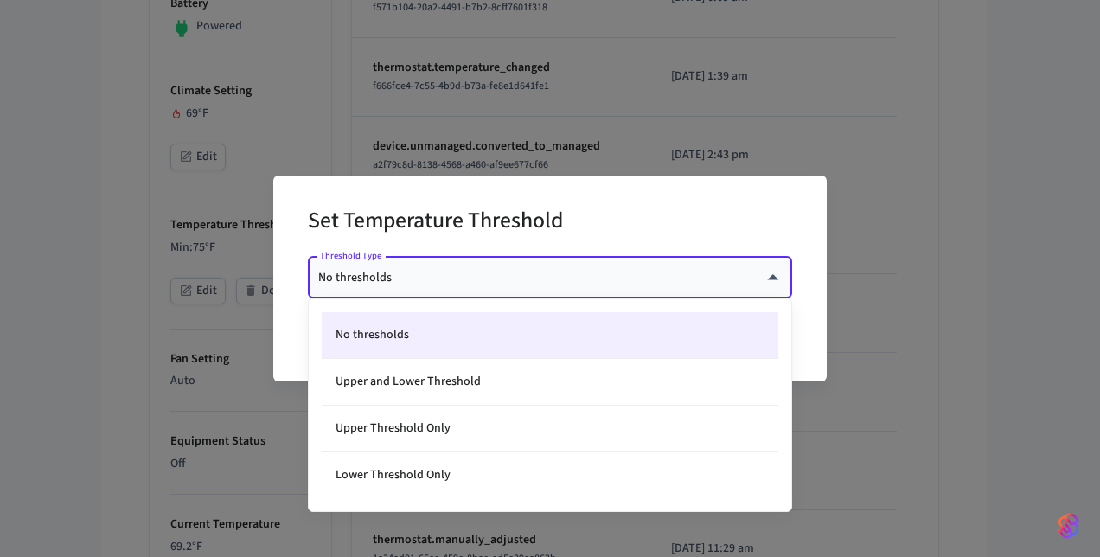
click at [778, 278] on body "myq-pp Production Find by ID Ctrl K ss Devices ACS Systems Connected Accounts U…" at bounding box center [550, 343] width 1100 height 1839
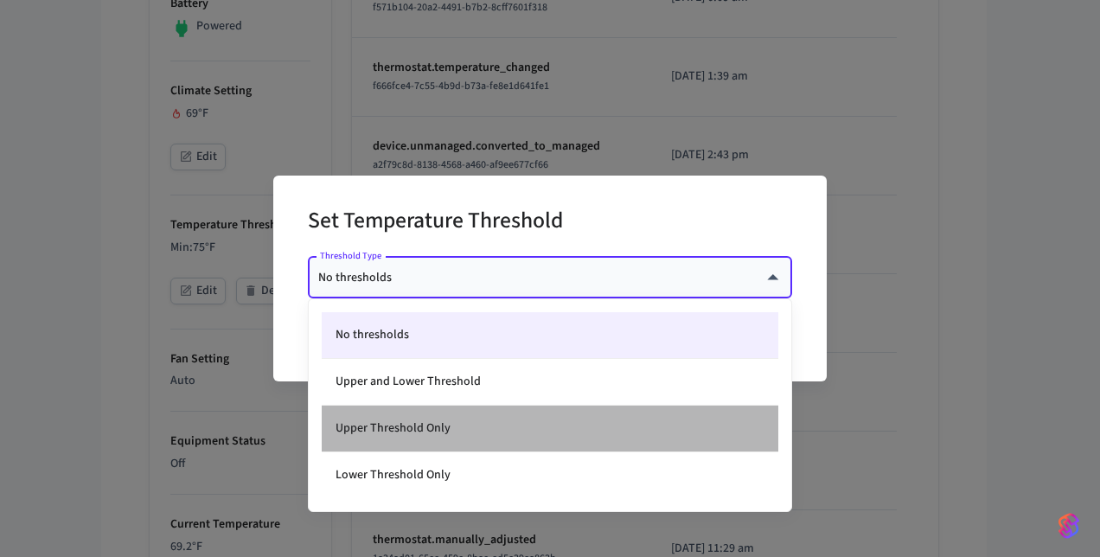
click at [456, 434] on li "Upper Threshold Only" at bounding box center [550, 428] width 456 height 47
type input "*****"
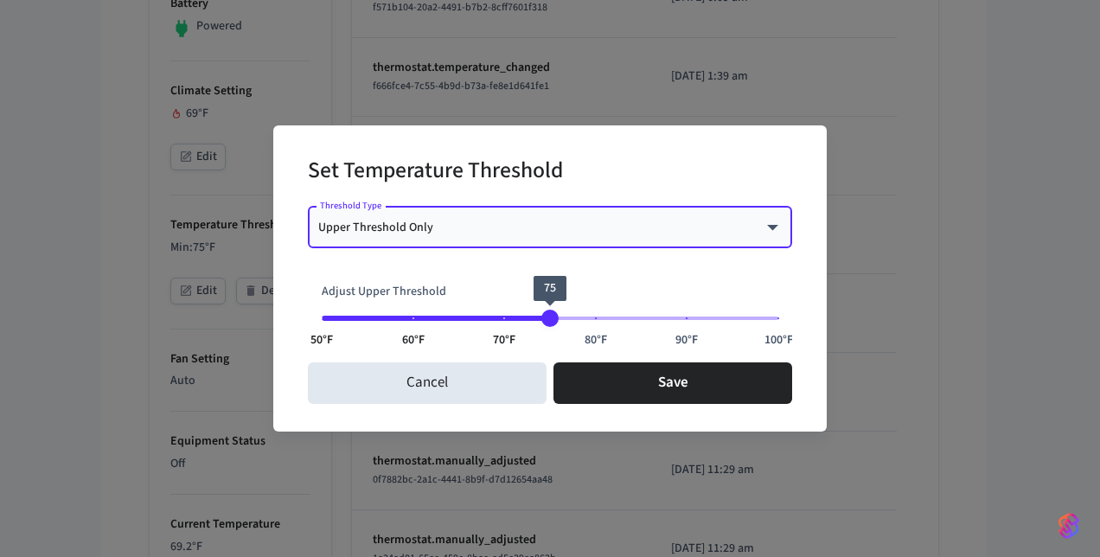
type input "**"
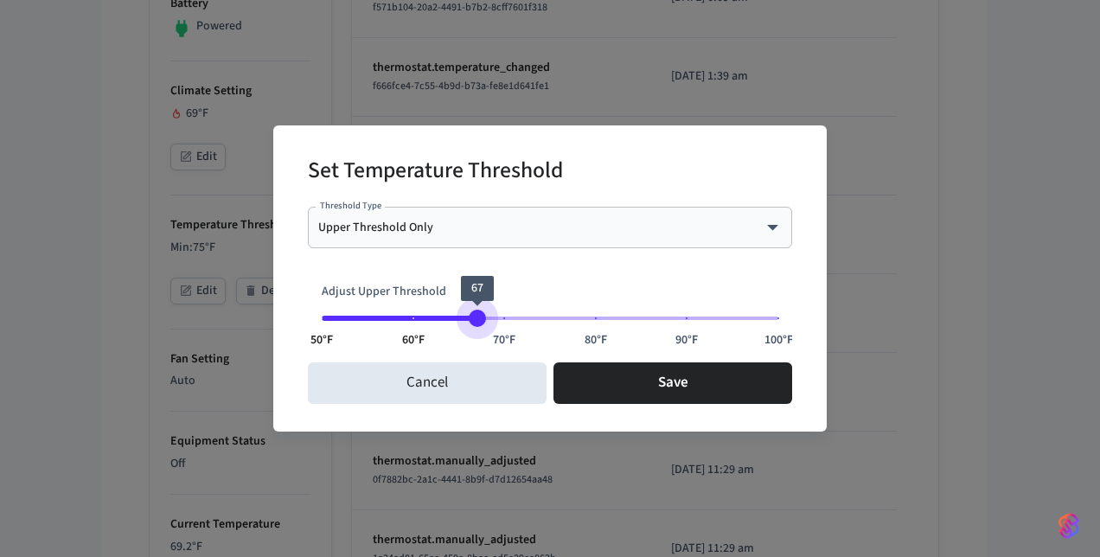
click at [473, 311] on span "50°F 60°F 70°F 80°F 90°F 100°F 67" at bounding box center [550, 318] width 456 height 26
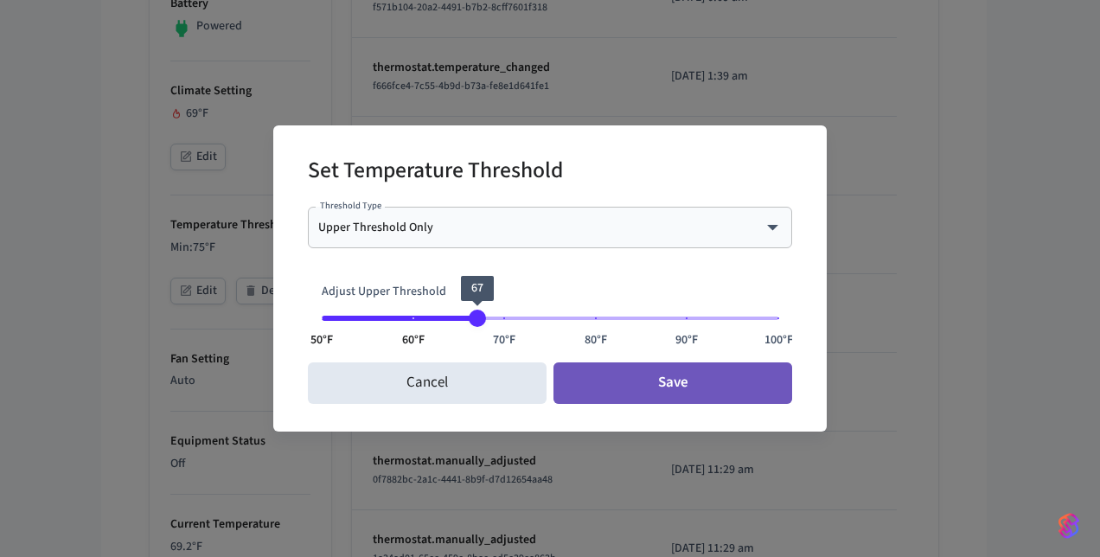
click at [649, 386] on button "Save" at bounding box center [672, 382] width 239 height 41
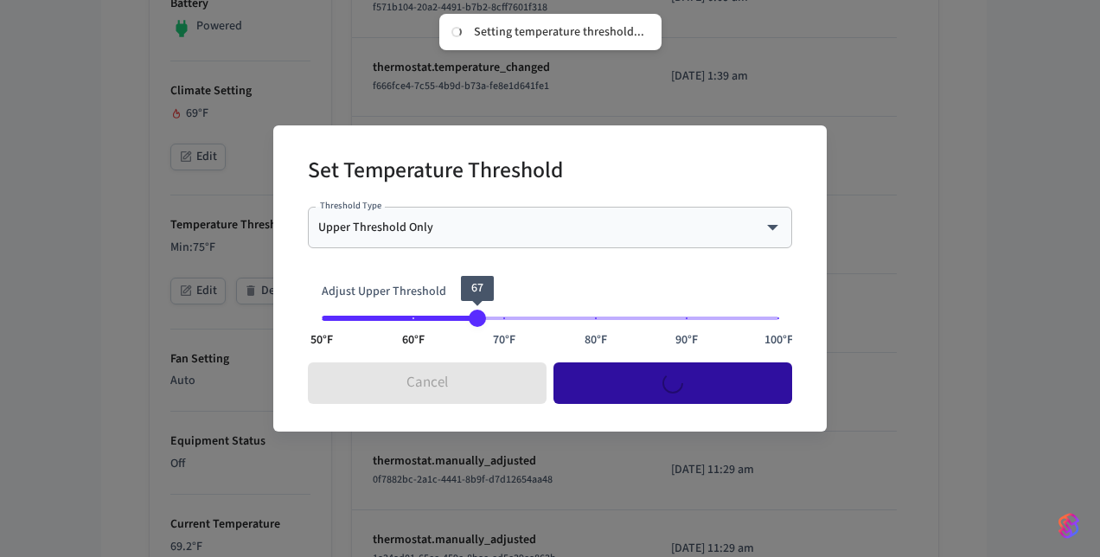
type input "****"
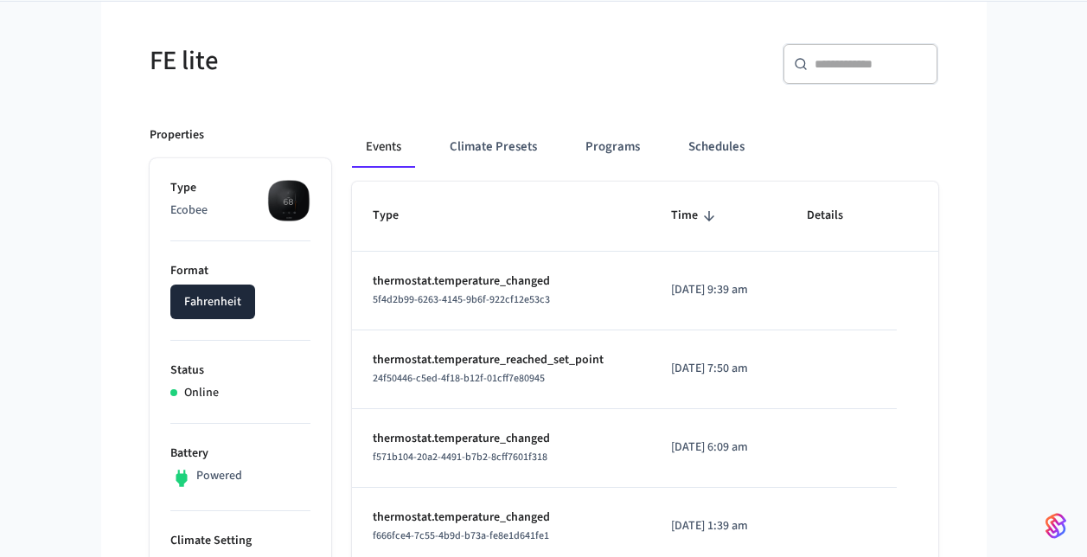
scroll to position [124, 0]
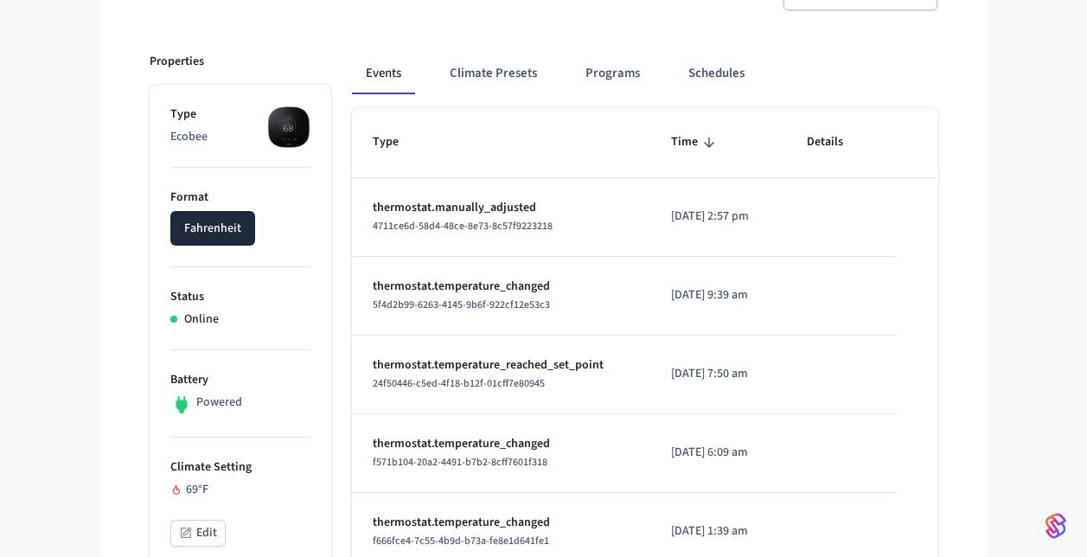
scroll to position [199, 0]
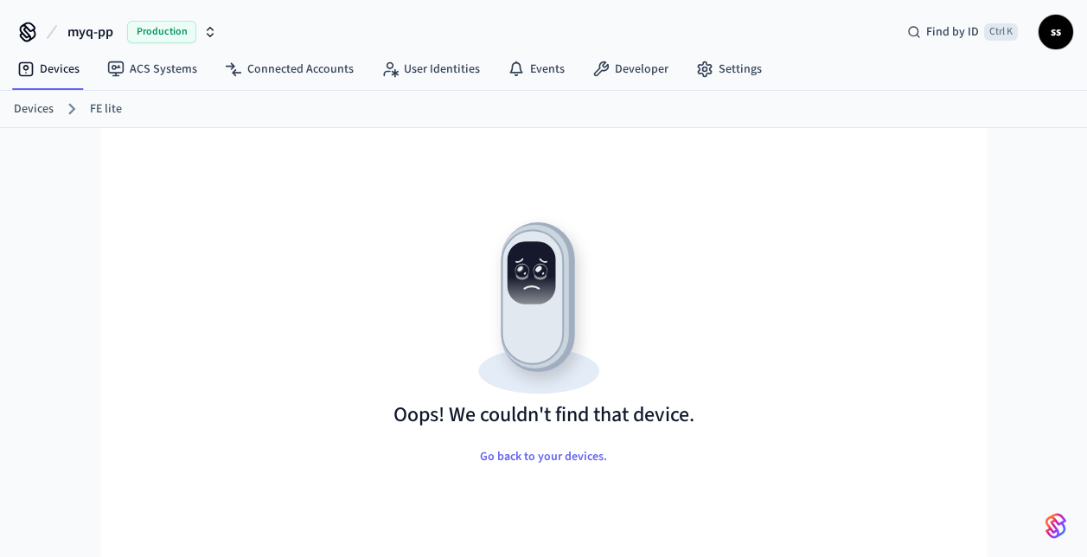
click at [93, 215] on div "myq-pp Production Find by ID Ctrl K ss Devices ACS Systems Connected Accounts U…" at bounding box center [543, 292] width 1087 height 584
click at [101, 110] on link "FE lite" at bounding box center [106, 109] width 32 height 18
click at [108, 105] on link "FE lite" at bounding box center [106, 109] width 32 height 18
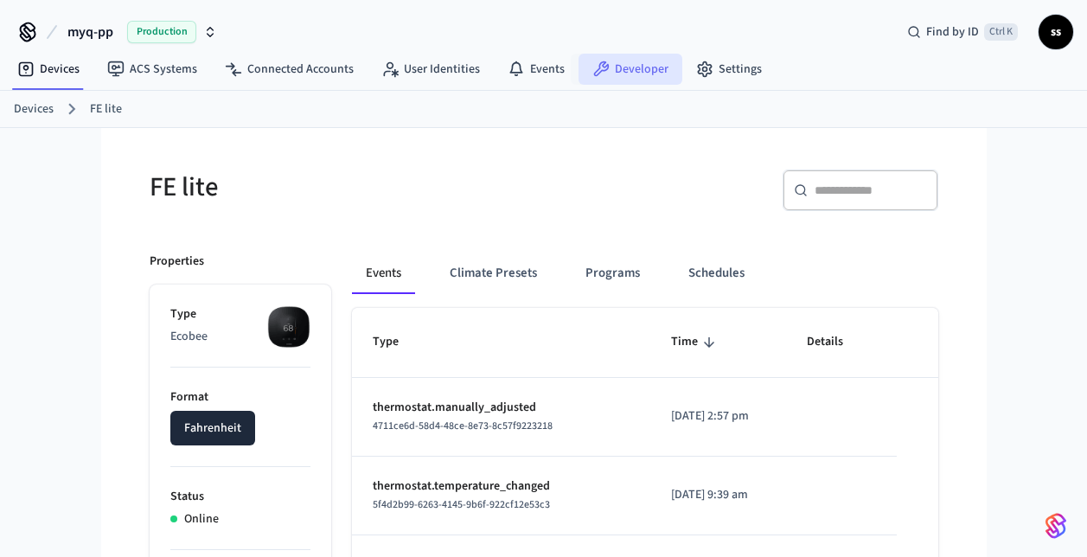
click at [635, 60] on link "Developer" at bounding box center [630, 69] width 104 height 31
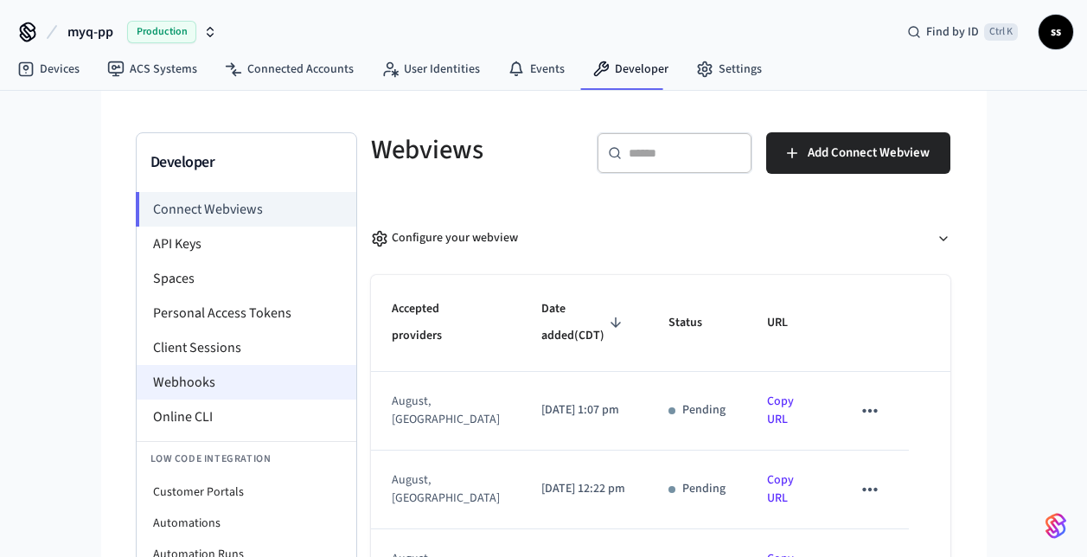
click at [231, 385] on li "Webhooks" at bounding box center [247, 382] width 220 height 35
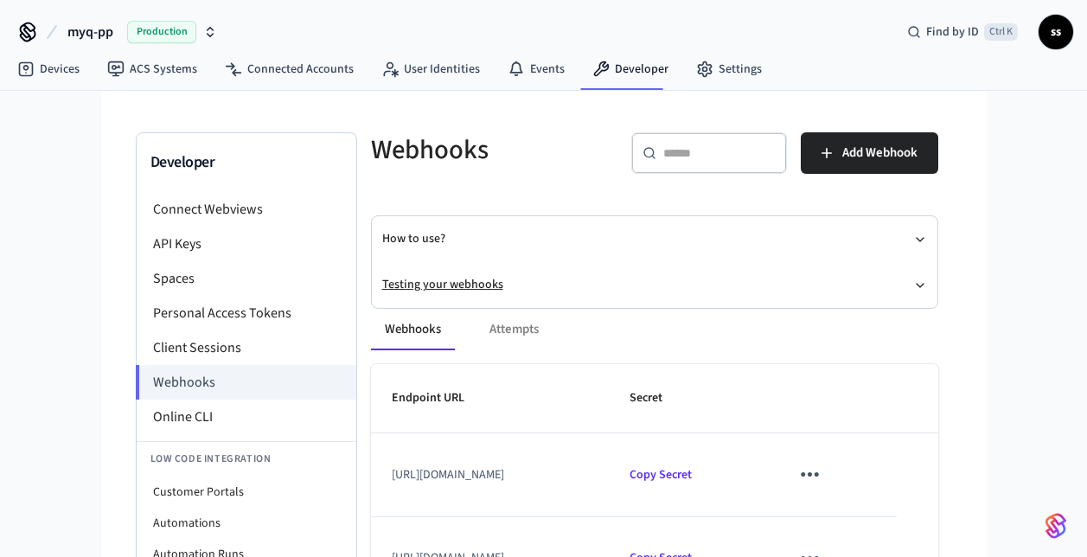
click at [444, 278] on button "Testing your webhooks" at bounding box center [654, 285] width 545 height 46
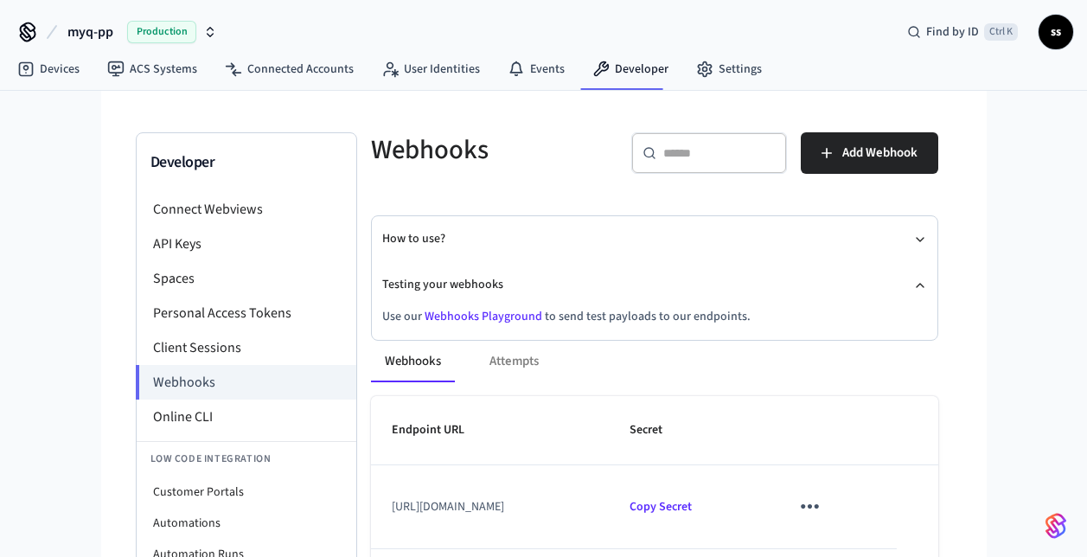
click at [469, 314] on link "Webhooks Playground" at bounding box center [483, 316] width 118 height 17
click at [72, 66] on link "Devices" at bounding box center [48, 69] width 90 height 31
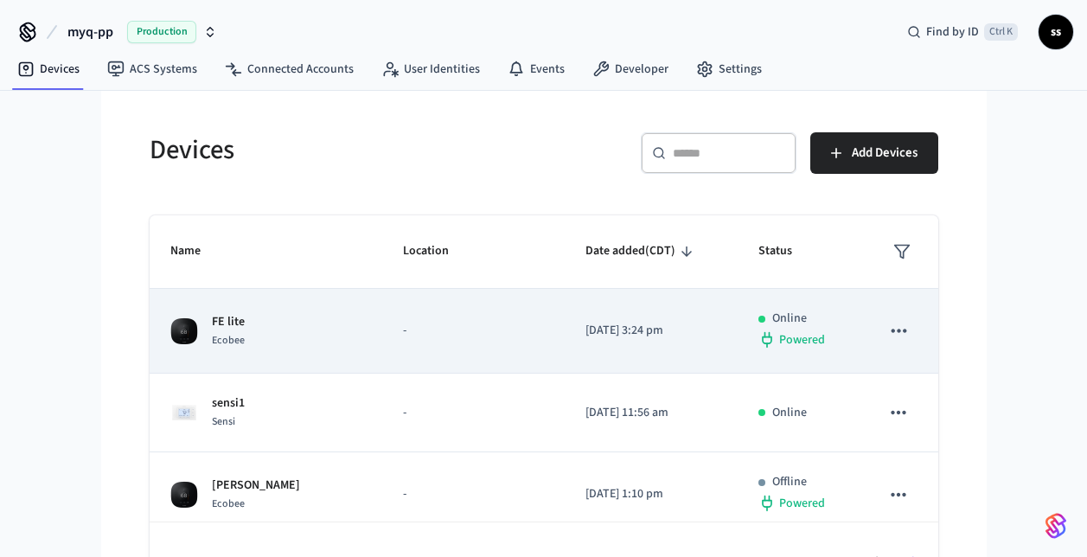
click at [282, 349] on div "FE lite Ecobee" at bounding box center [265, 331] width 191 height 36
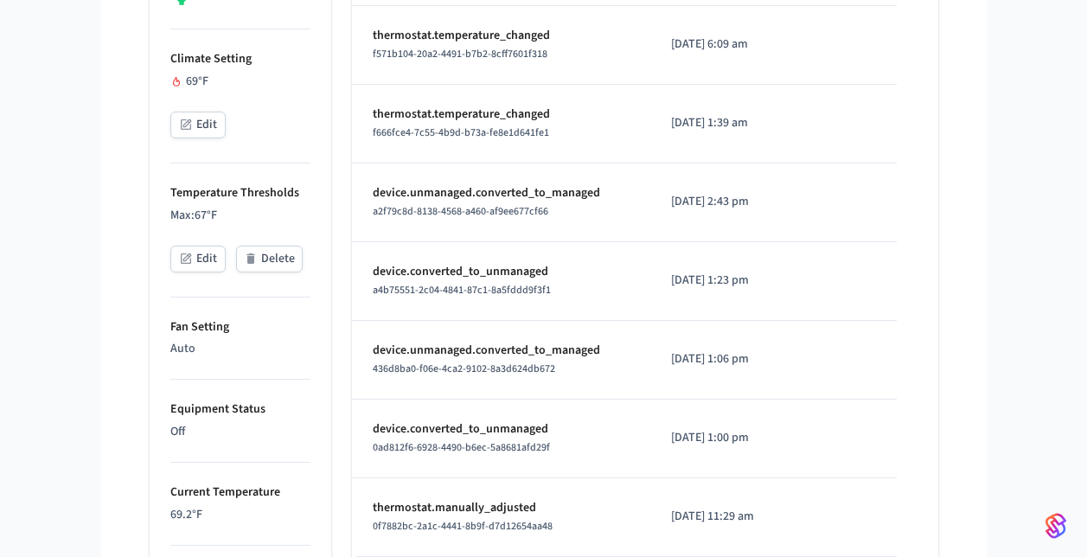
scroll to position [607, 0]
click at [204, 268] on button "Edit" at bounding box center [197, 259] width 55 height 27
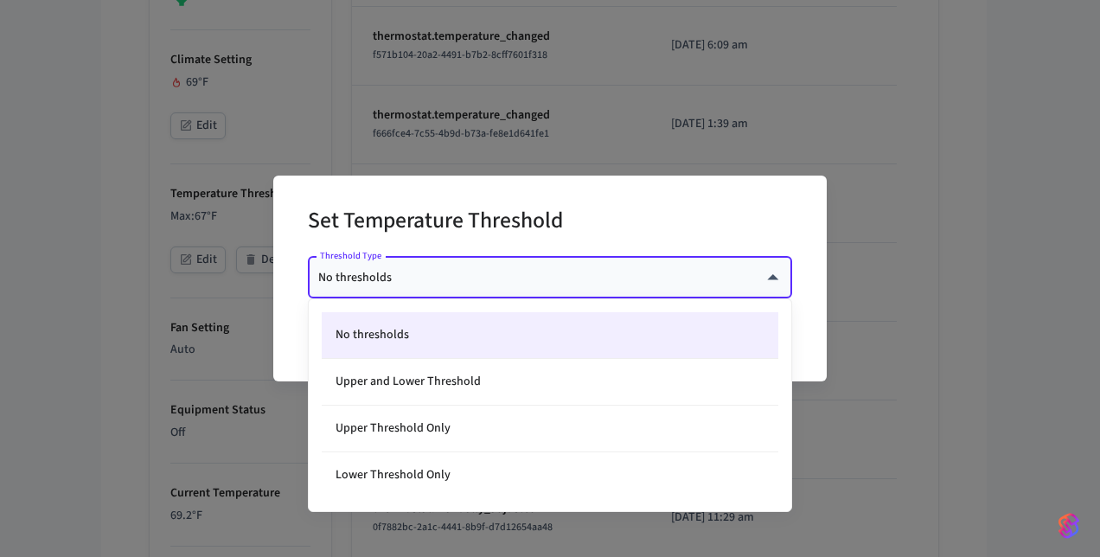
click at [405, 277] on body "myq-pp Production Find by ID Ctrl K ss Devices ACS Systems Connected Accounts U…" at bounding box center [550, 312] width 1100 height 1839
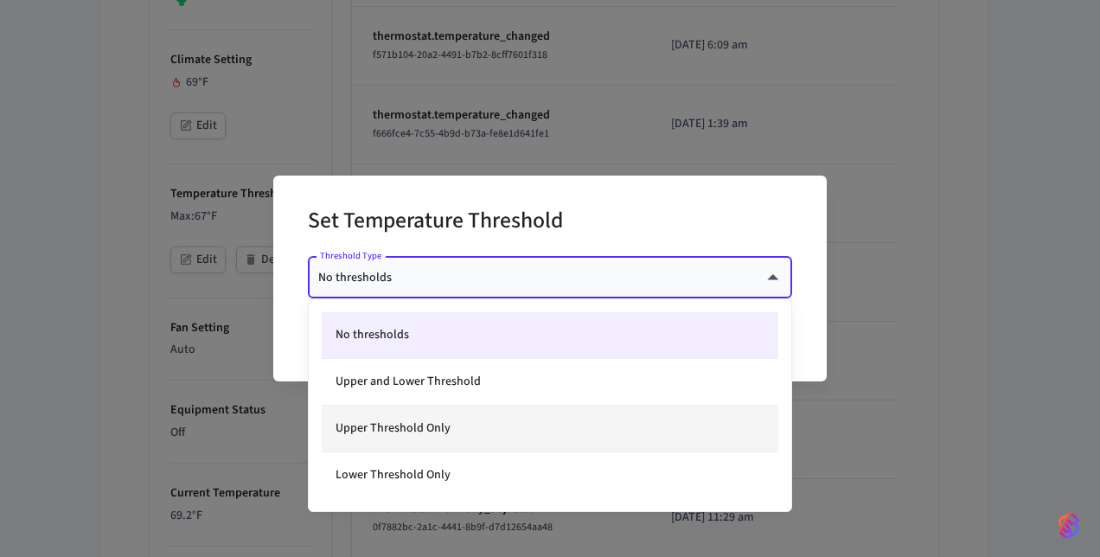
click at [396, 423] on li "Upper Threshold Only" at bounding box center [550, 428] width 456 height 47
type input "*****"
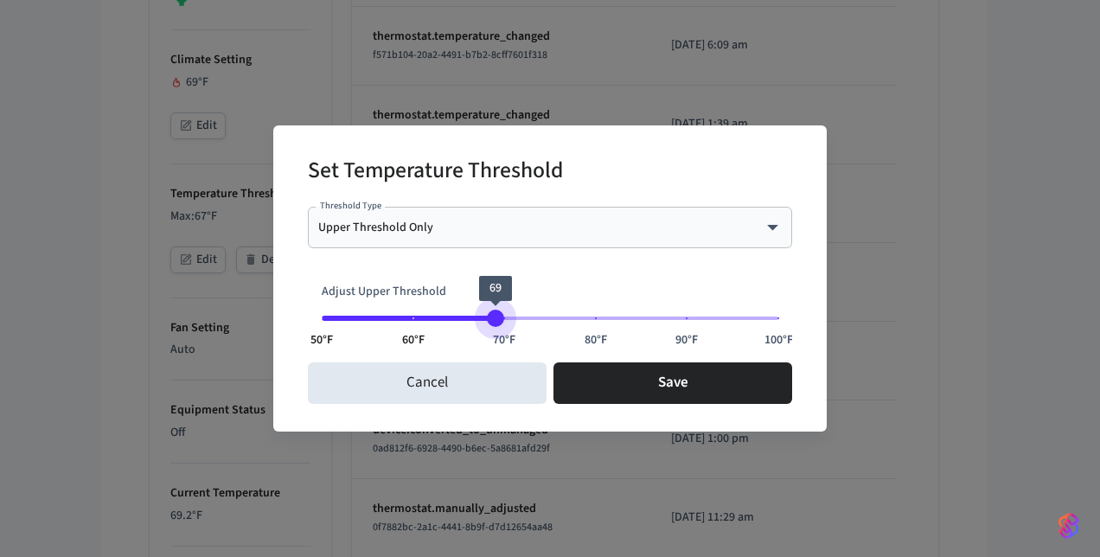
click at [498, 309] on span "50°F 60°F 70°F 80°F 90°F 100°F 69" at bounding box center [550, 318] width 456 height 26
type input "**"
click at [490, 309] on span "68" at bounding box center [485, 317] width 17 height 17
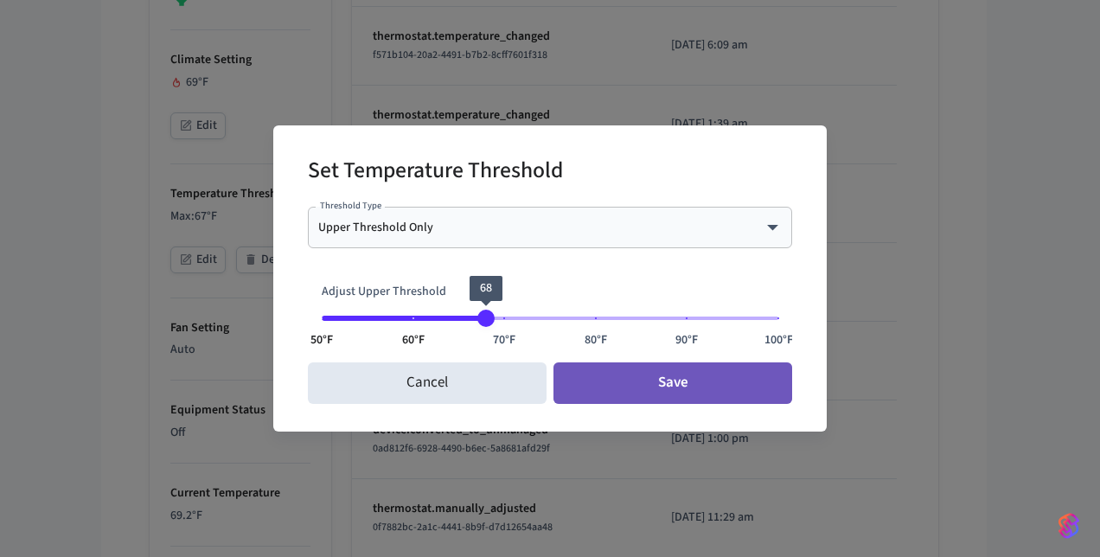
click at [607, 395] on button "Save" at bounding box center [672, 382] width 239 height 41
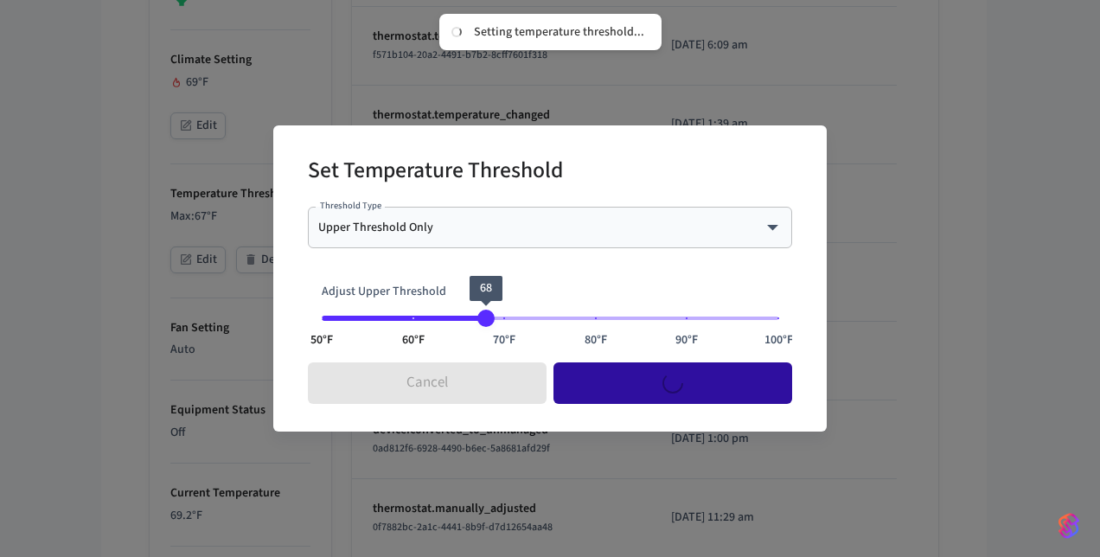
type input "****"
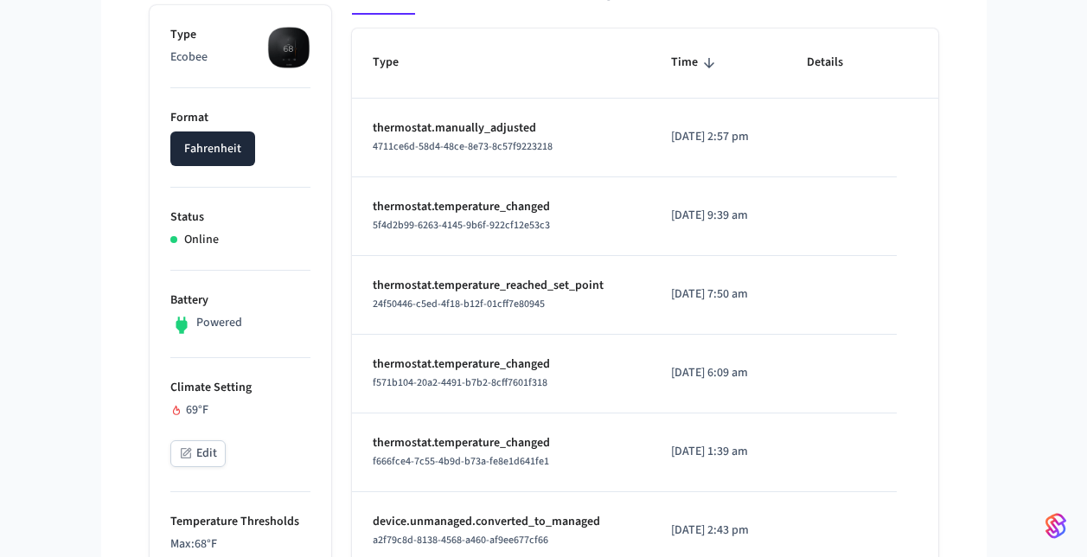
scroll to position [278, 0]
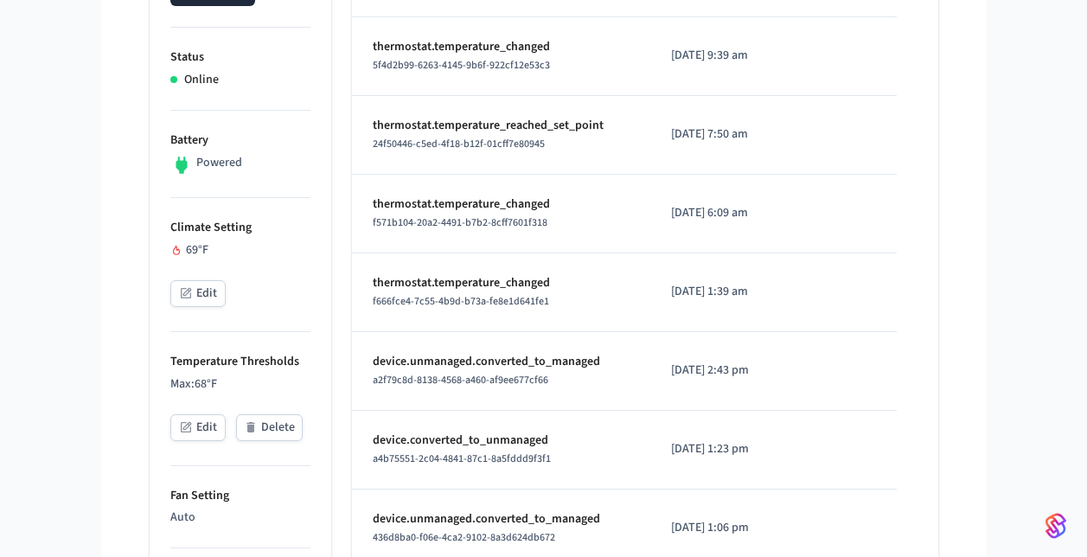
scroll to position [438, 0]
click at [203, 293] on button "Edit" at bounding box center [197, 294] width 55 height 27
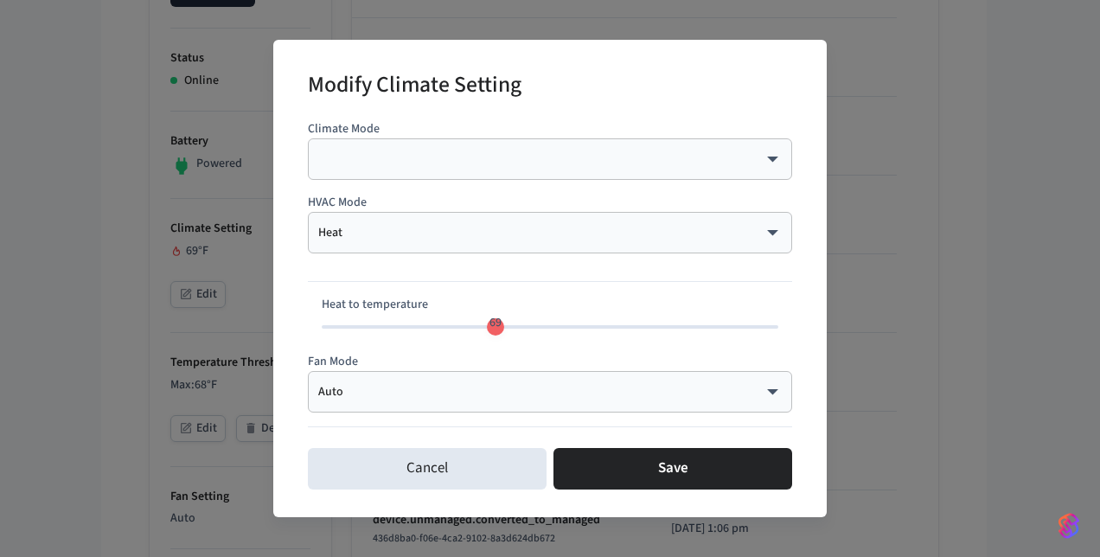
type input "**"
click at [469, 333] on span "66" at bounding box center [550, 327] width 456 height 26
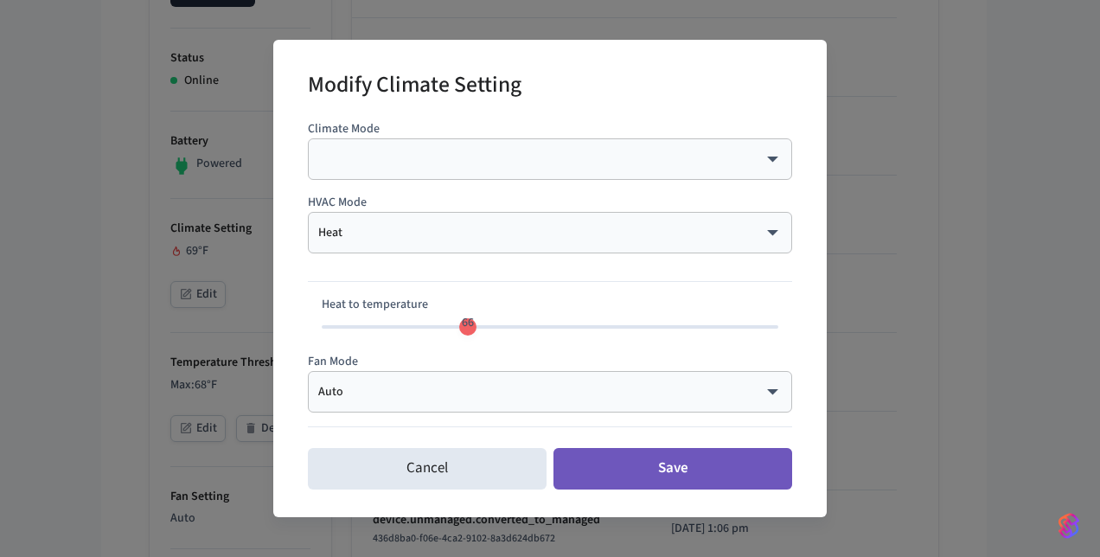
click at [627, 476] on button "Save" at bounding box center [672, 468] width 239 height 41
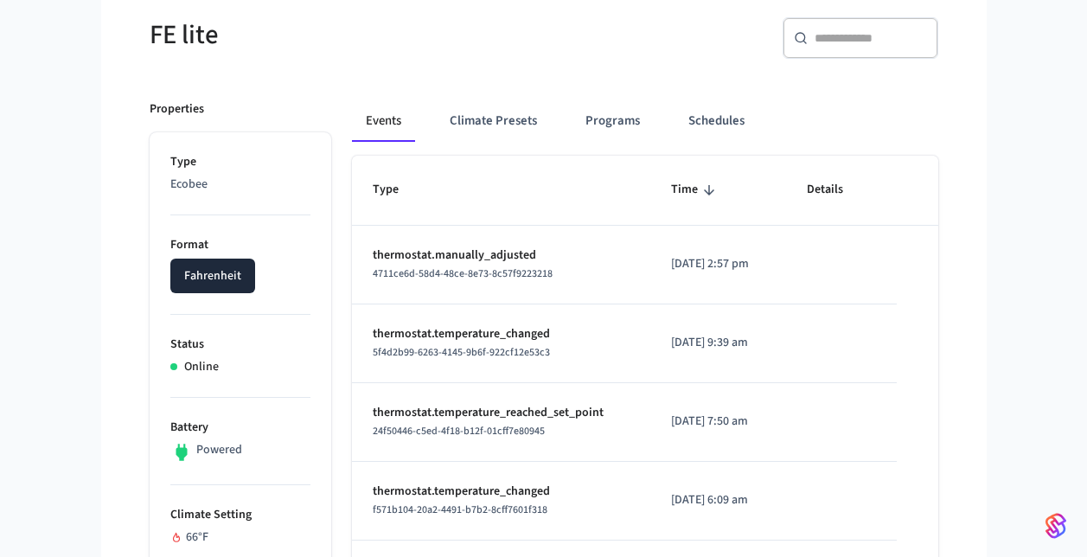
scroll to position [151, 0]
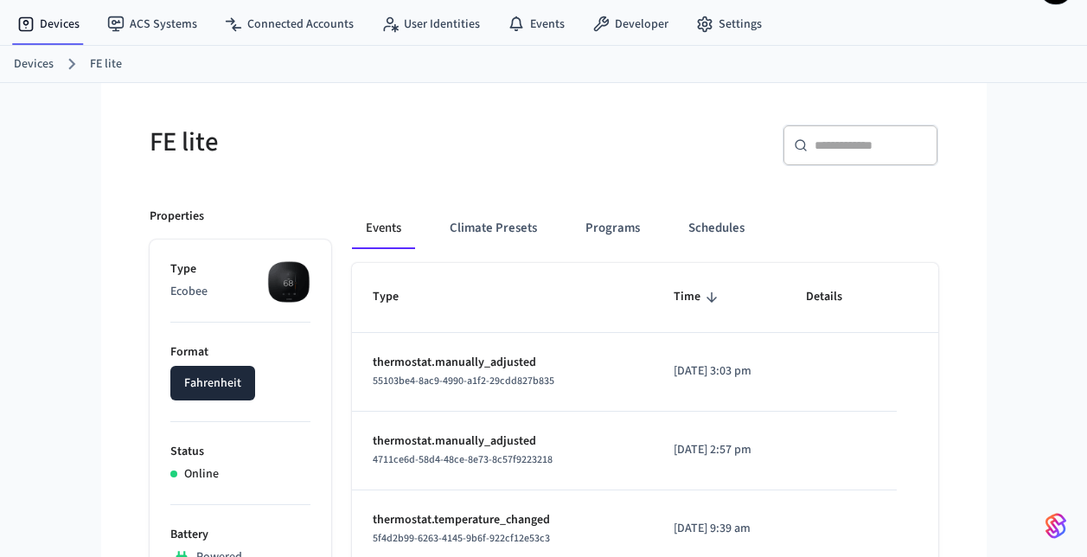
scroll to position [44, 0]
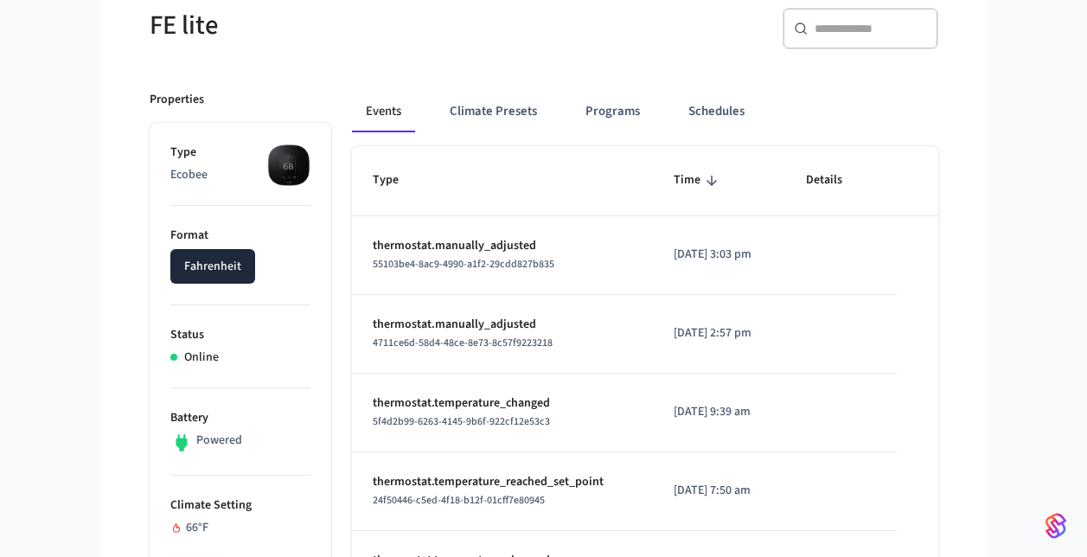
scroll to position [161, 0]
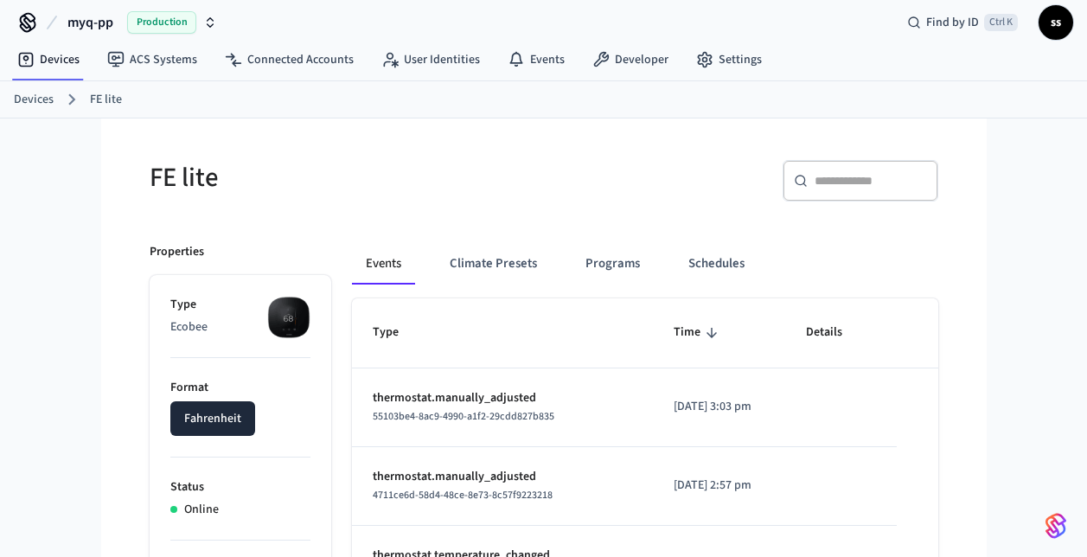
scroll to position [9, 0]
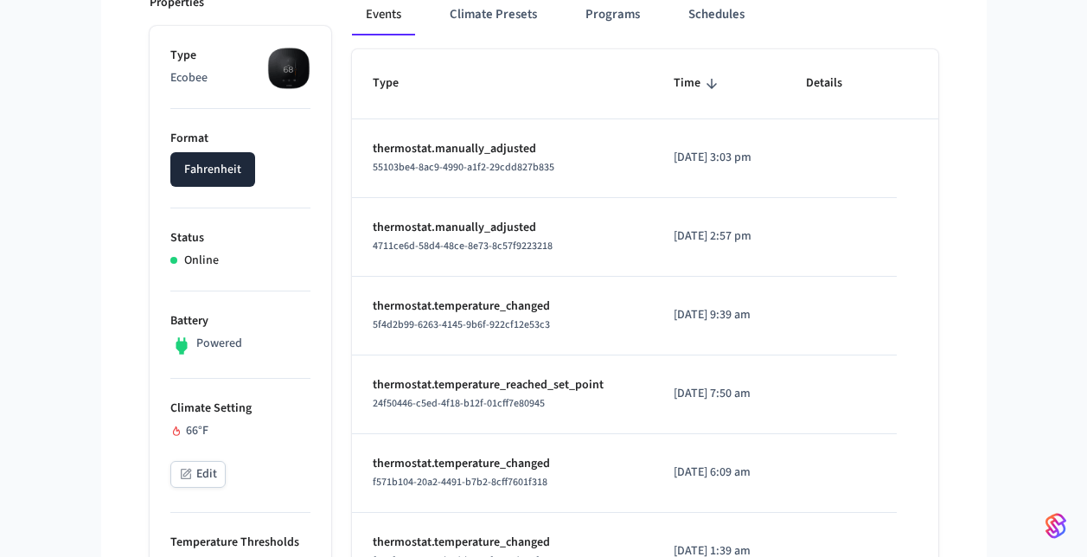
scroll to position [258, 0]
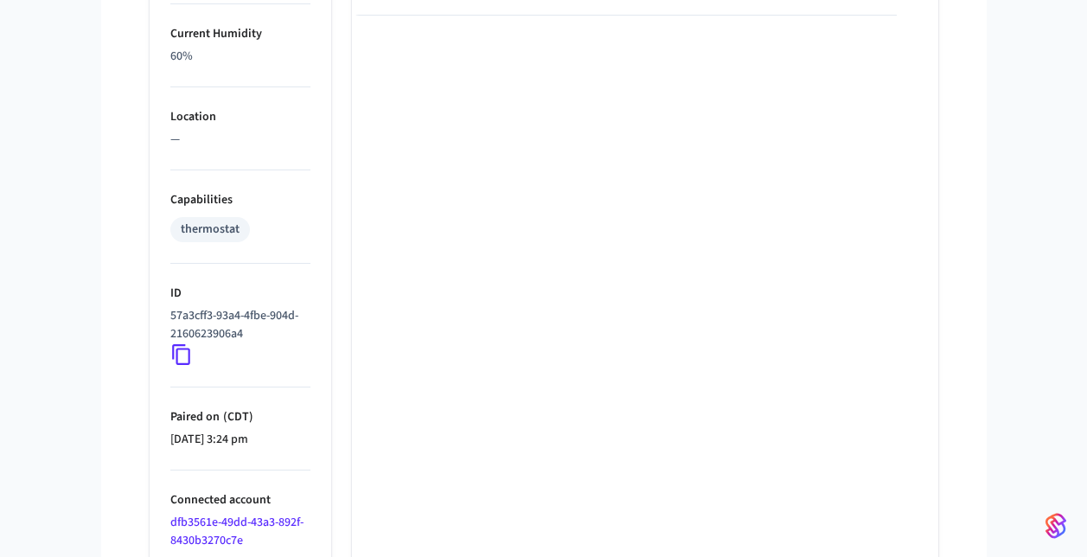
scroll to position [1157, 0]
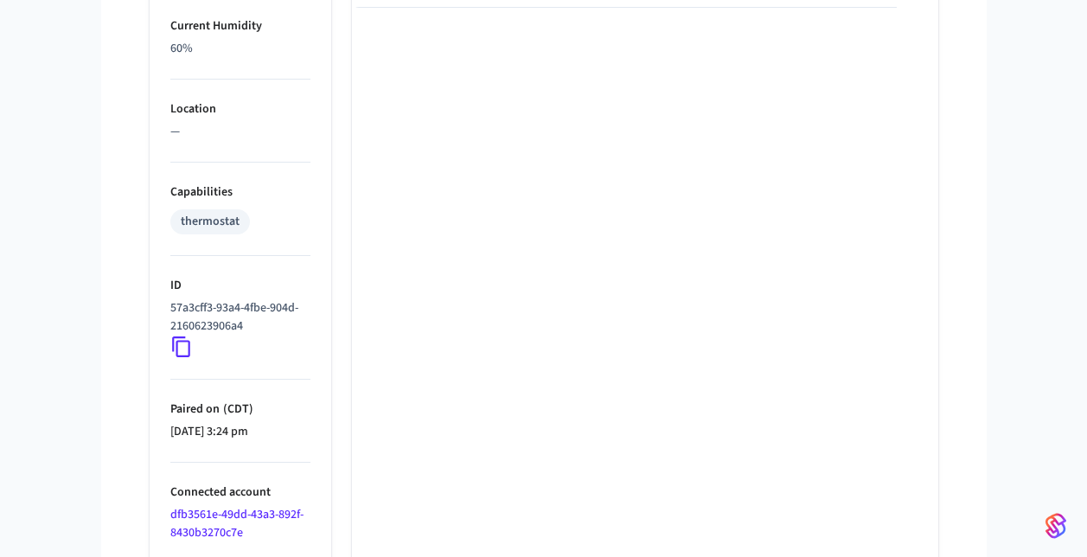
click at [183, 348] on icon at bounding box center [181, 346] width 22 height 22
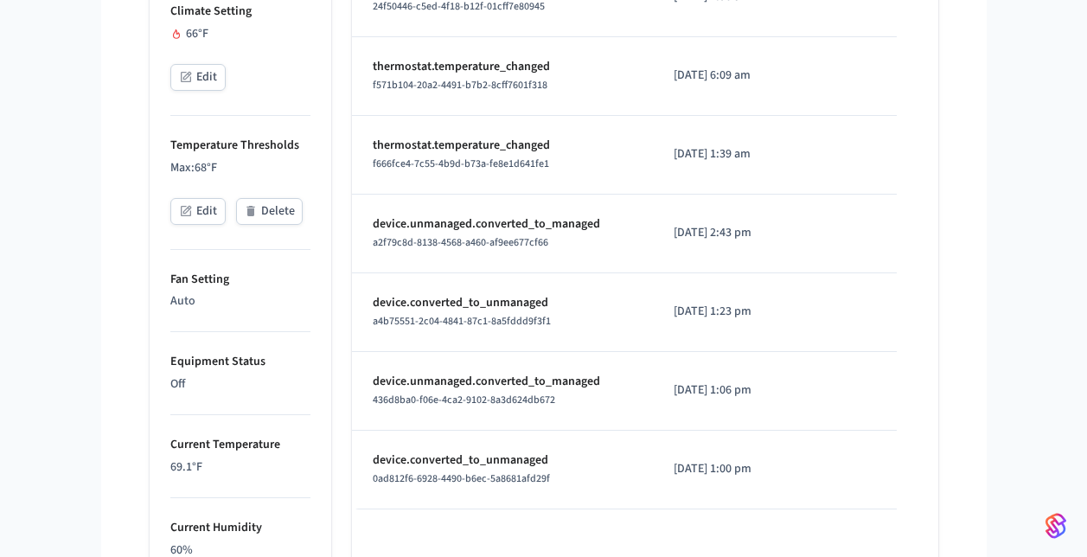
scroll to position [0, 0]
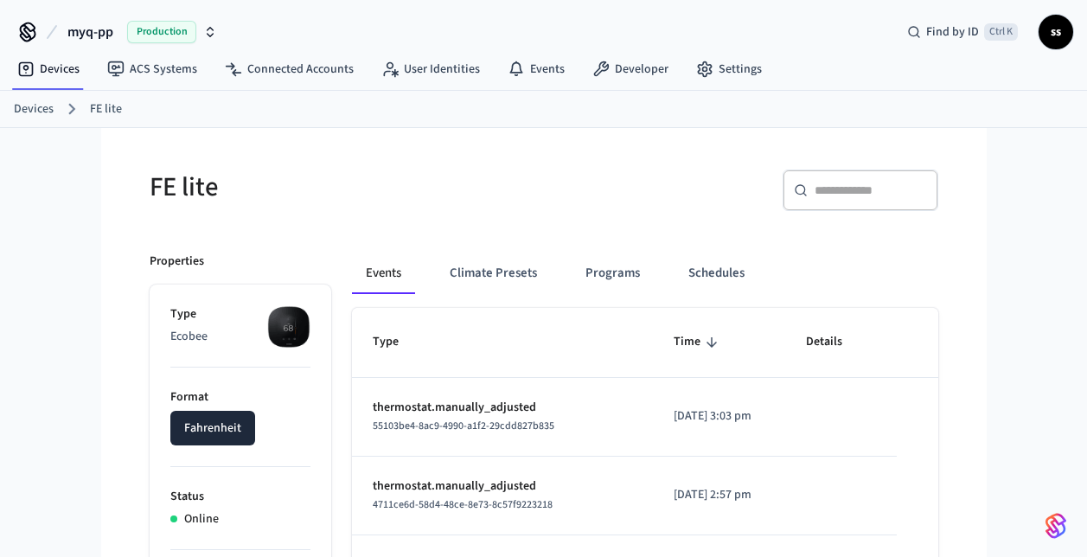
click at [109, 37] on span "myq-pp" at bounding box center [90, 32] width 46 height 21
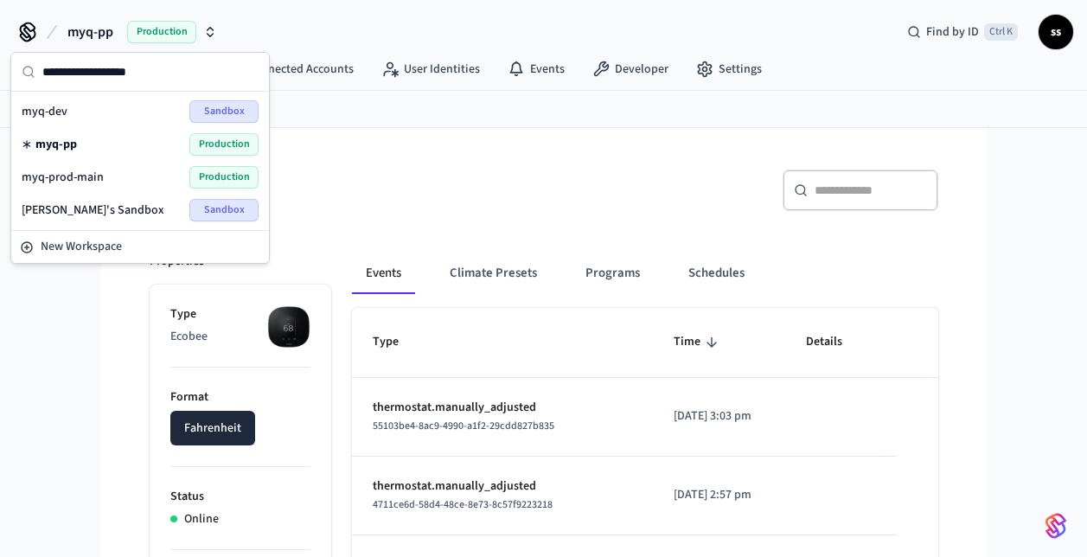
click at [107, 180] on div "myq-prod-main Production" at bounding box center [140, 177] width 237 height 22
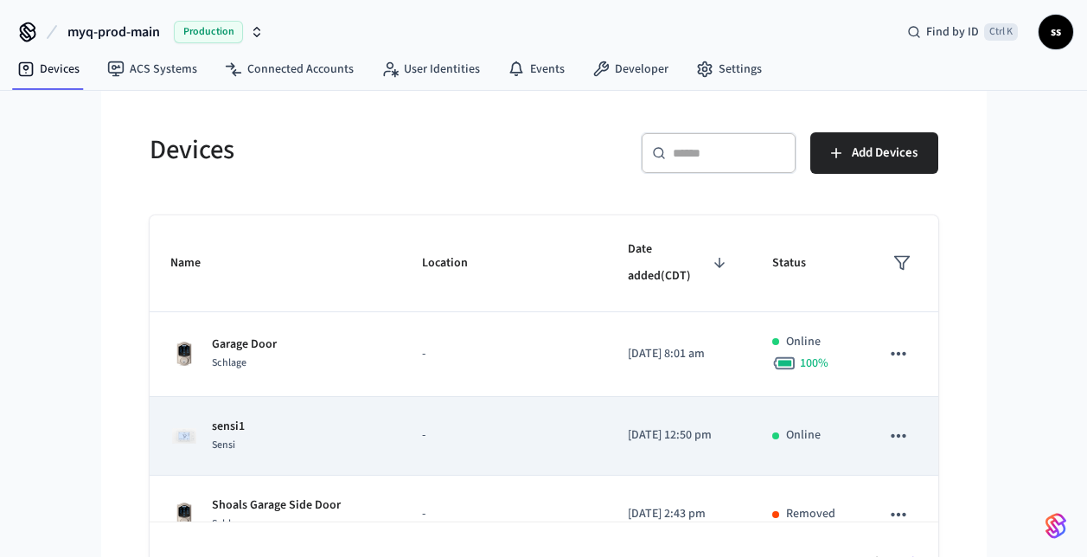
click at [346, 419] on div "sensi1 Sensi" at bounding box center [275, 436] width 211 height 36
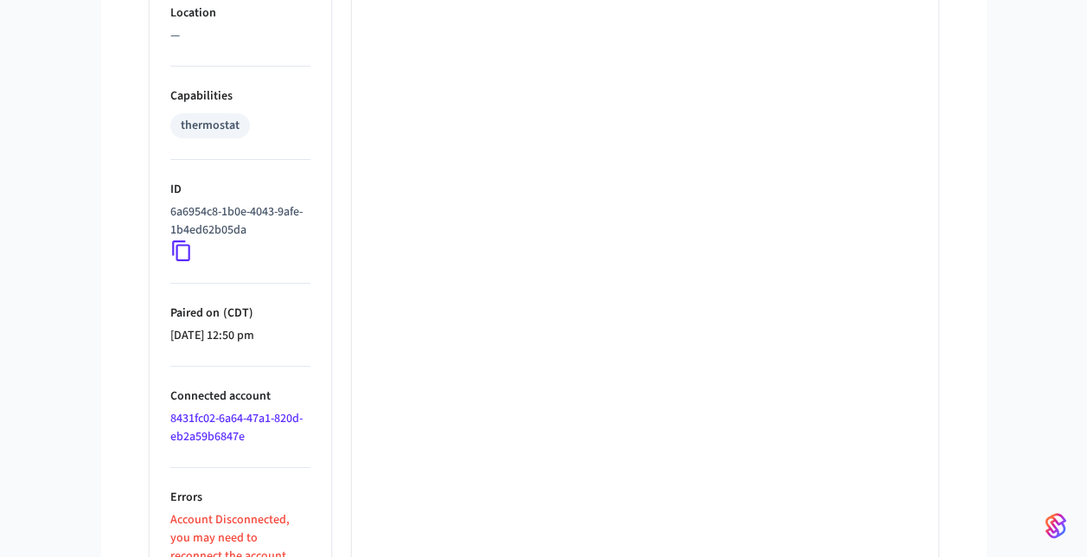
scroll to position [1254, 0]
click at [174, 256] on icon at bounding box center [181, 249] width 22 height 22
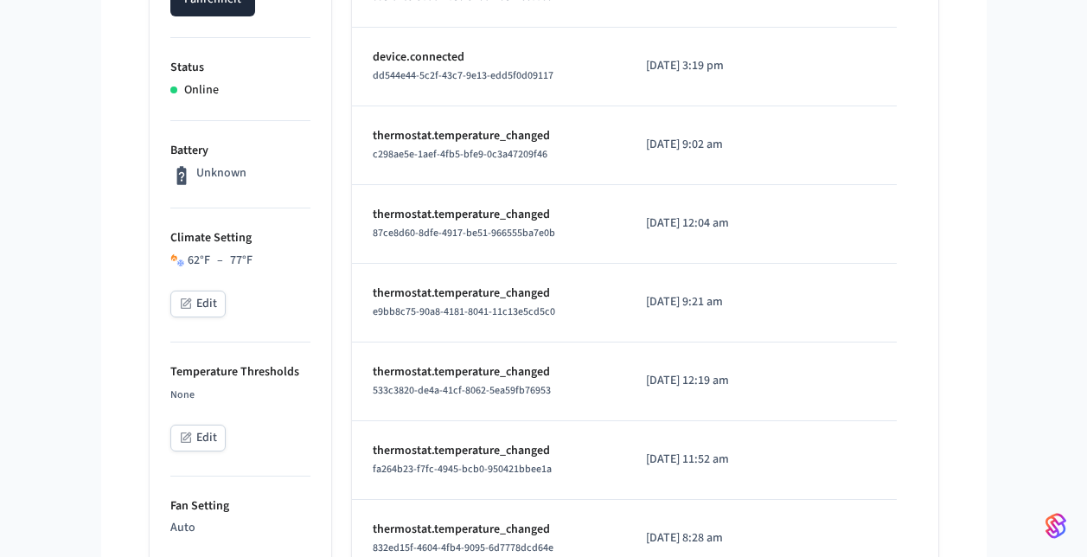
scroll to position [0, 0]
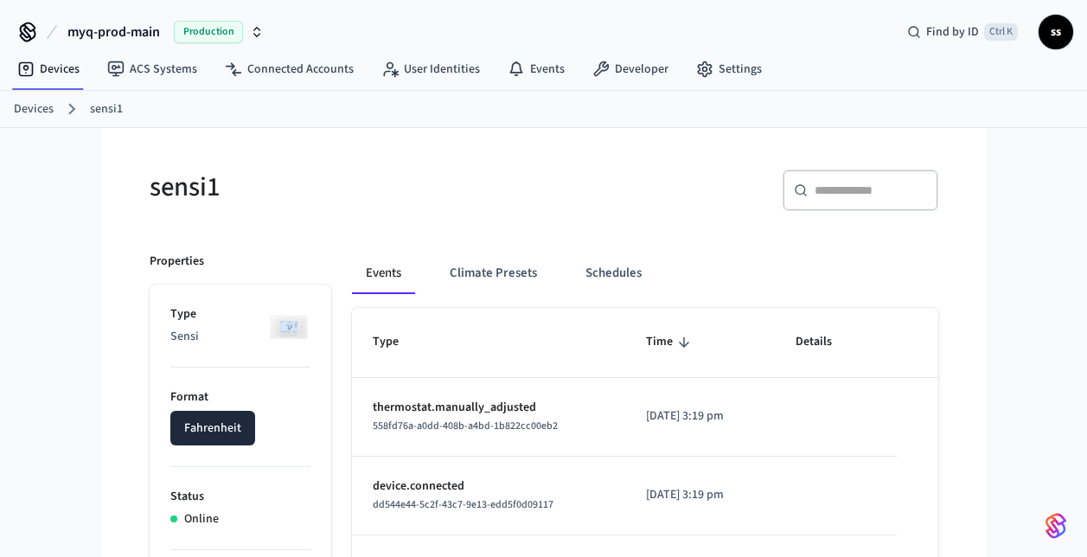
click at [30, 112] on link "Devices" at bounding box center [34, 109] width 40 height 18
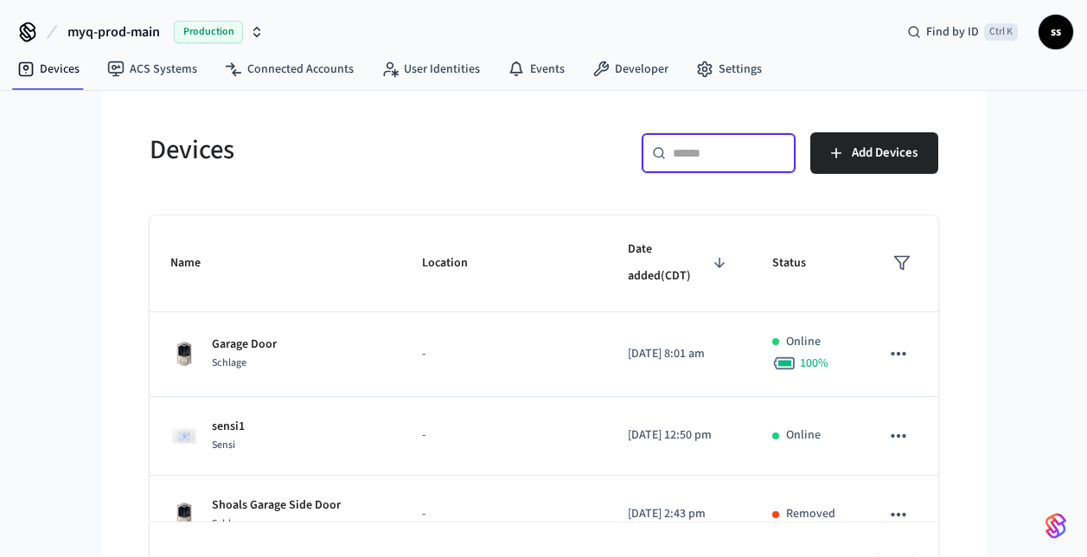
click at [718, 161] on input "text" at bounding box center [729, 152] width 112 height 17
paste input "**********"
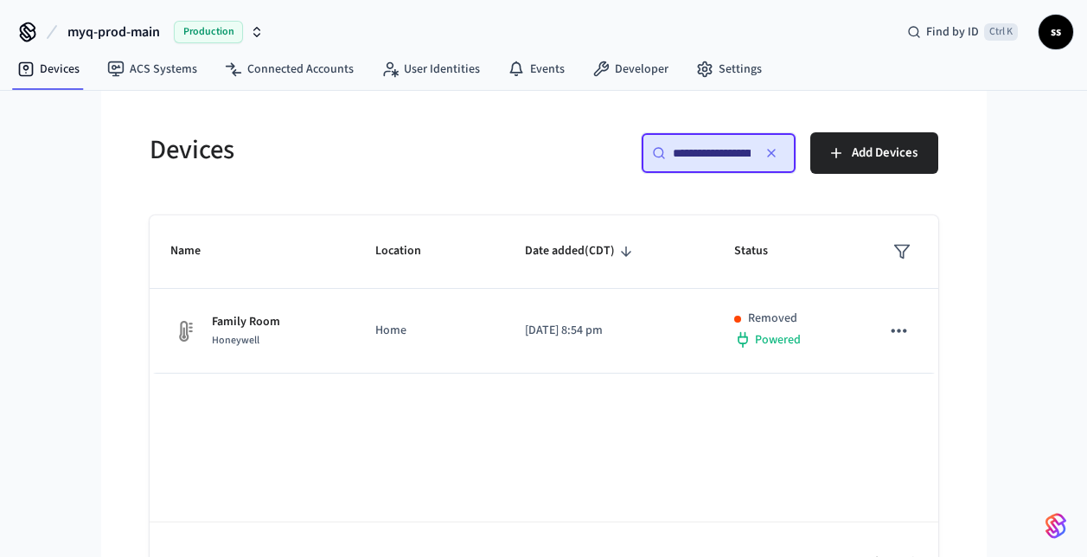
scroll to position [0, 132]
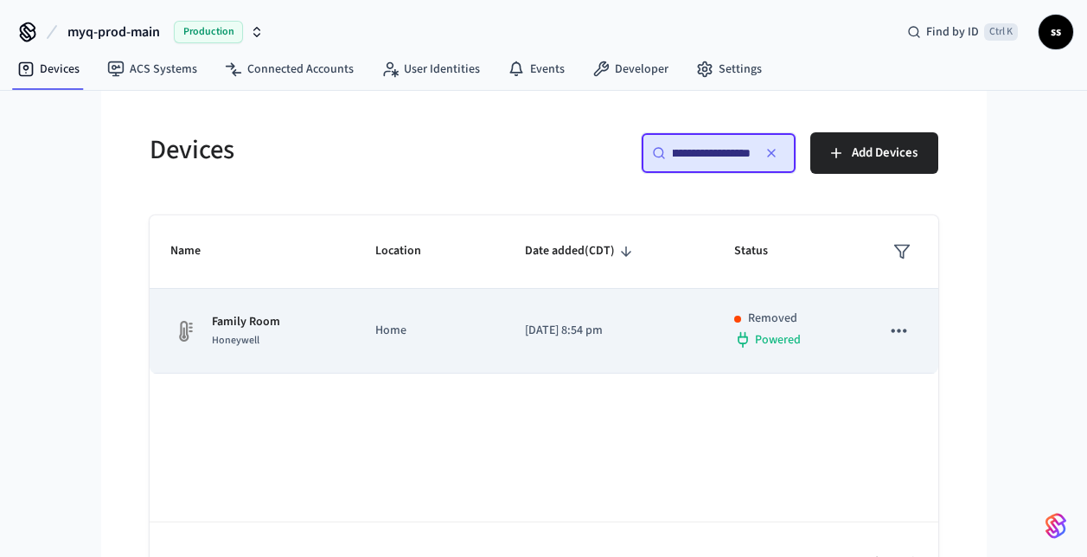
type input "**********"
click at [596, 343] on td "[DATE] 8:54 pm" at bounding box center [608, 331] width 209 height 85
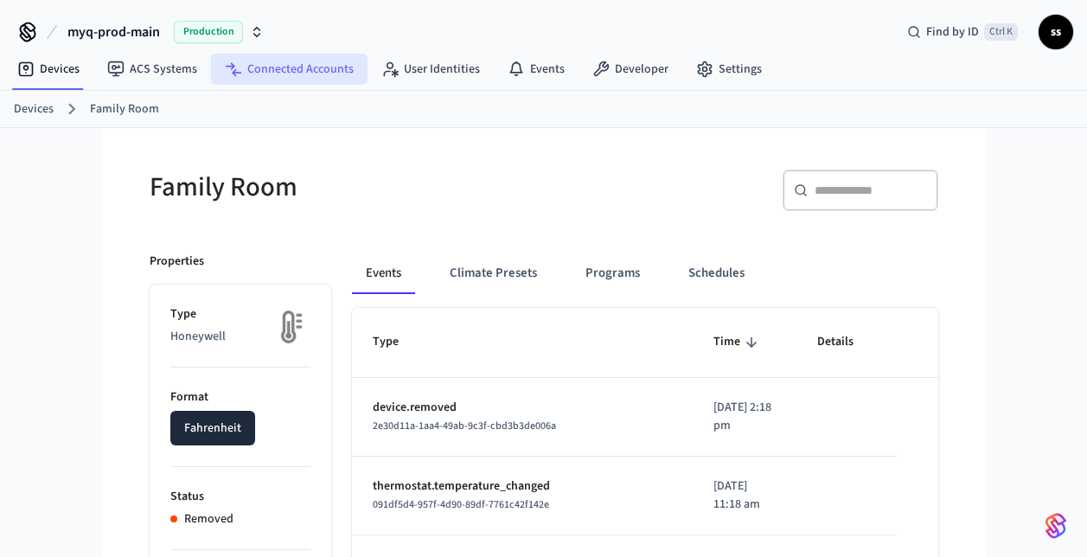
click at [248, 70] on link "Connected Accounts" at bounding box center [289, 69] width 156 height 31
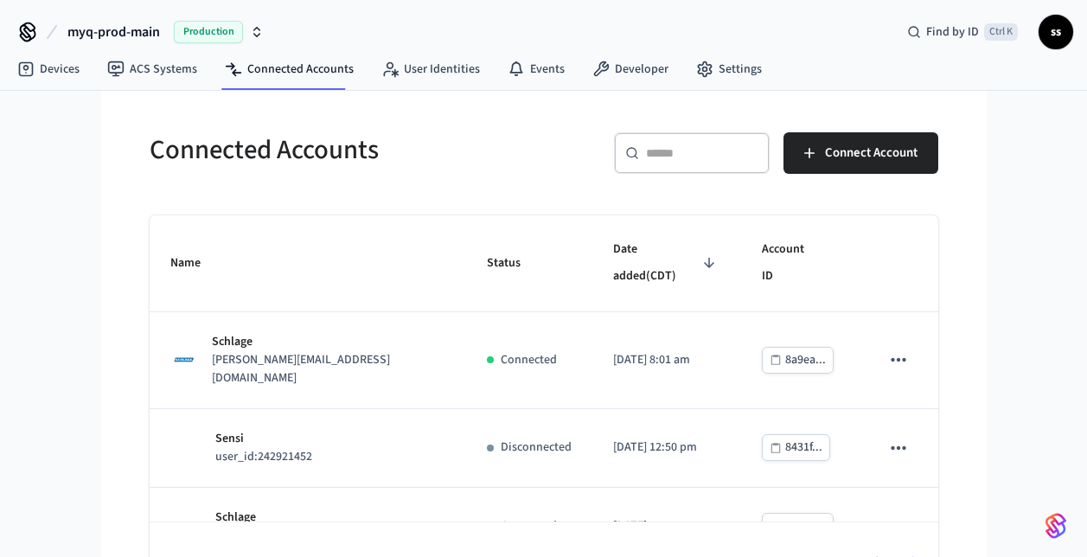
click at [667, 160] on input "text" at bounding box center [702, 152] width 112 height 17
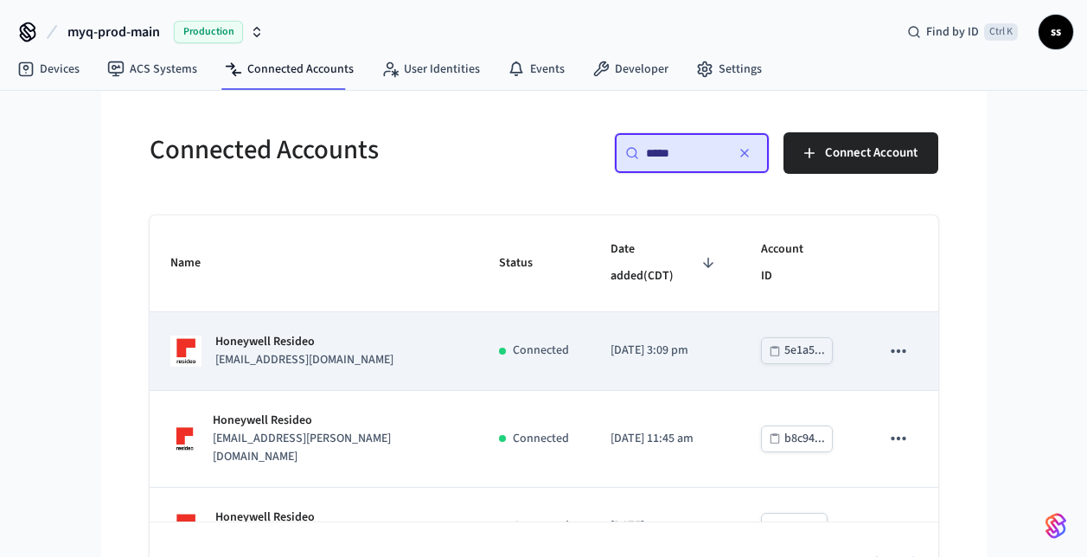
type input "*****"
click at [378, 333] on div "Honeywell Resideo [EMAIL_ADDRESS][DOMAIN_NAME]" at bounding box center [314, 351] width 288 height 36
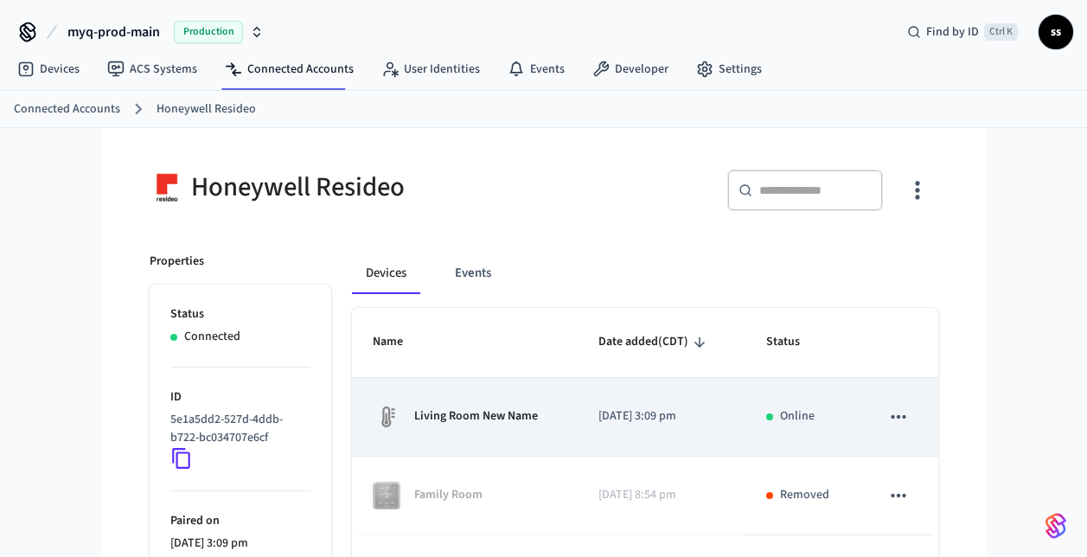
click at [502, 454] on td "Living Room New Name" at bounding box center [465, 417] width 226 height 79
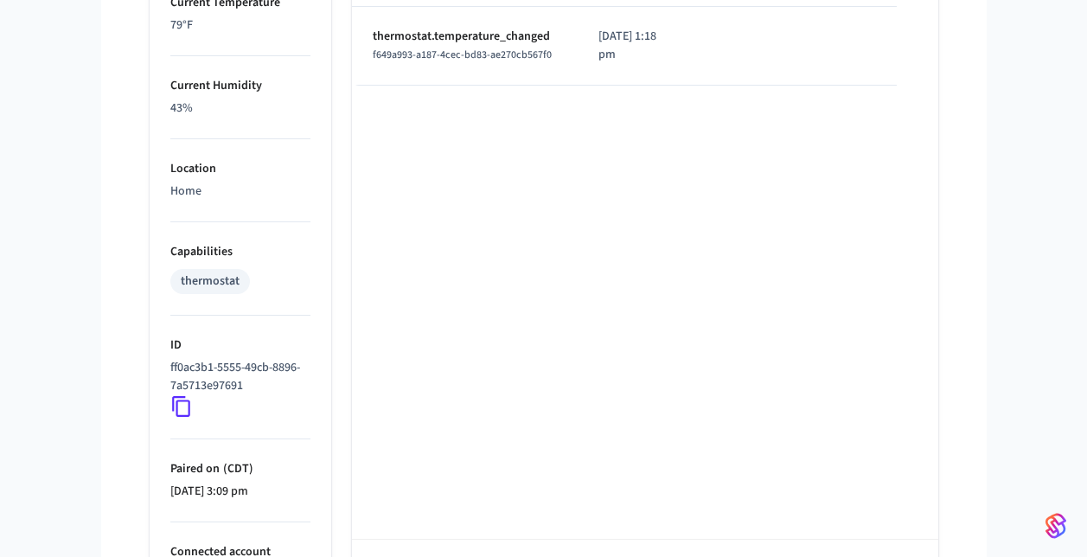
scroll to position [1163, 0]
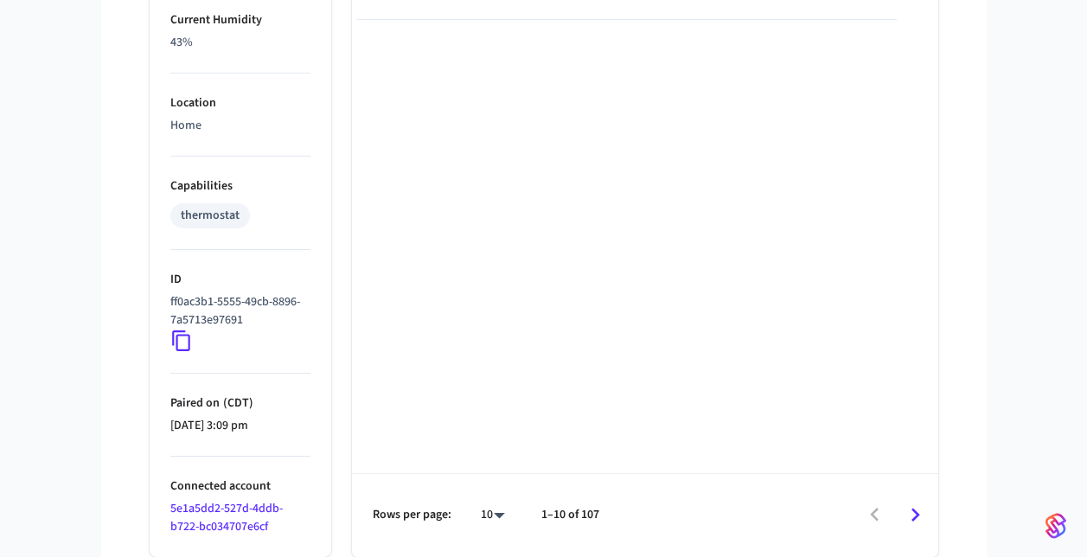
click at [180, 345] on icon at bounding box center [181, 340] width 22 height 22
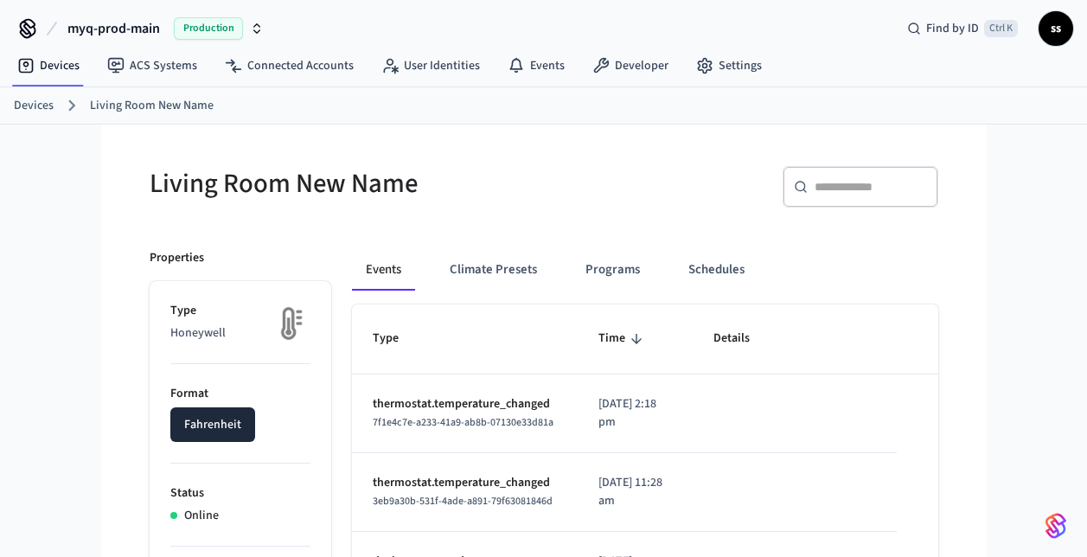
scroll to position [0, 0]
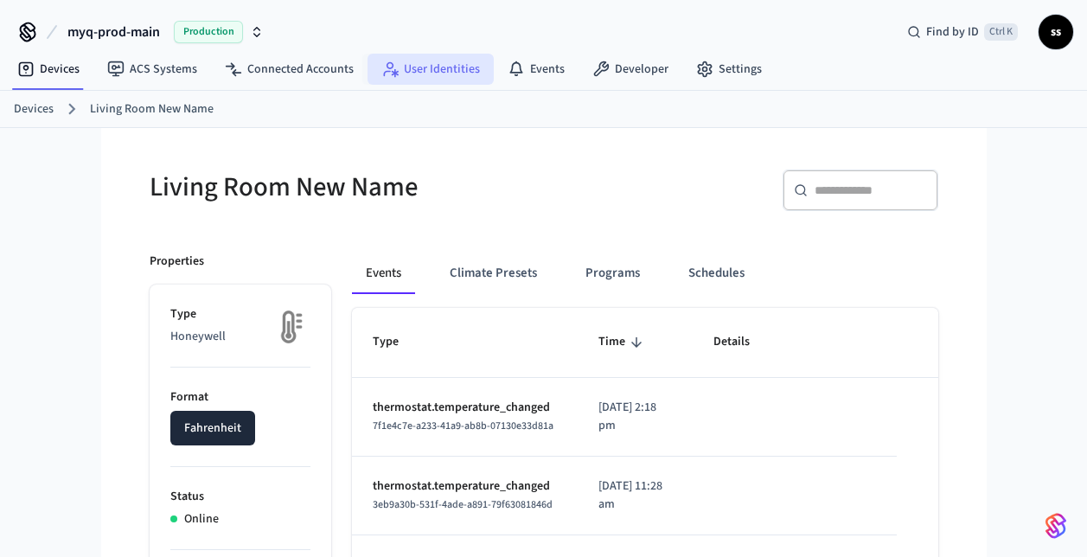
click at [425, 74] on link "User Identities" at bounding box center [430, 69] width 126 height 31
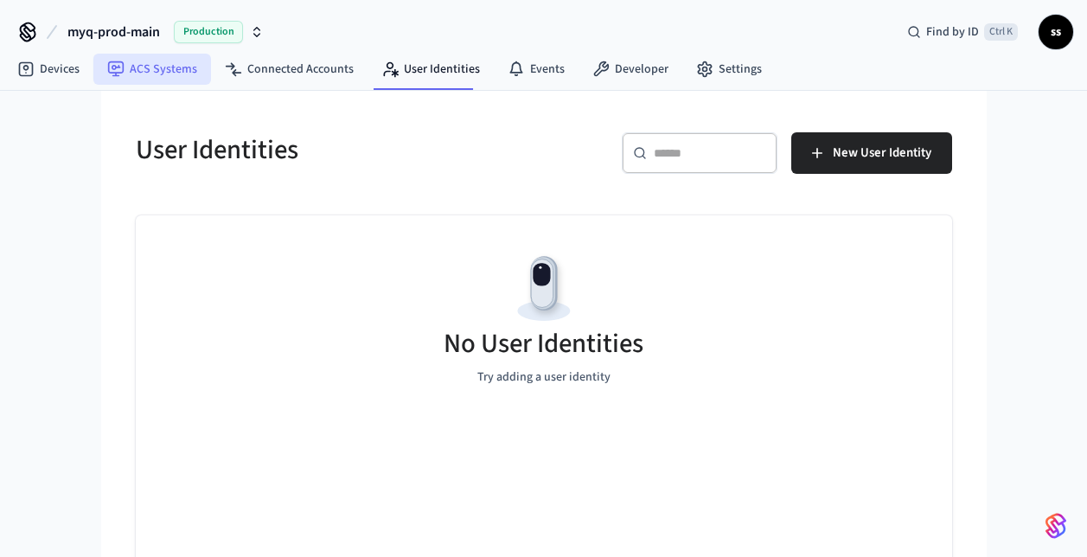
click at [163, 67] on link "ACS Systems" at bounding box center [152, 69] width 118 height 31
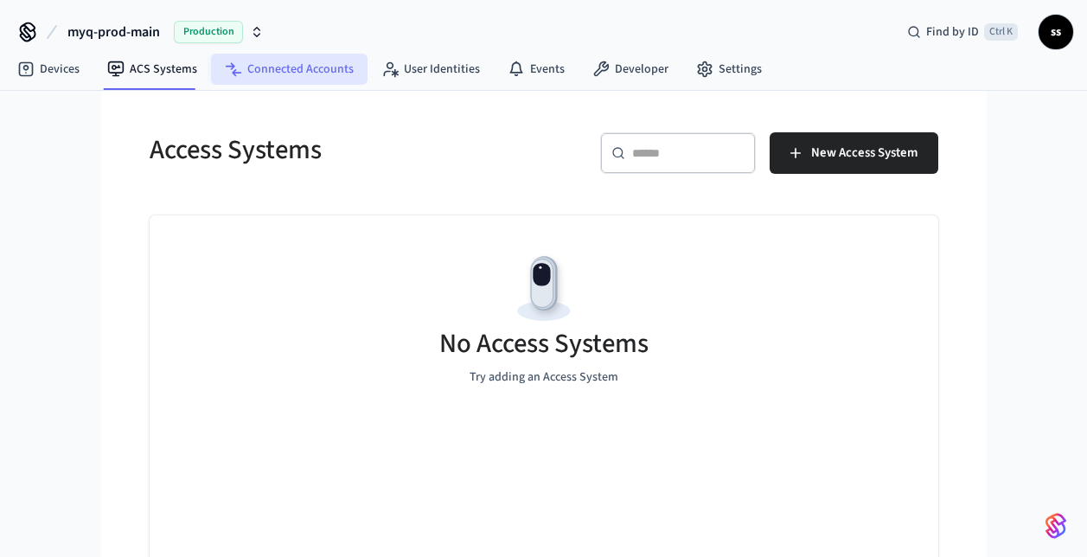
click at [275, 79] on link "Connected Accounts" at bounding box center [289, 69] width 156 height 31
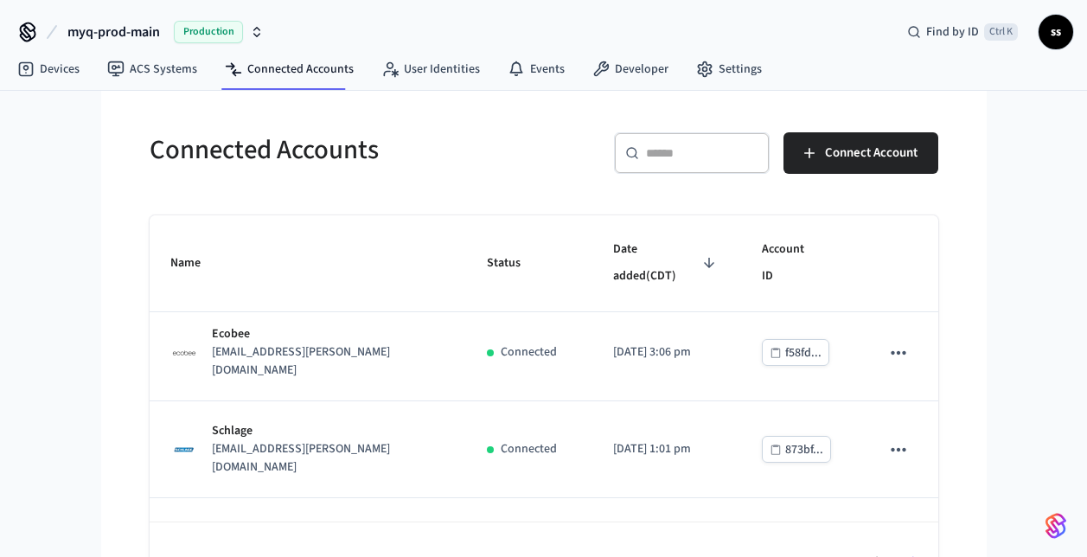
scroll to position [578, 0]
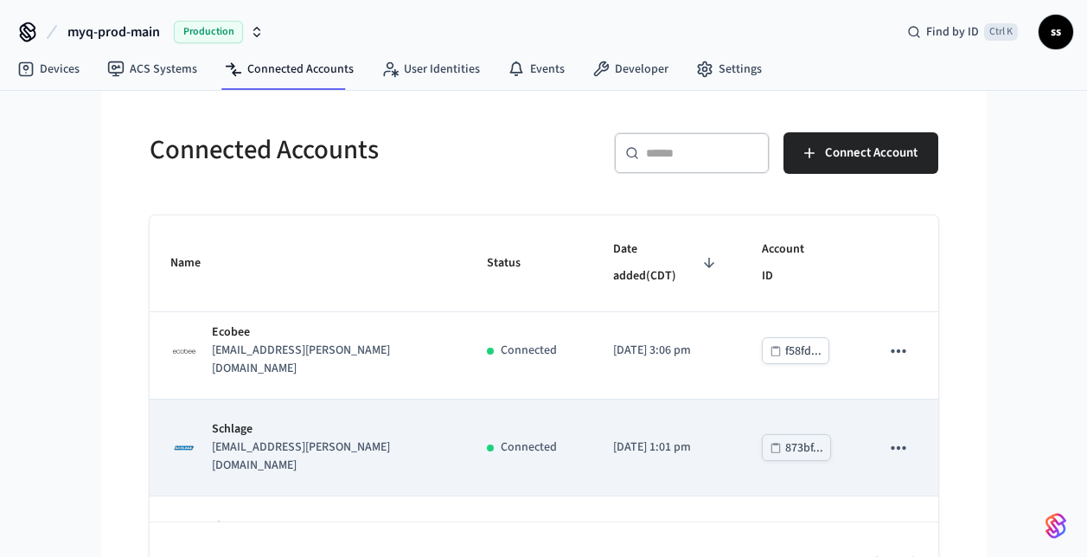
click at [446, 420] on div "Schlage [EMAIL_ADDRESS][PERSON_NAME][DOMAIN_NAME]" at bounding box center [308, 447] width 276 height 54
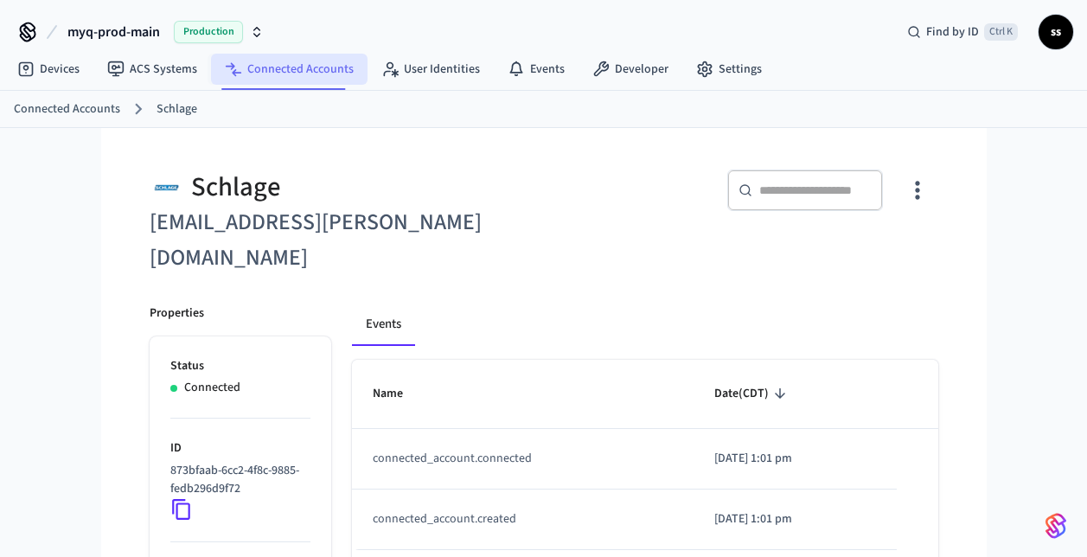
click at [294, 61] on link "Connected Accounts" at bounding box center [289, 69] width 156 height 31
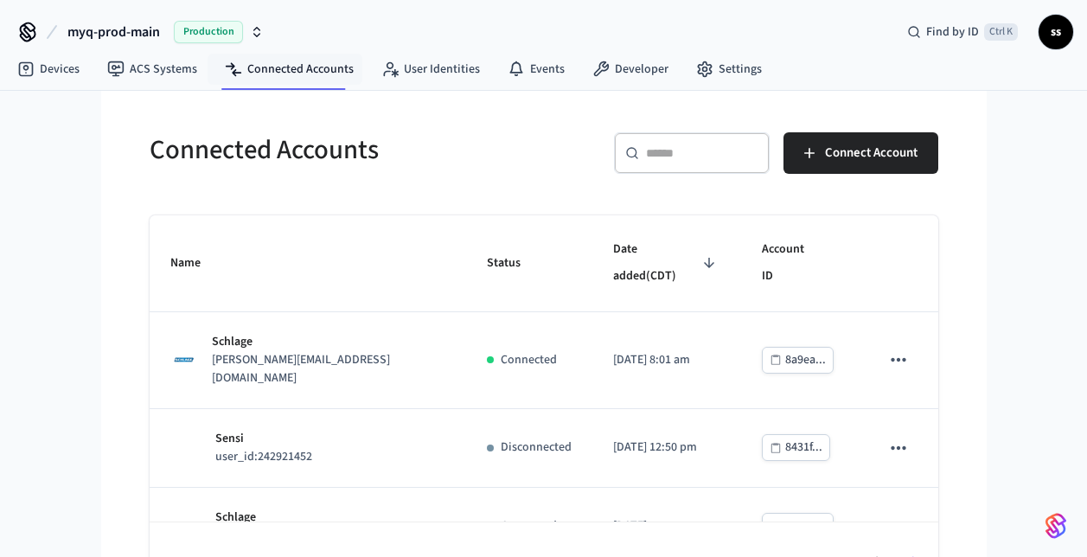
click at [677, 171] on div "​ ​" at bounding box center [692, 152] width 156 height 41
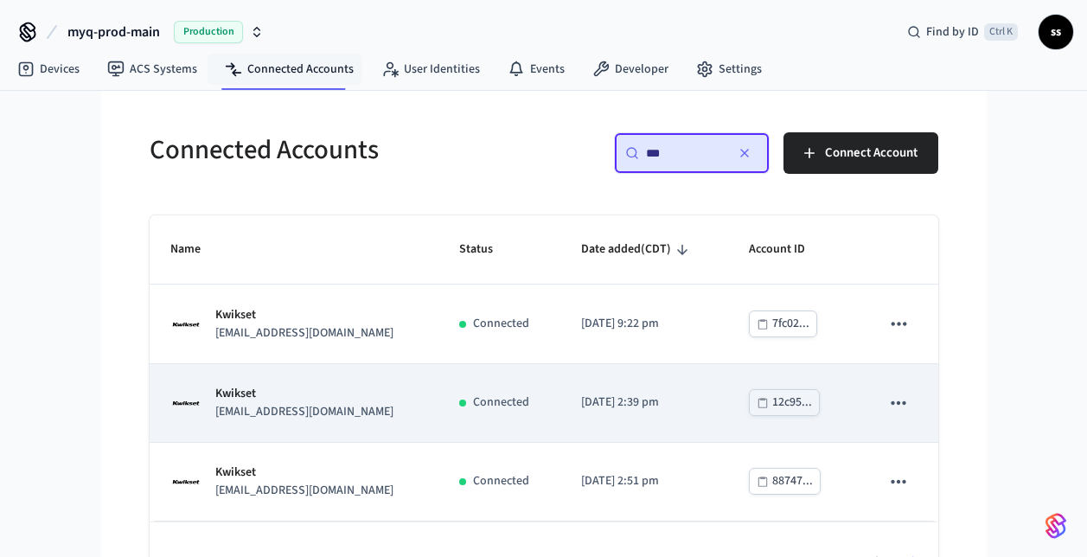
type input "***"
click at [348, 411] on p "[EMAIL_ADDRESS][DOMAIN_NAME]" at bounding box center [304, 412] width 178 height 18
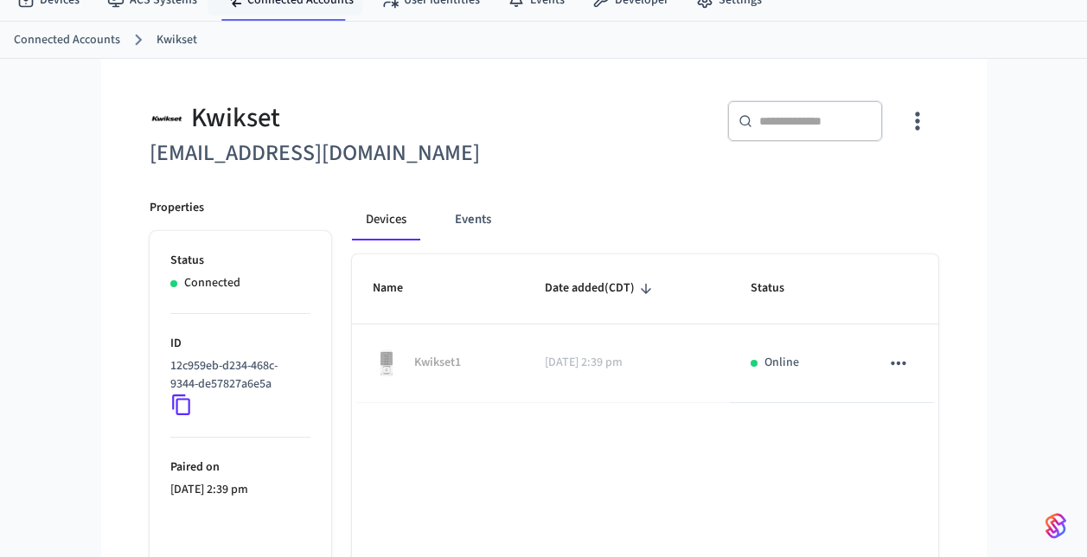
scroll to position [88, 0]
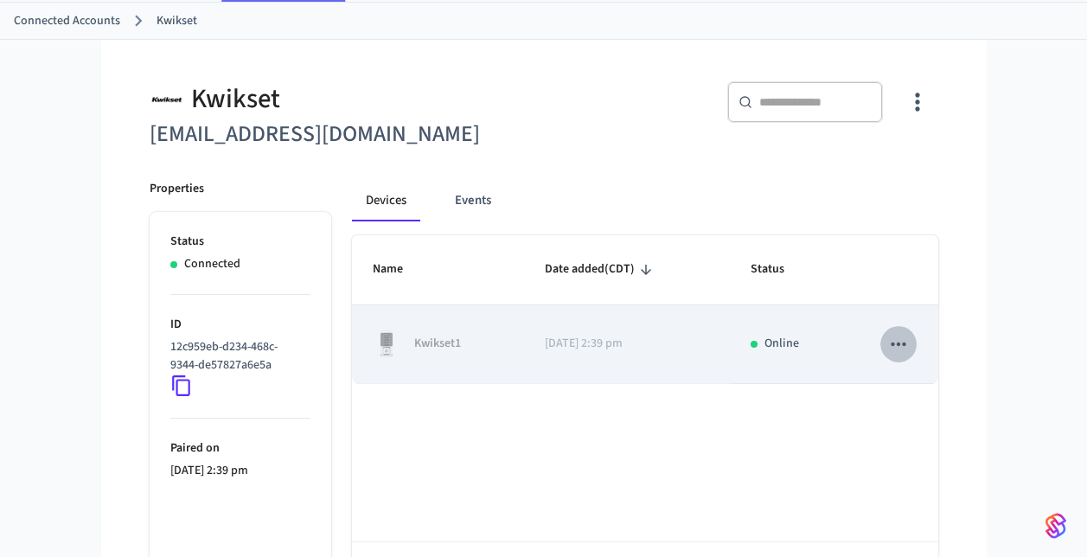
click at [906, 333] on icon "sticky table" at bounding box center [898, 344] width 22 height 22
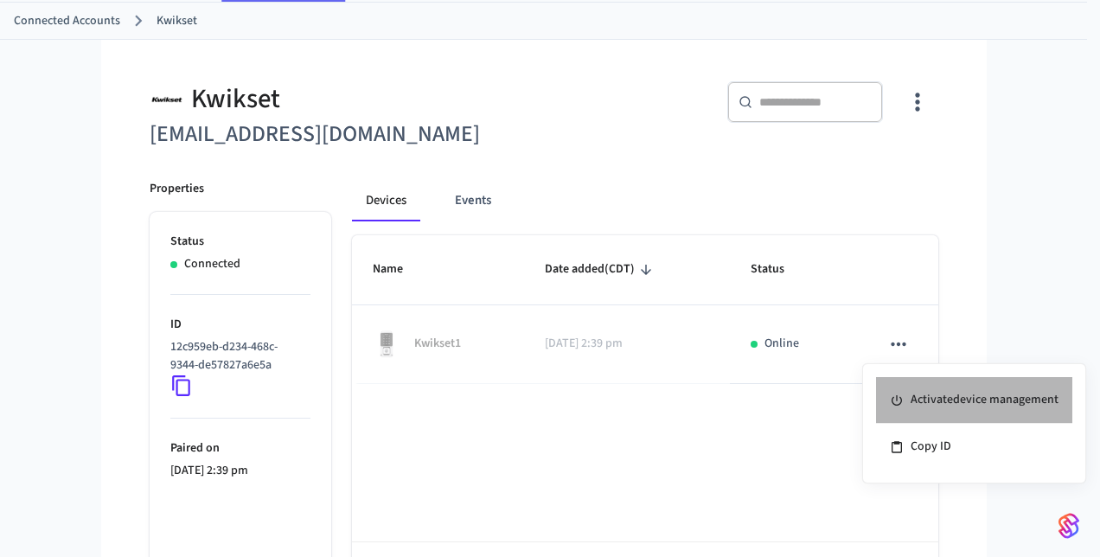
click at [944, 399] on li "Activate device management" at bounding box center [974, 400] width 196 height 47
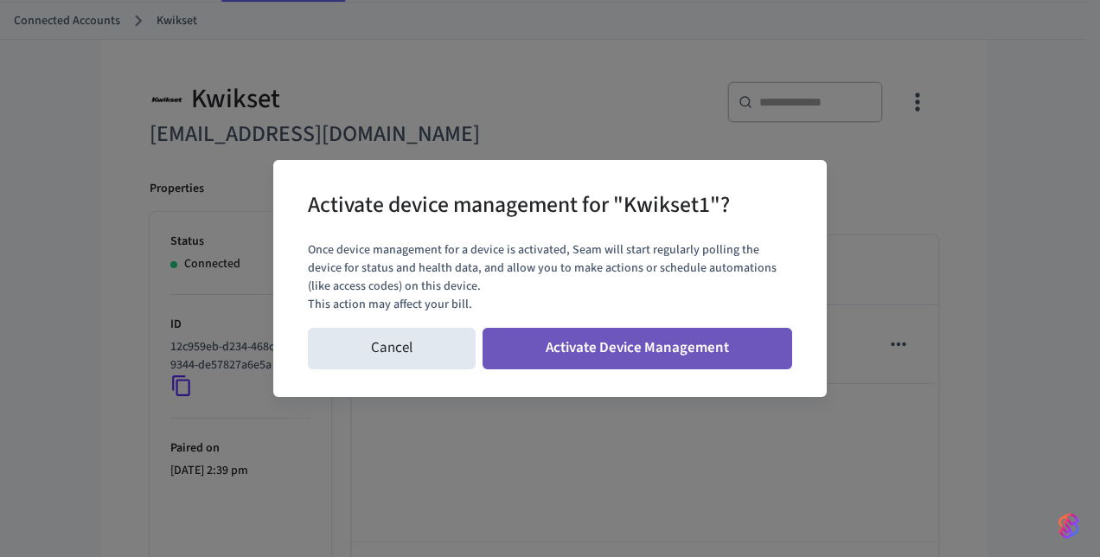
click at [690, 348] on button "Activate Device Management" at bounding box center [636, 348] width 309 height 41
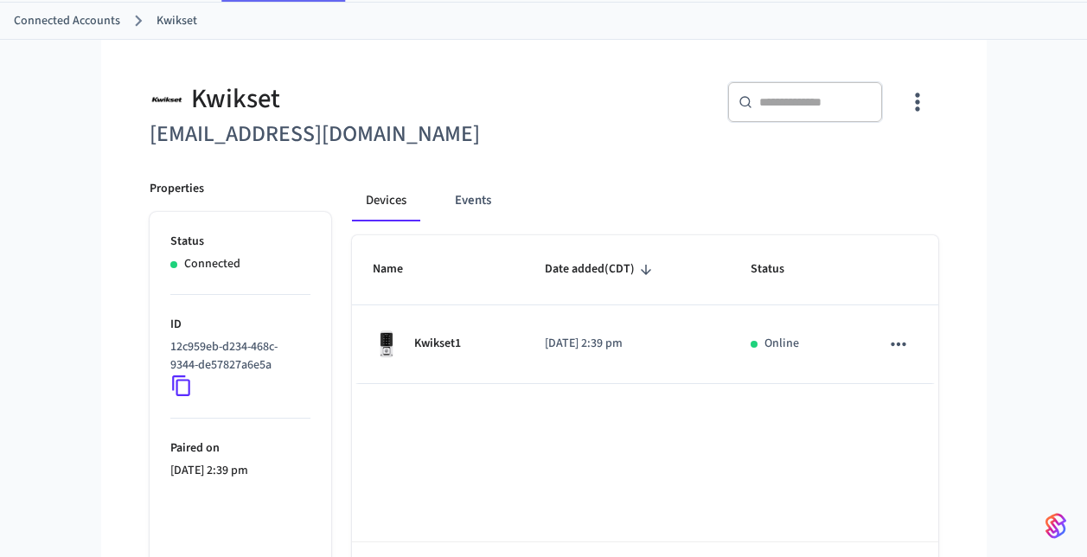
click at [504, 353] on div "Kwikset1" at bounding box center [438, 344] width 131 height 28
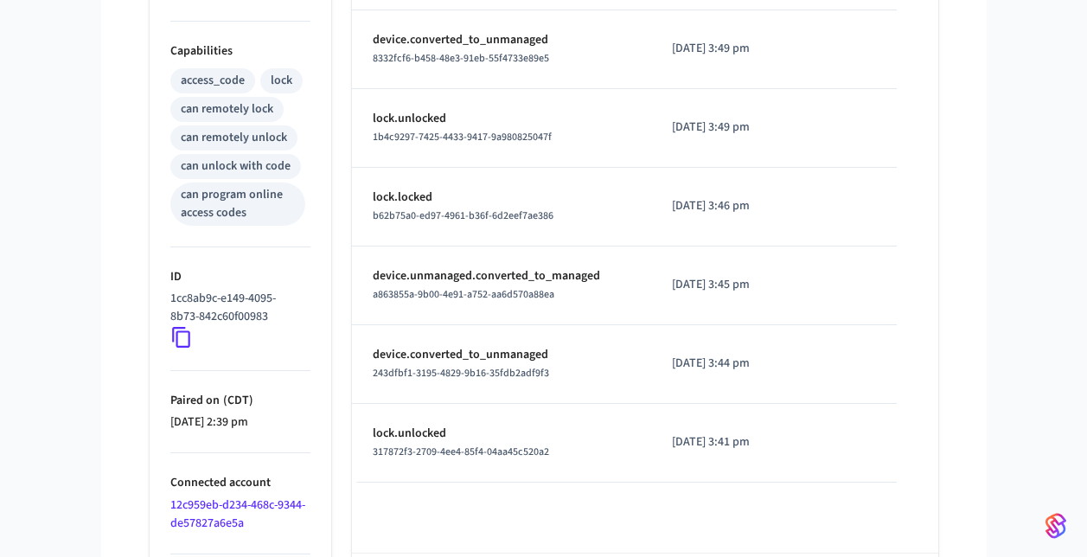
scroll to position [762, 0]
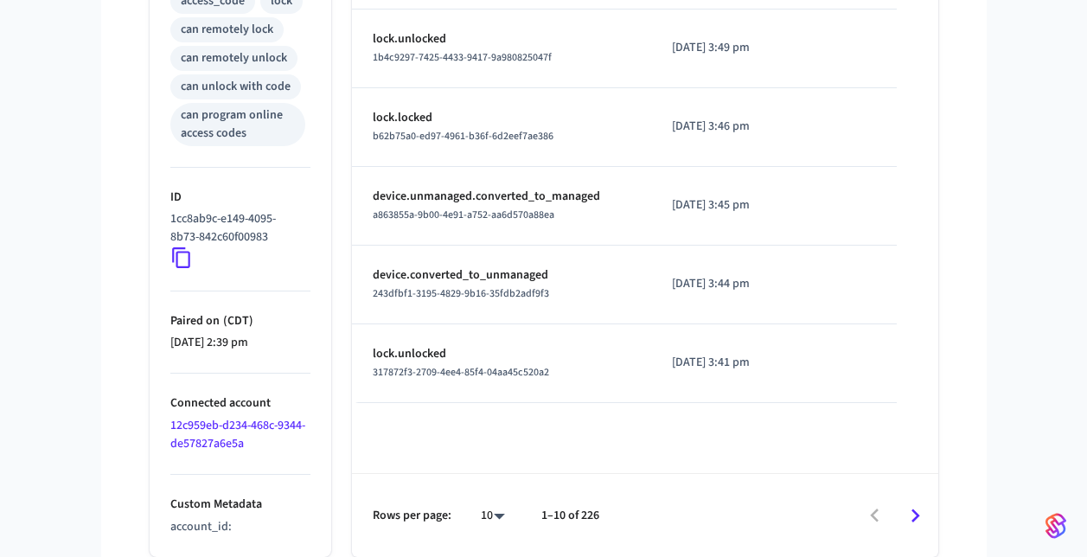
click at [188, 256] on icon at bounding box center [181, 258] width 18 height 21
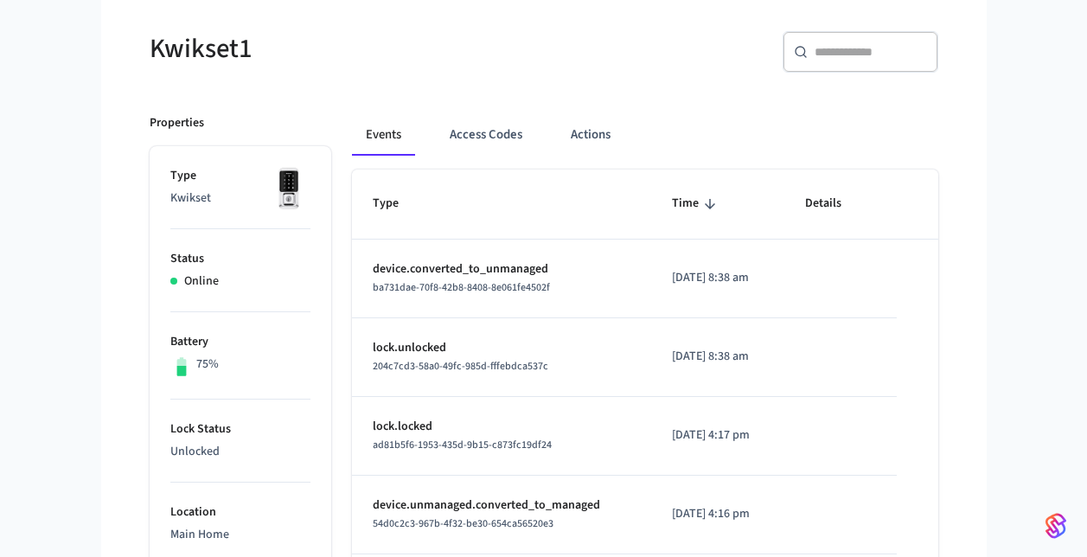
scroll to position [0, 0]
